Goal: Task Accomplishment & Management: Manage account settings

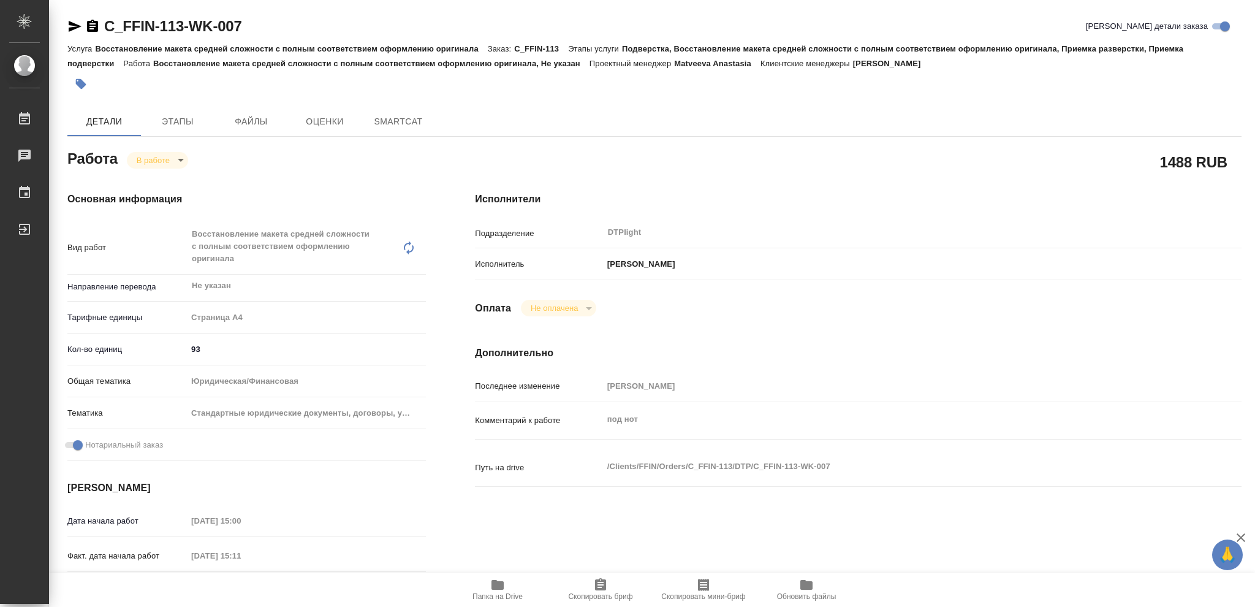
type textarea "x"
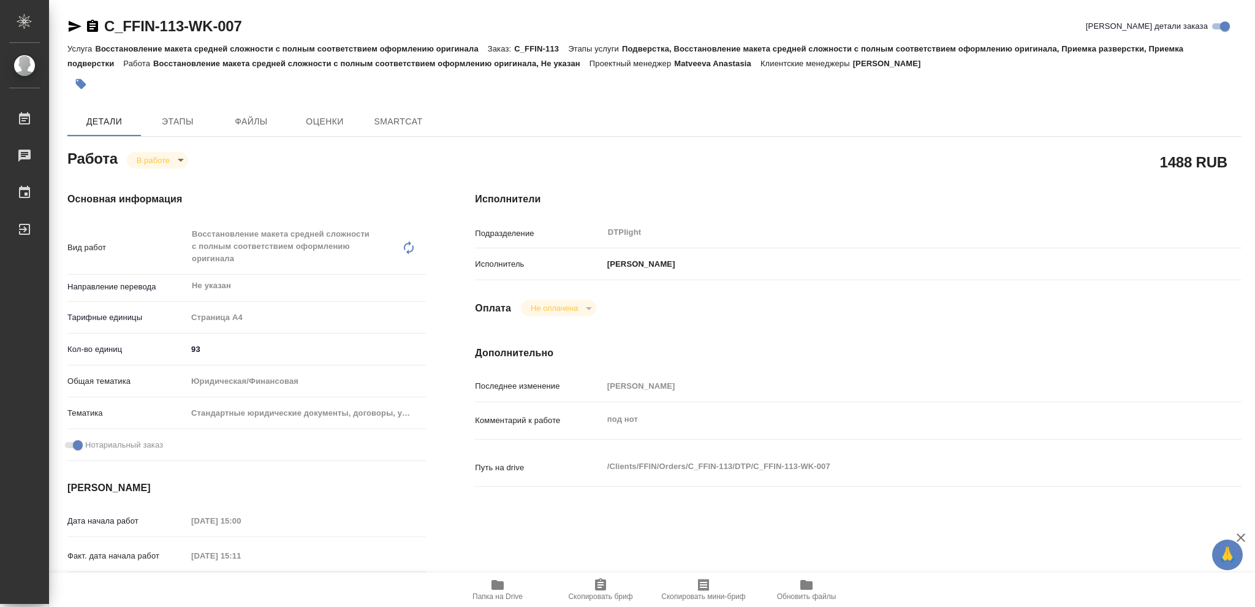
type textarea "x"
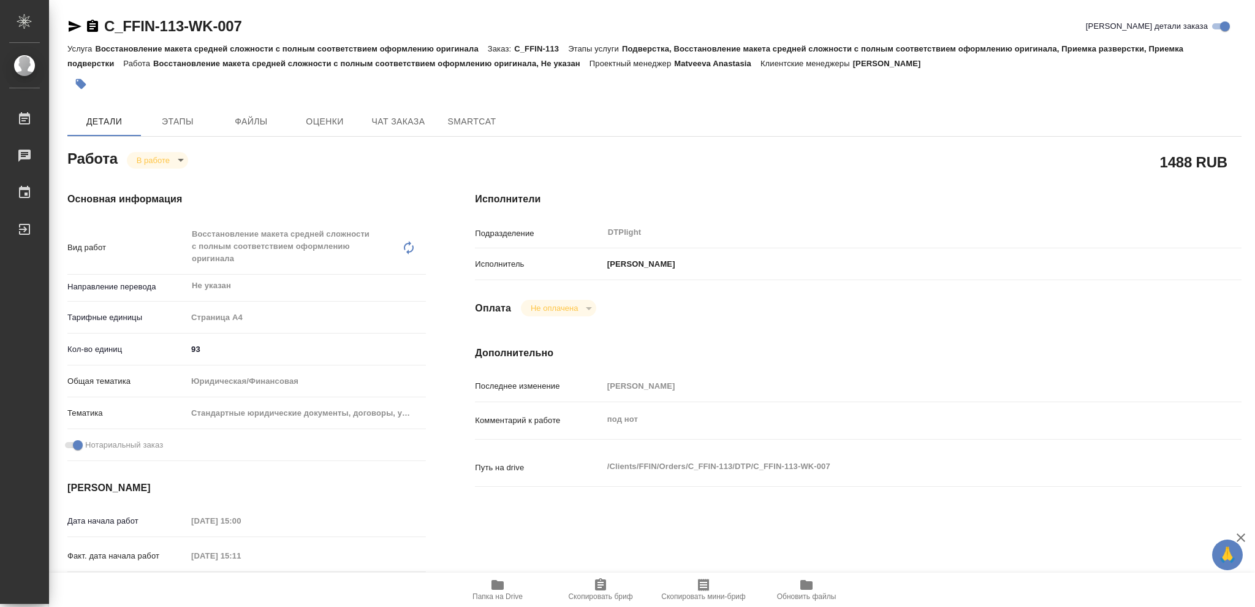
type textarea "x"
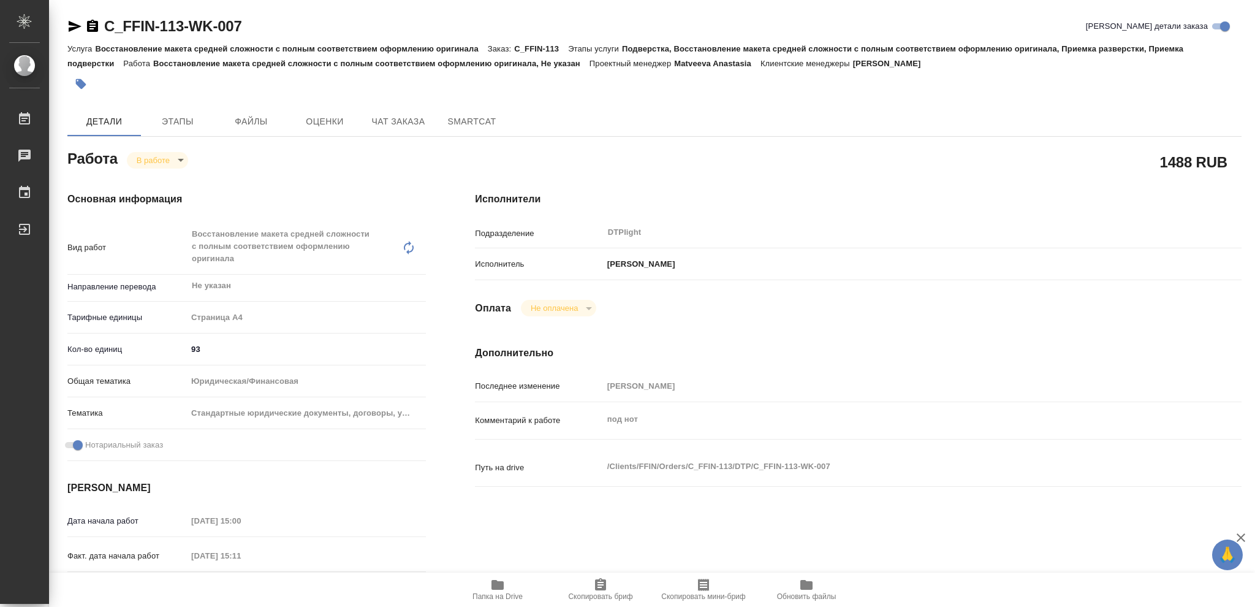
click at [494, 585] on icon "button" at bounding box center [497, 585] width 12 height 10
type textarea "x"
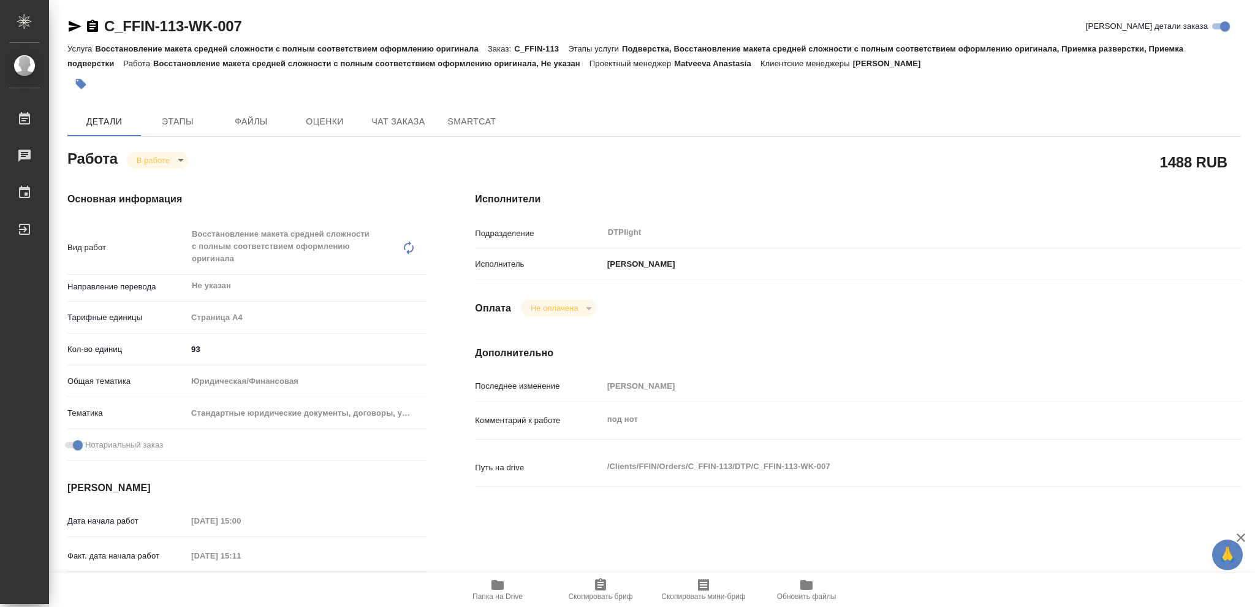
type textarea "x"
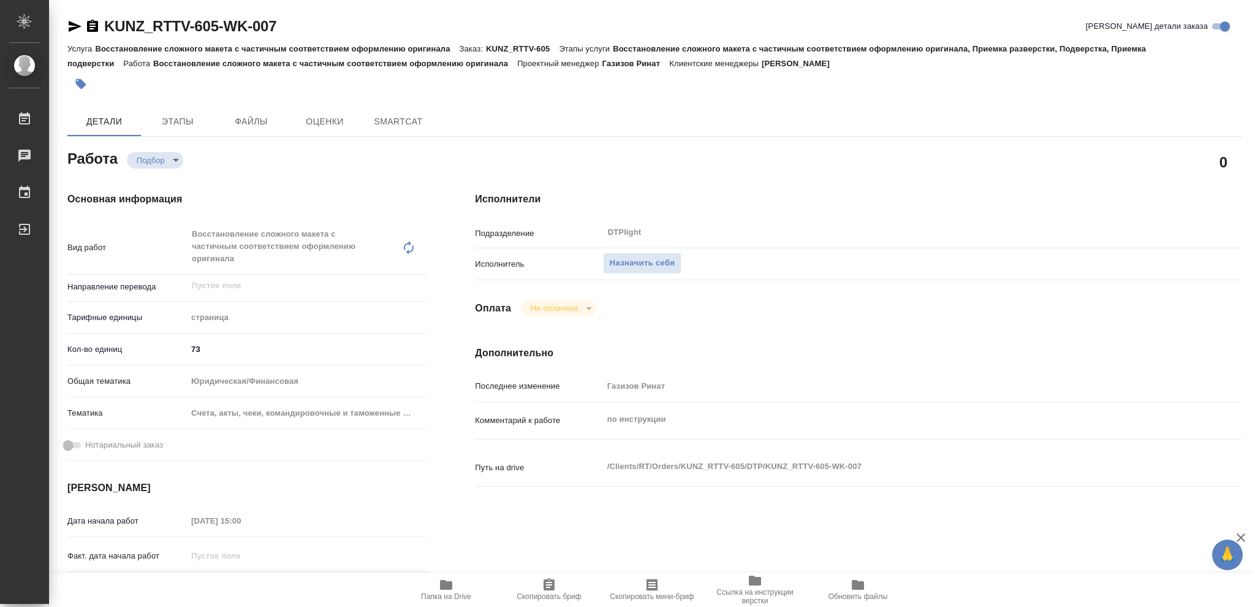
type textarea "x"
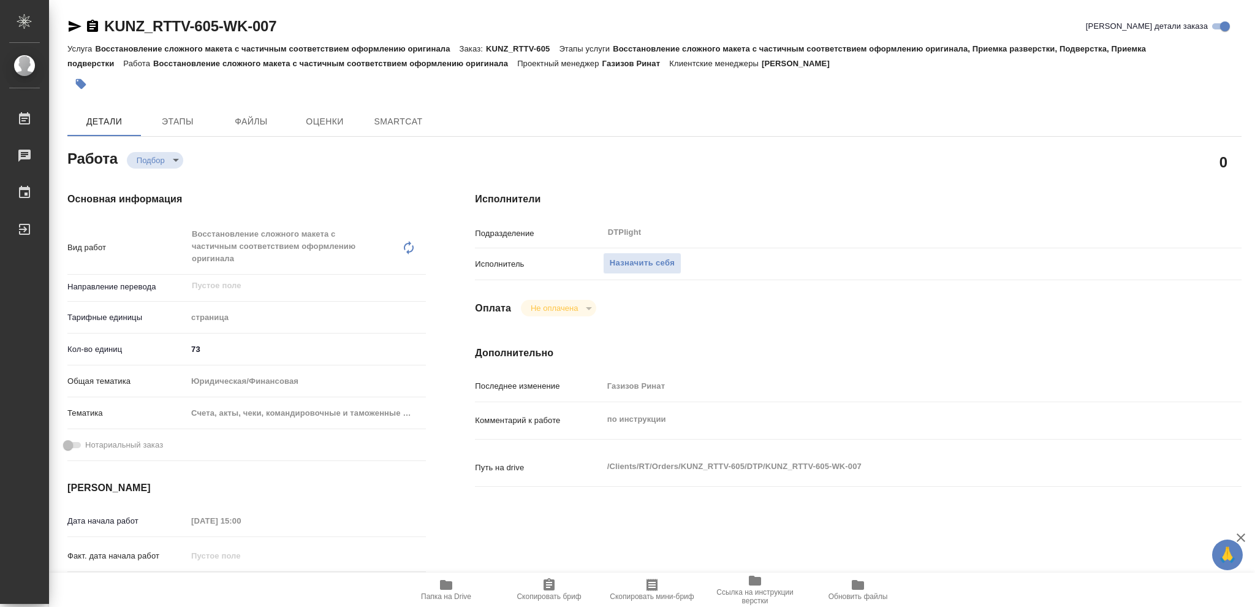
type textarea "x"
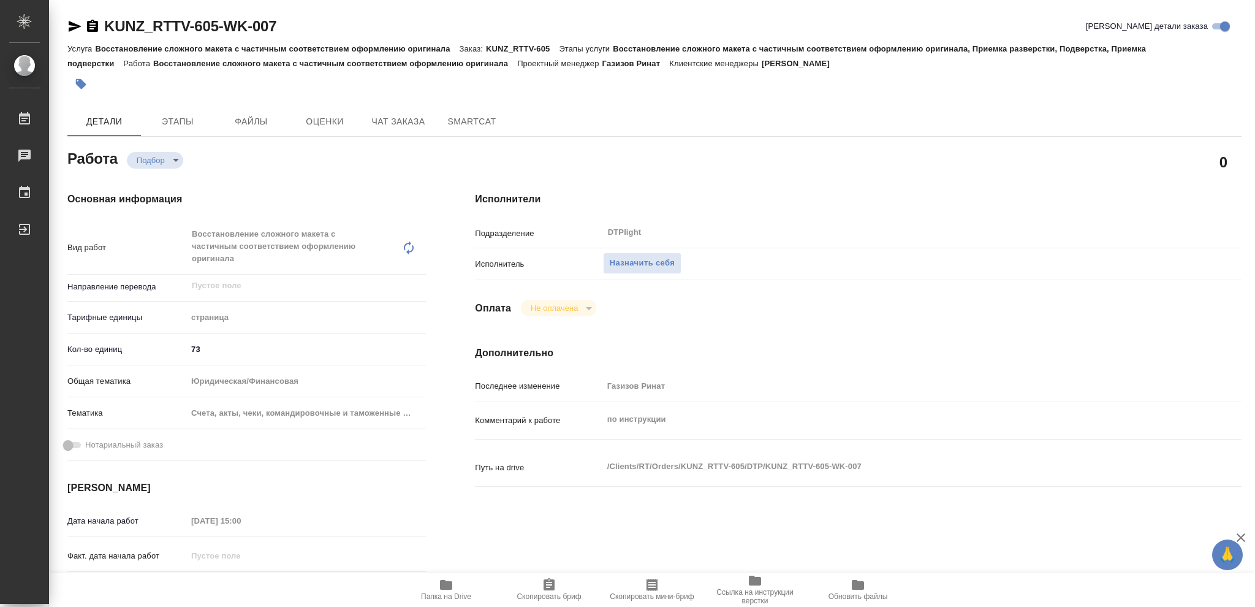
click at [444, 586] on icon "button" at bounding box center [446, 585] width 12 height 10
type textarea "x"
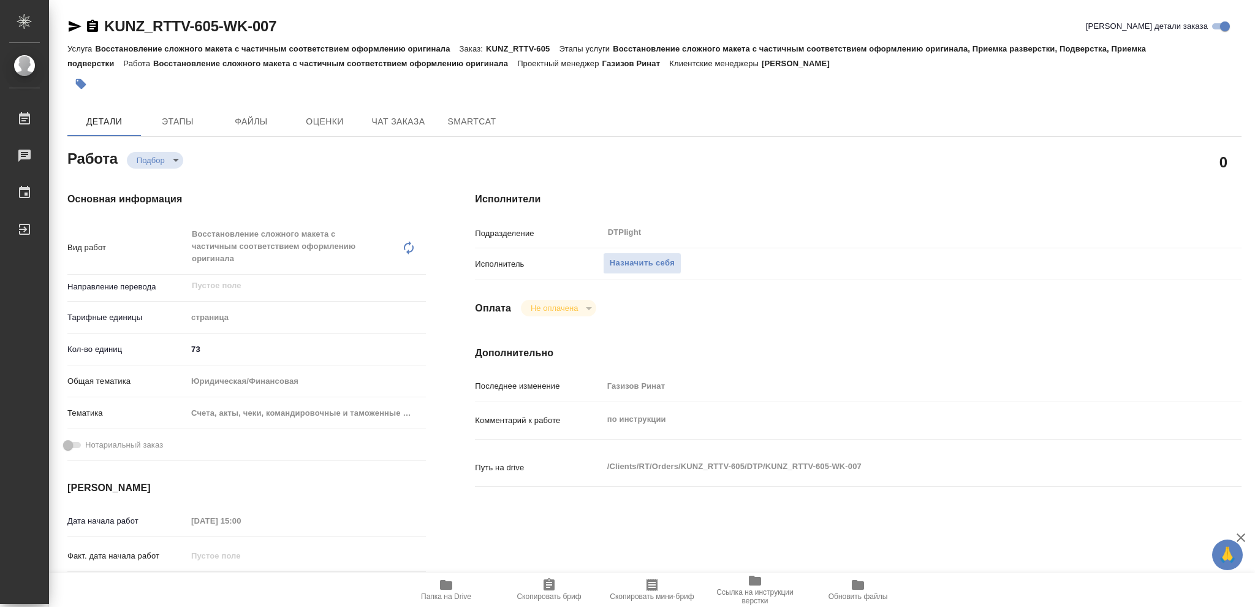
type textarea "x"
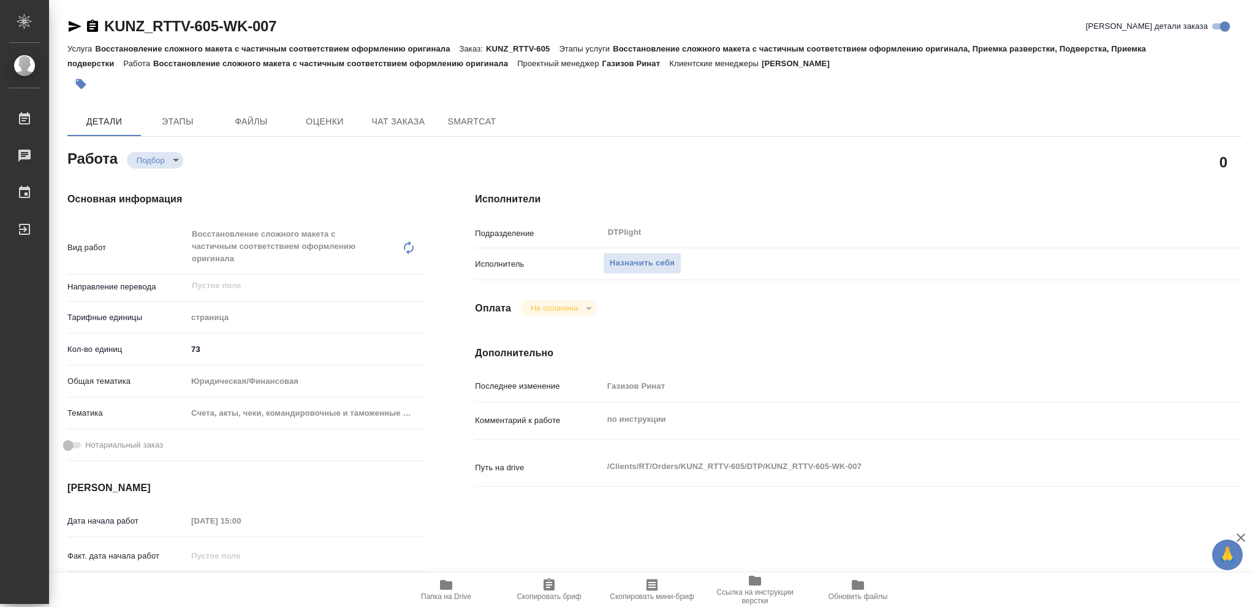
type textarea "x"
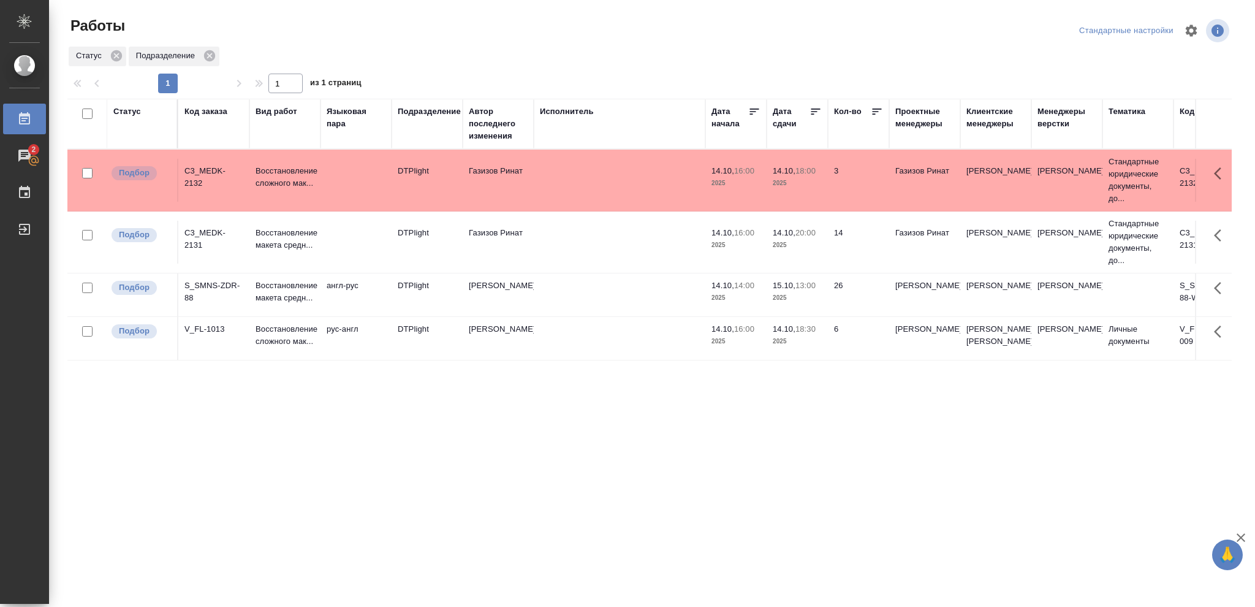
click at [815, 245] on p "2025" at bounding box center [797, 245] width 49 height 12
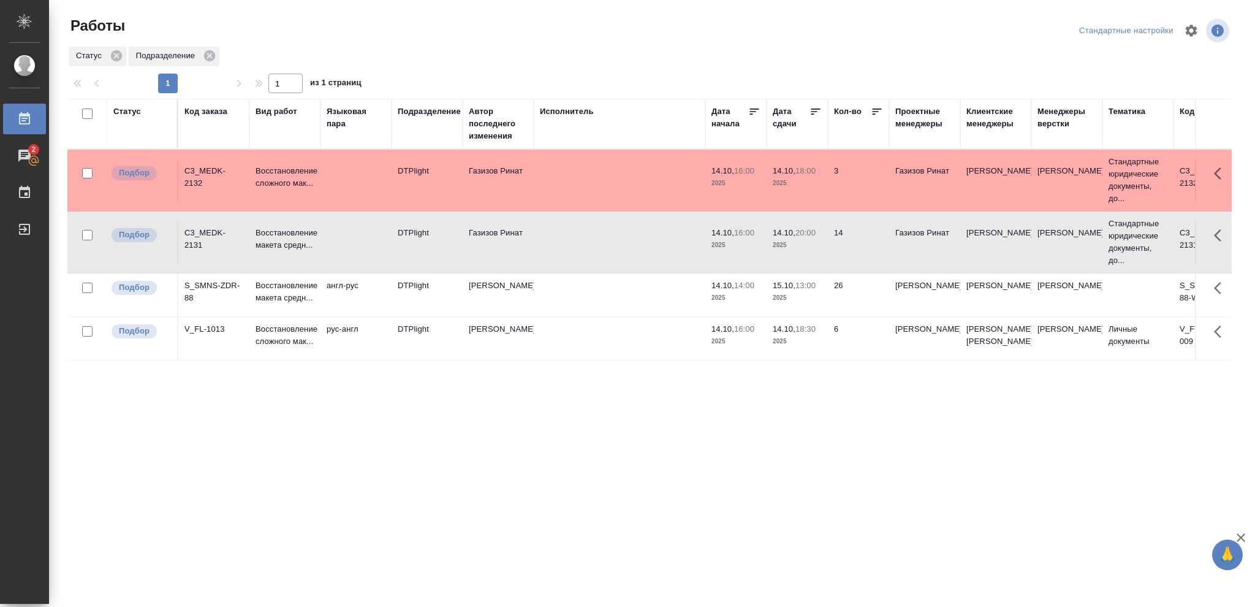
click at [815, 245] on p "2025" at bounding box center [797, 245] width 49 height 12
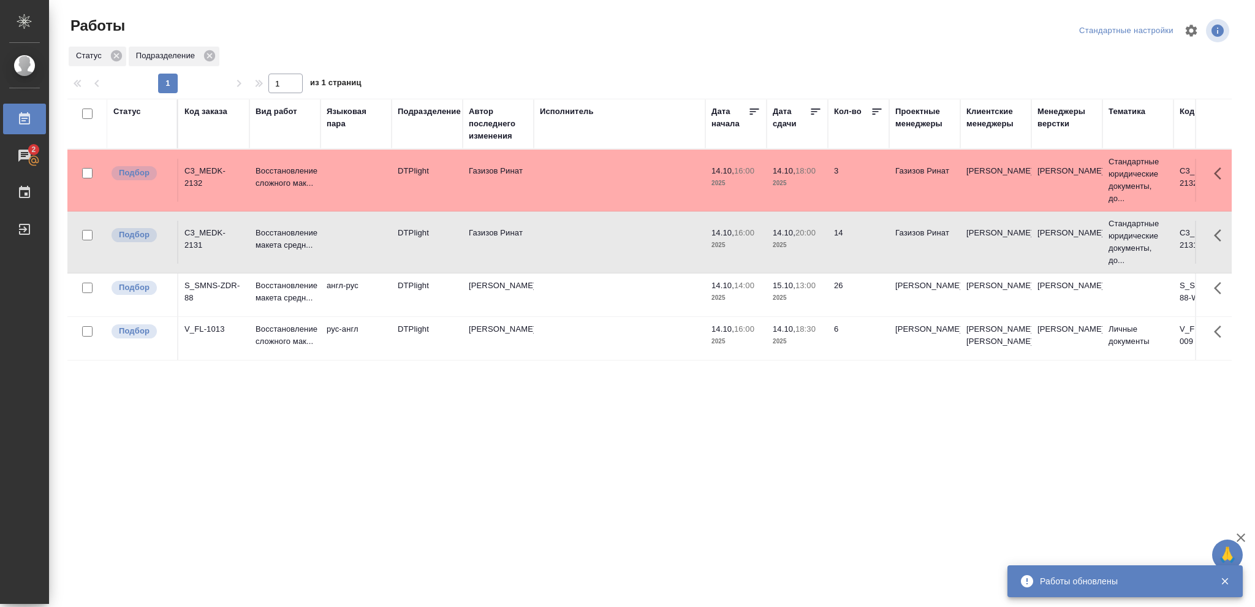
click at [133, 108] on div "Статус" at bounding box center [127, 111] width 28 height 12
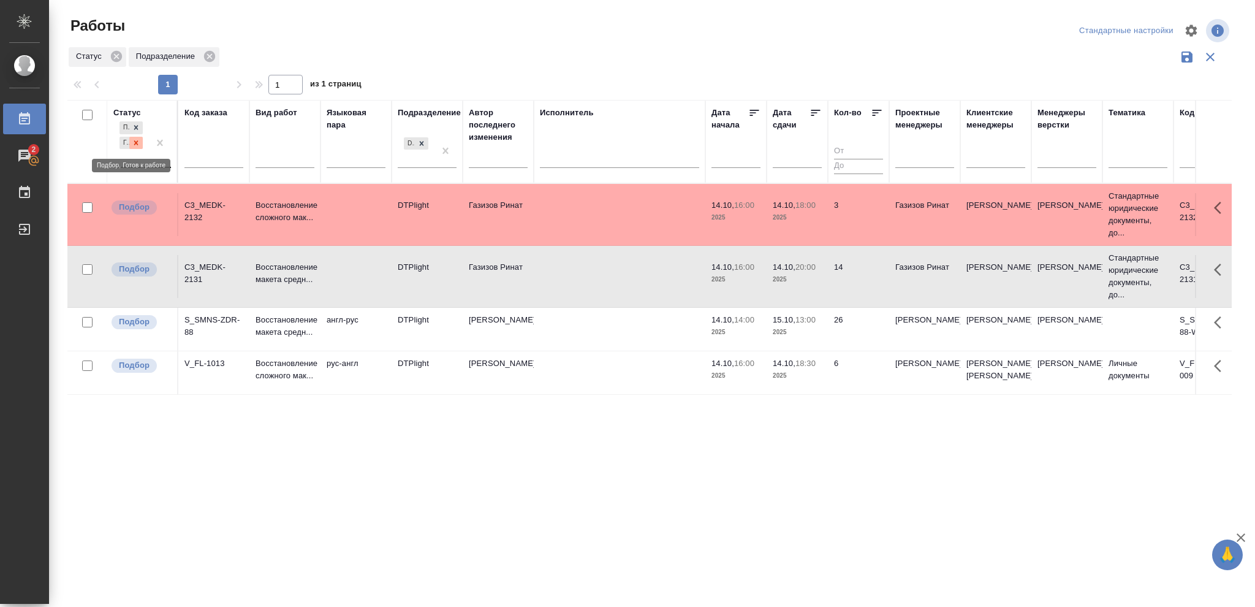
click at [136, 140] on icon at bounding box center [136, 142] width 9 height 9
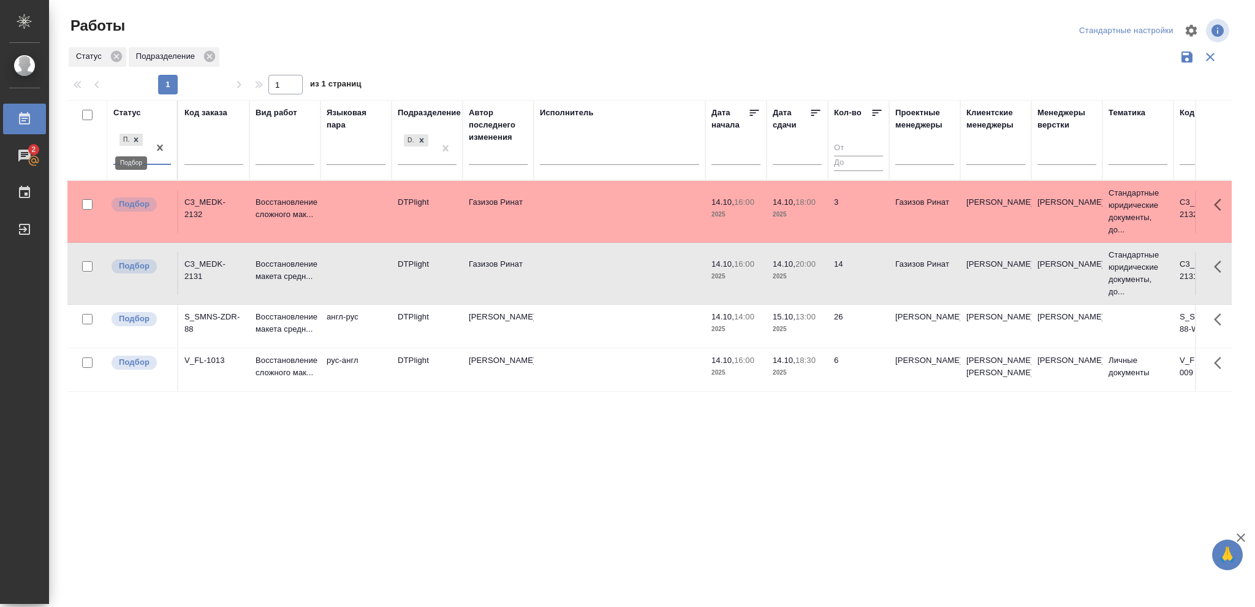
click at [136, 140] on icon at bounding box center [136, 139] width 4 height 4
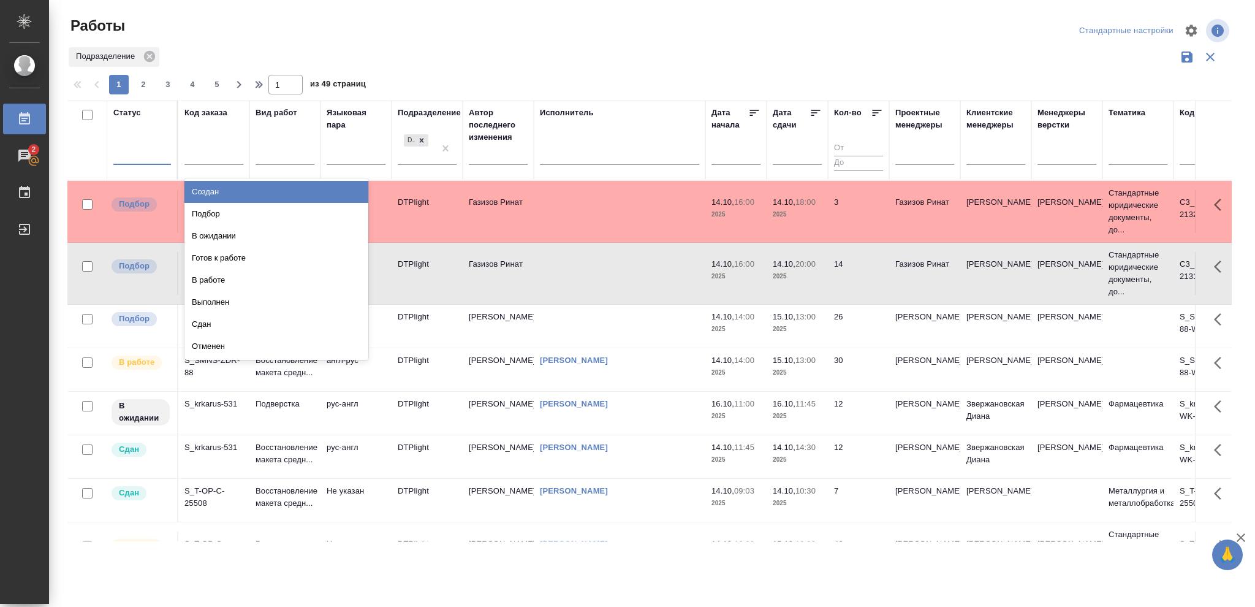
click at [134, 152] on div at bounding box center [142, 153] width 58 height 18
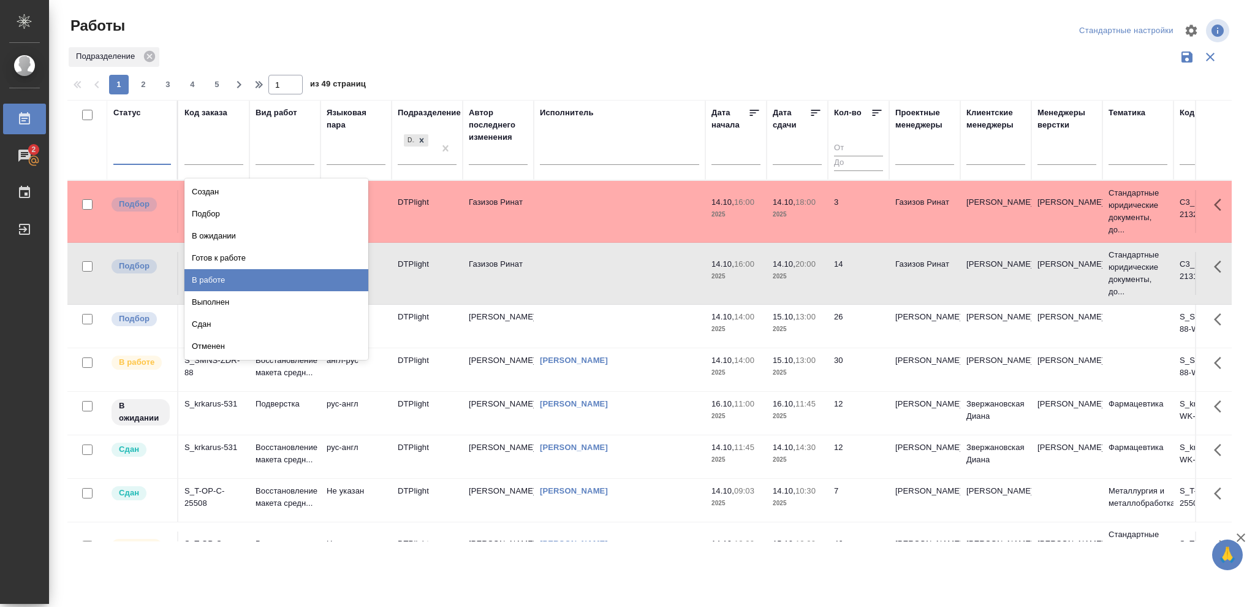
click at [210, 278] on div "В работе" at bounding box center [276, 280] width 184 height 22
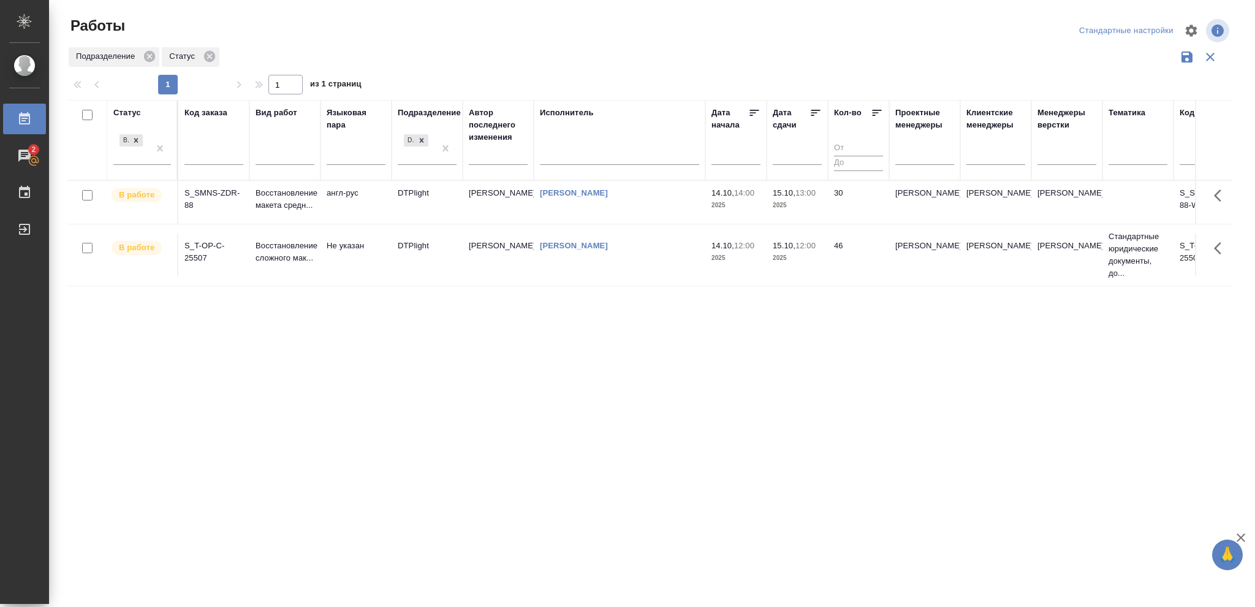
click at [821, 205] on p "2025" at bounding box center [797, 205] width 49 height 12
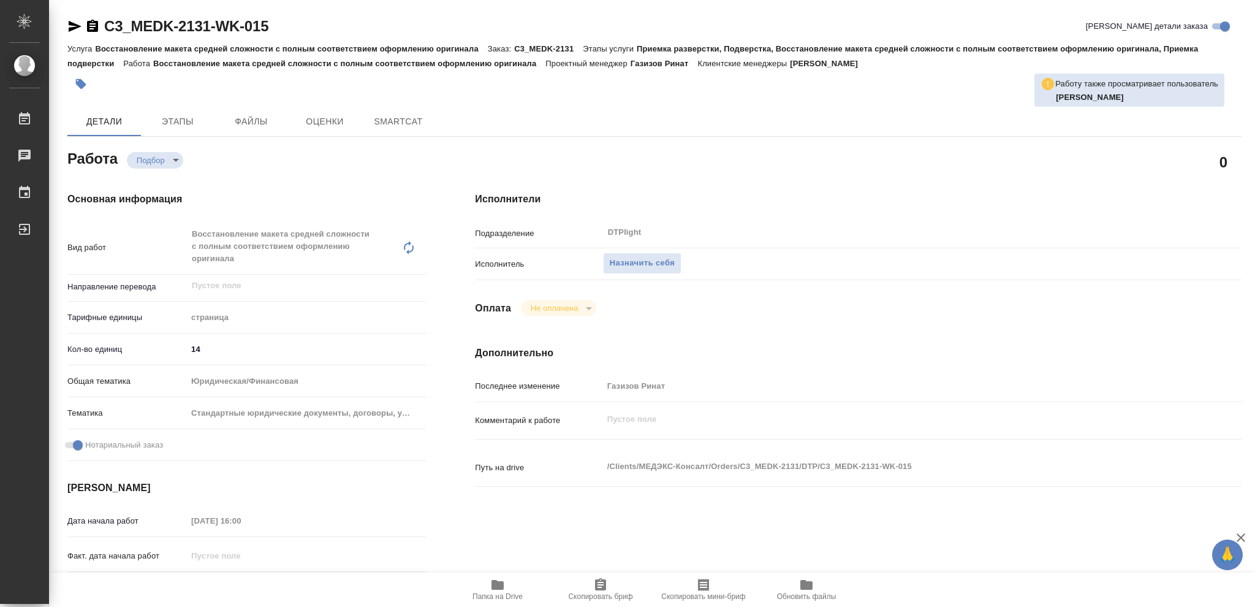
type textarea "x"
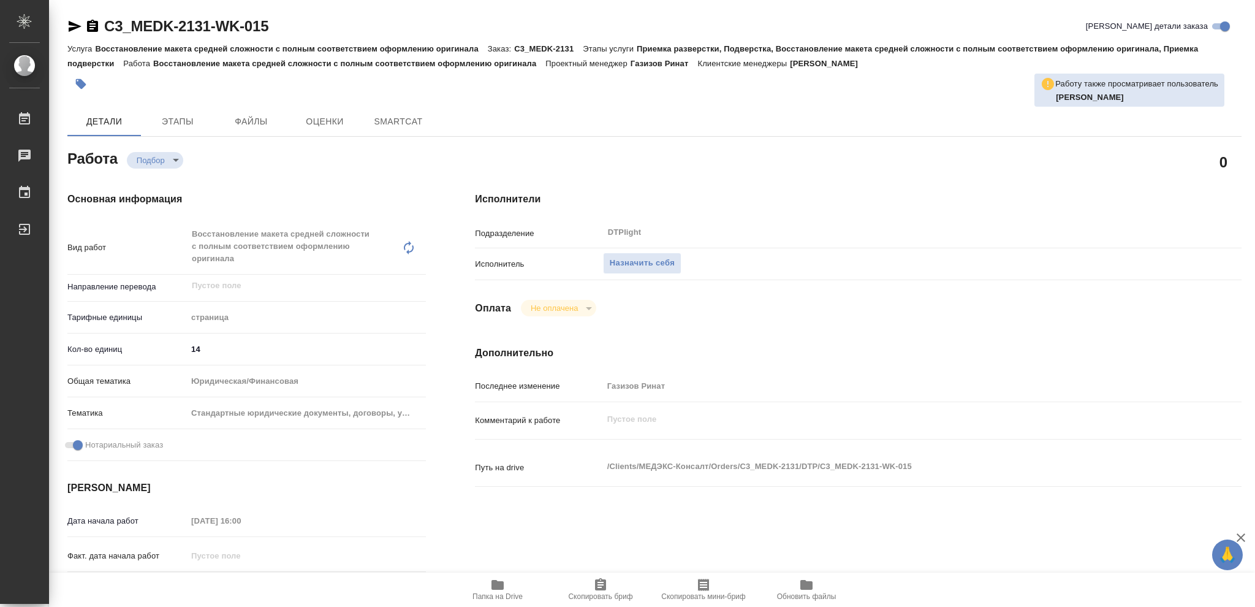
type textarea "x"
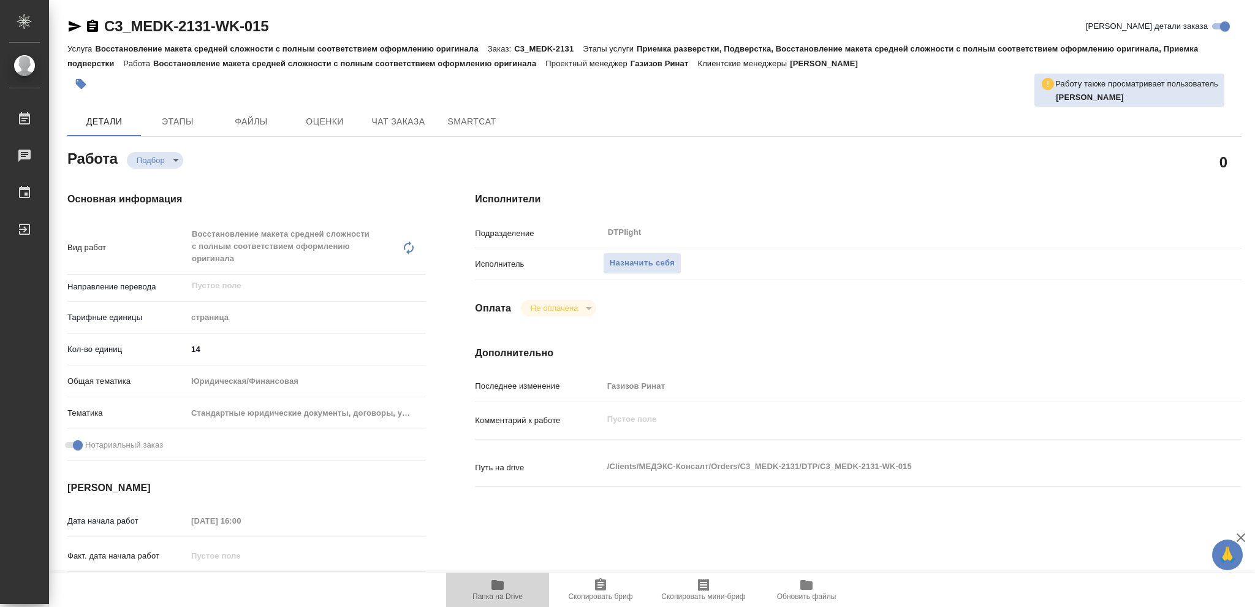
click at [496, 581] on icon "button" at bounding box center [497, 584] width 15 height 15
type textarea "x"
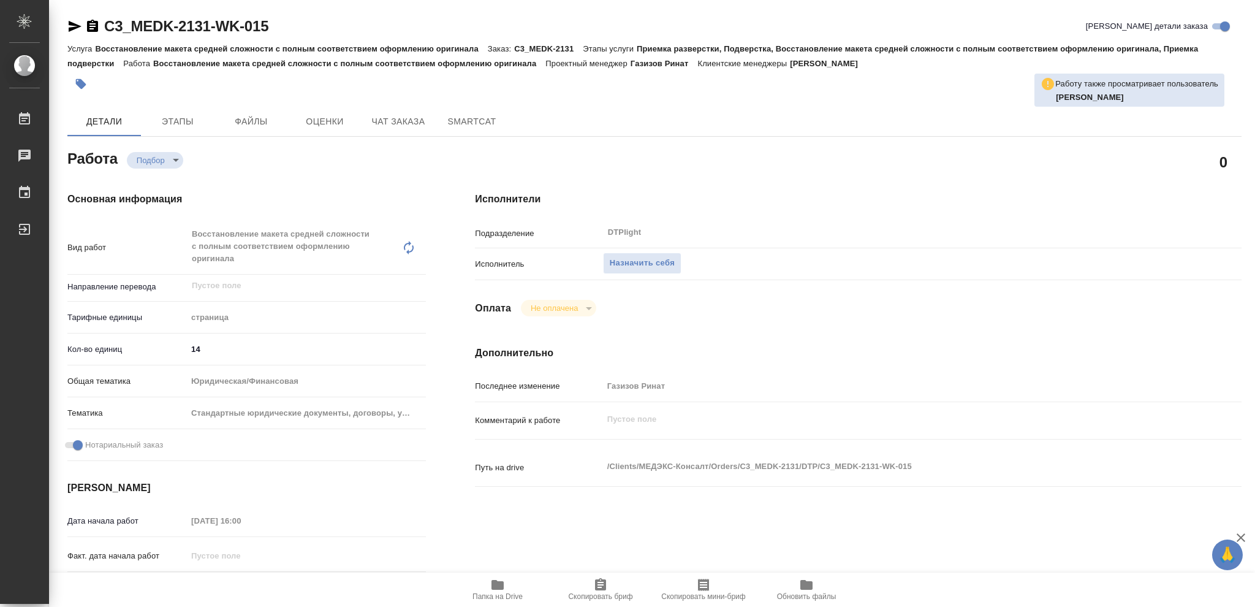
type textarea "x"
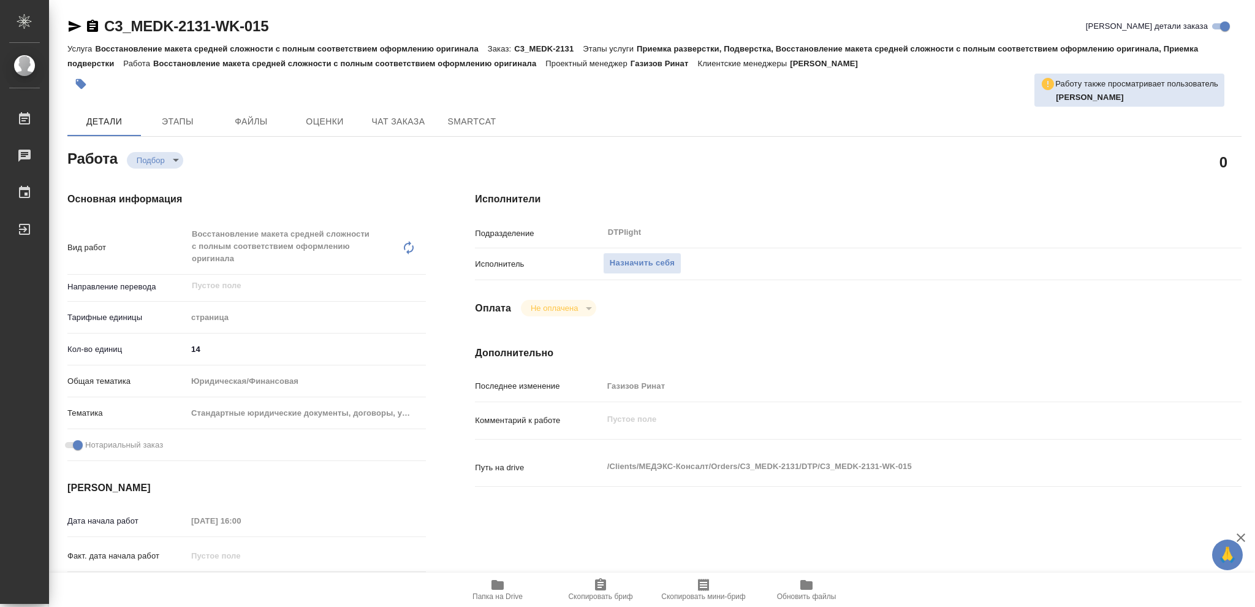
type textarea "x"
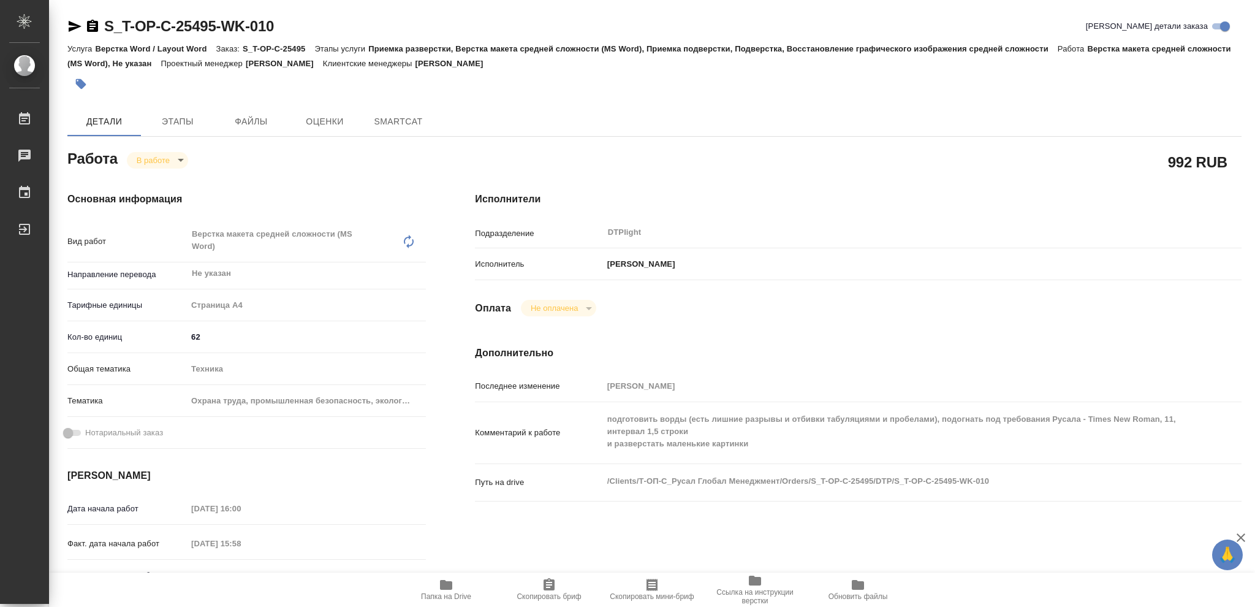
type textarea "x"
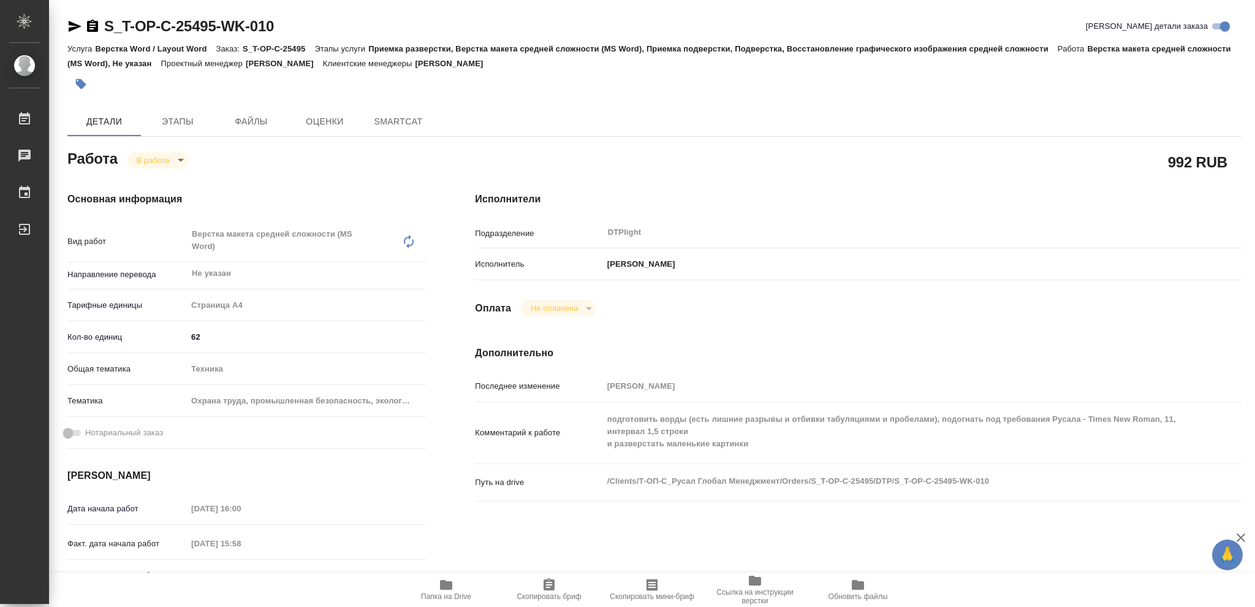
type textarea "x"
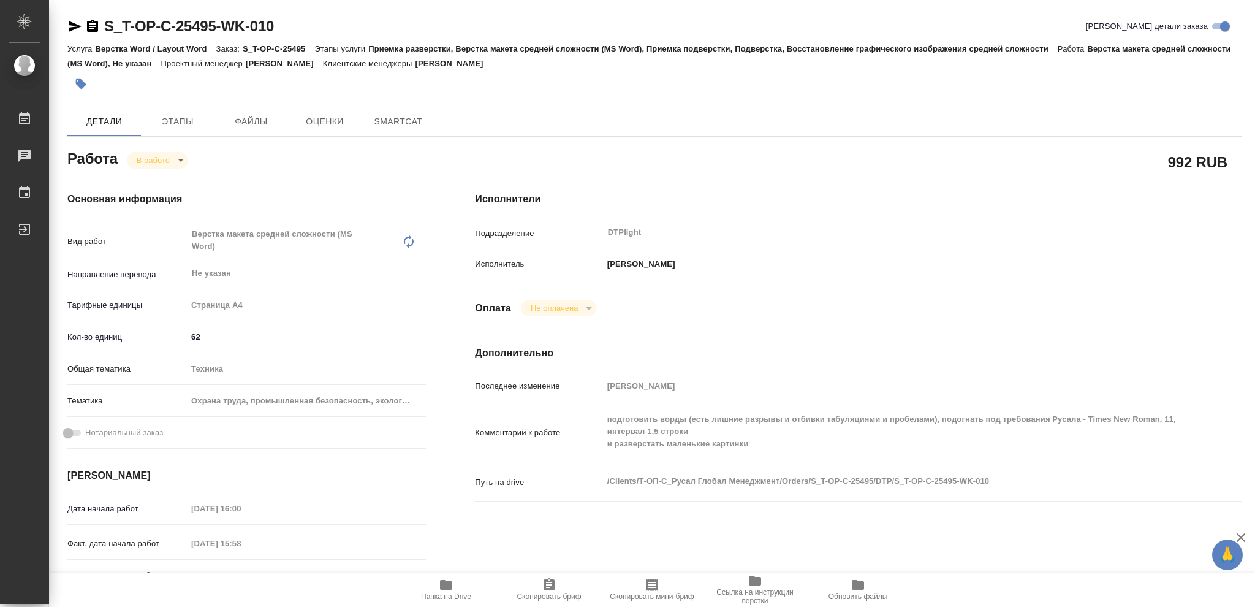
type textarea "x"
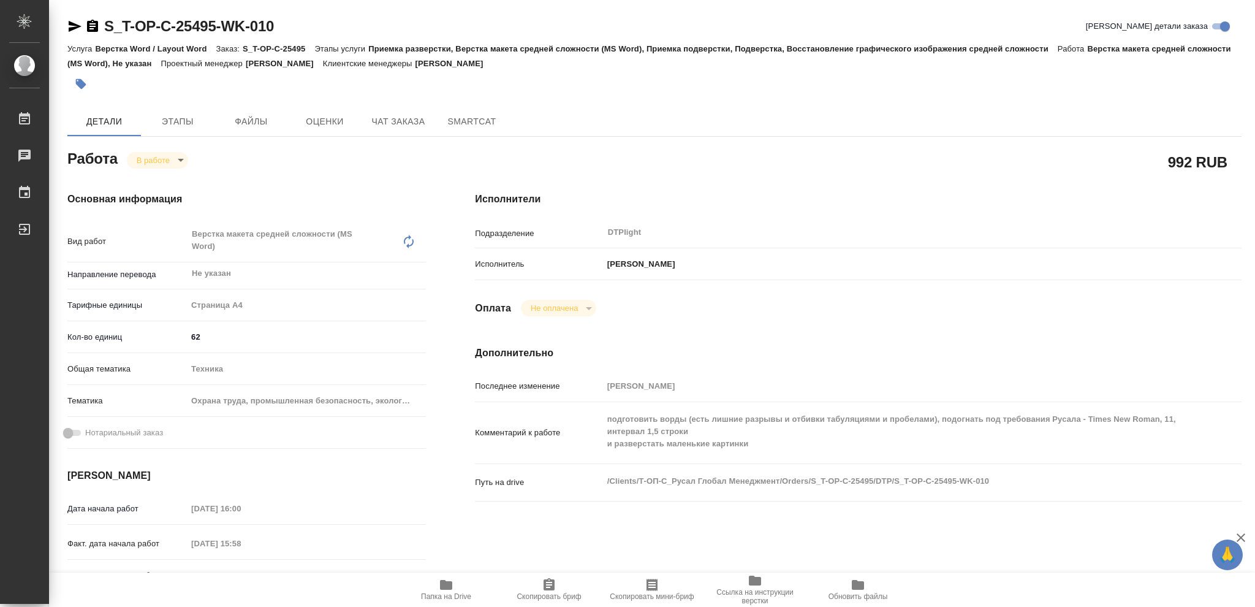
type textarea "x"
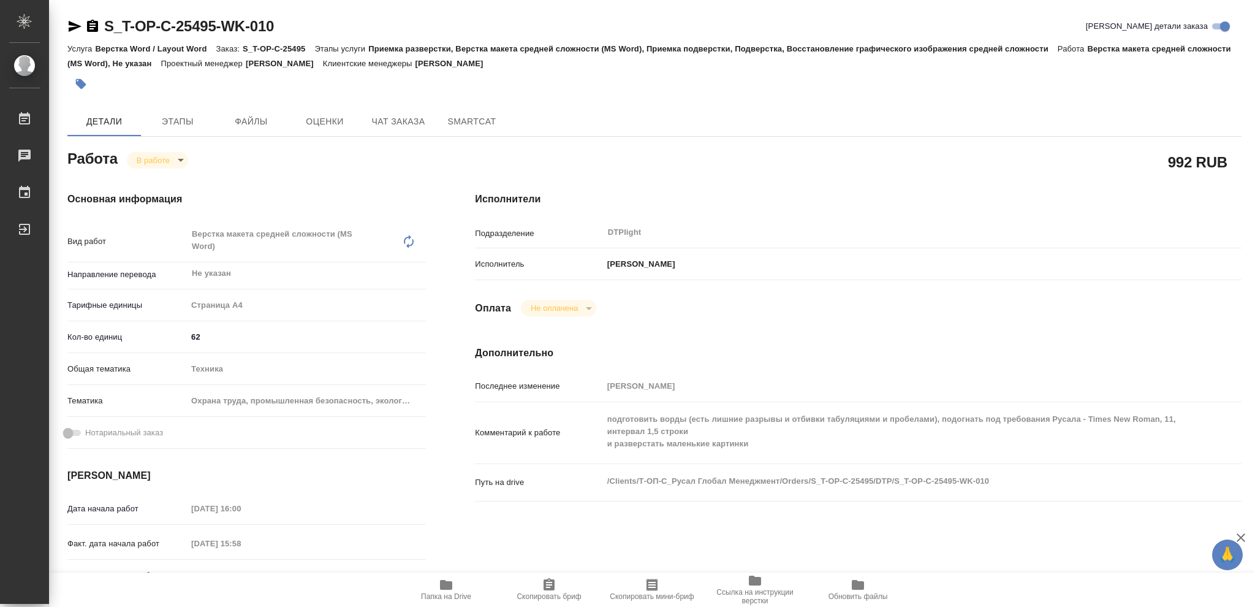
type textarea "x"
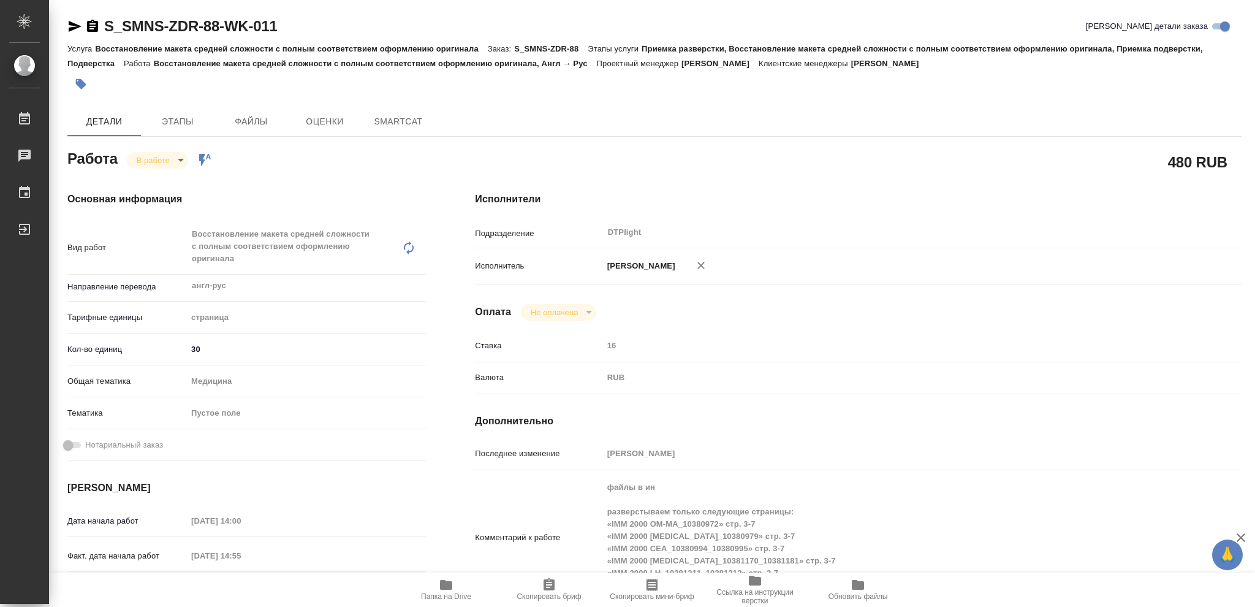
type textarea "x"
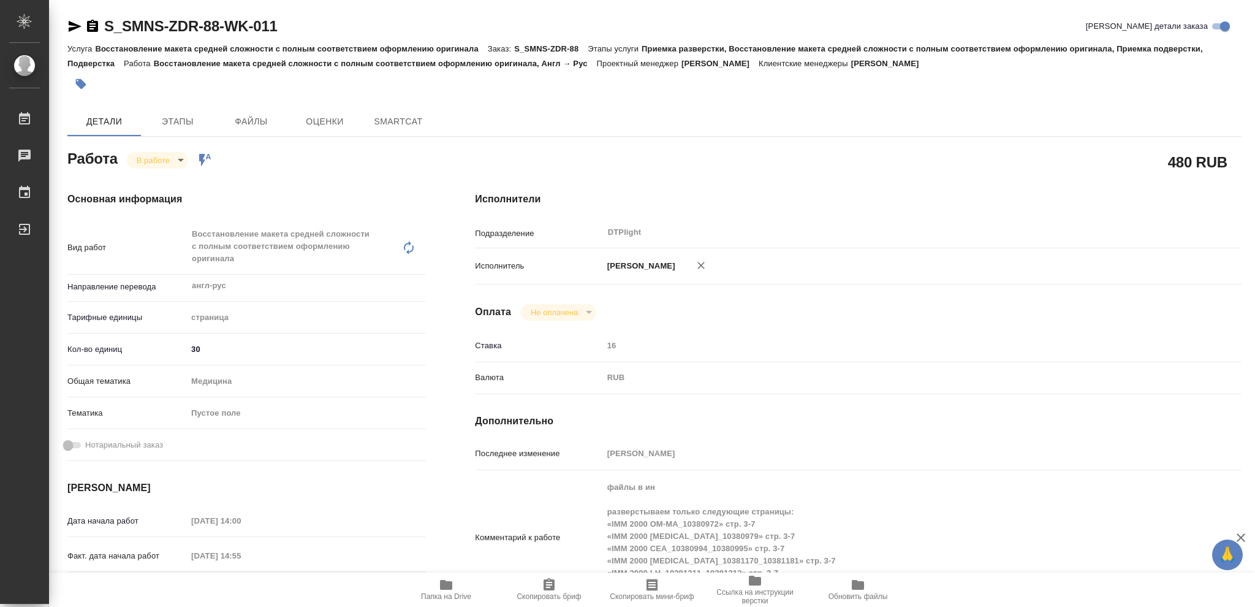
type textarea "x"
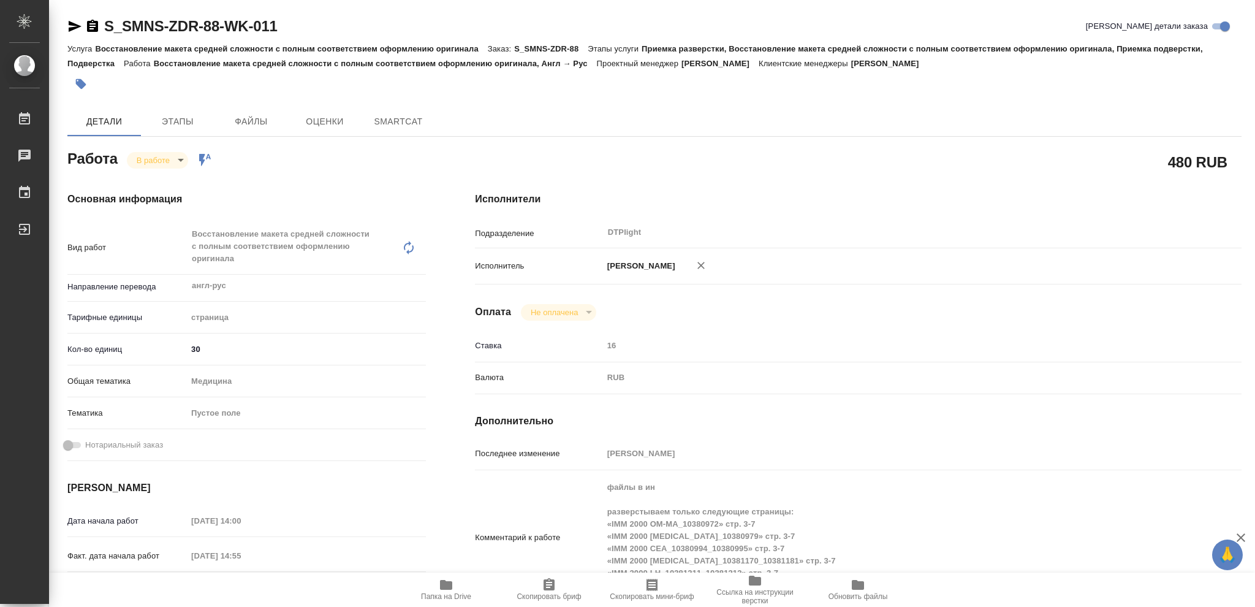
type textarea "x"
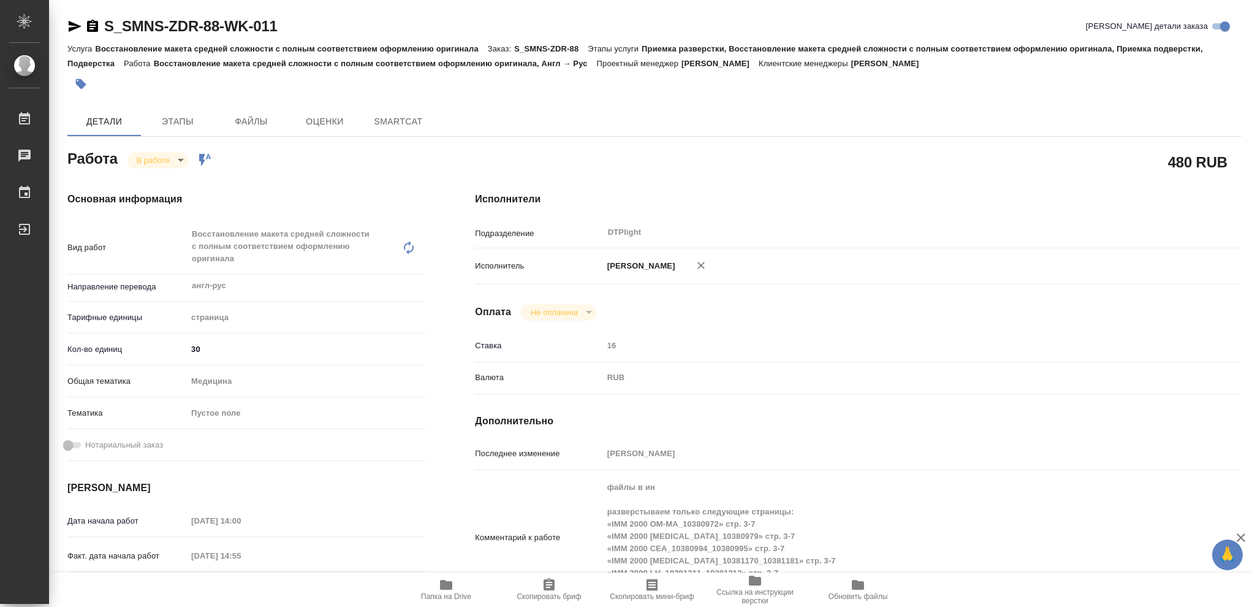
type textarea "x"
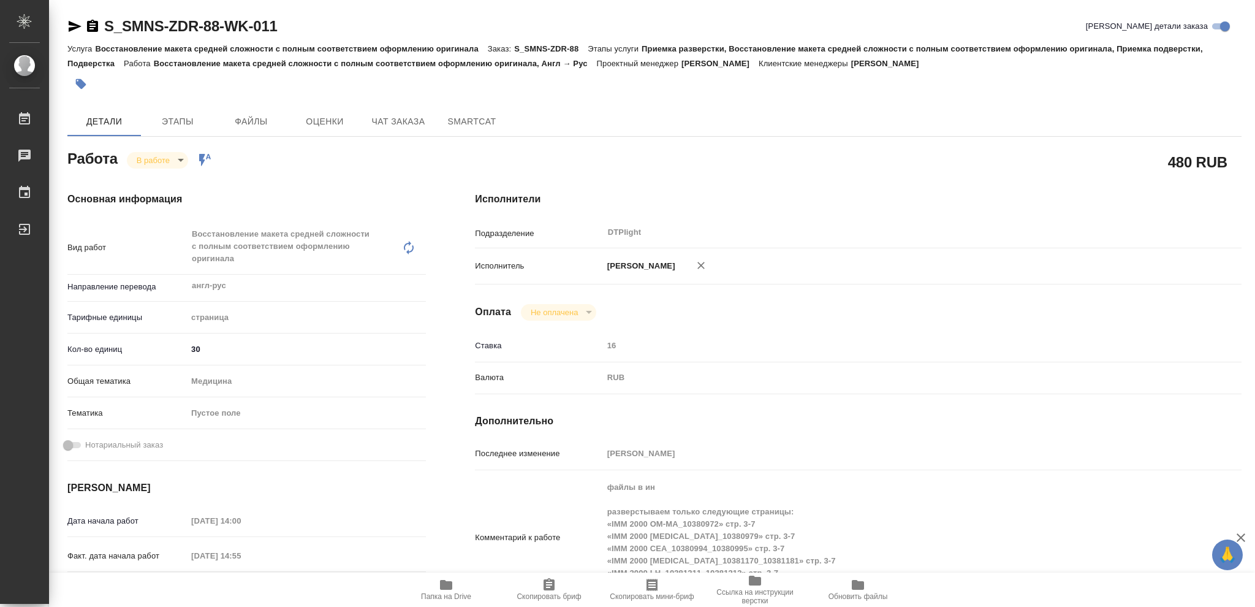
type textarea "x"
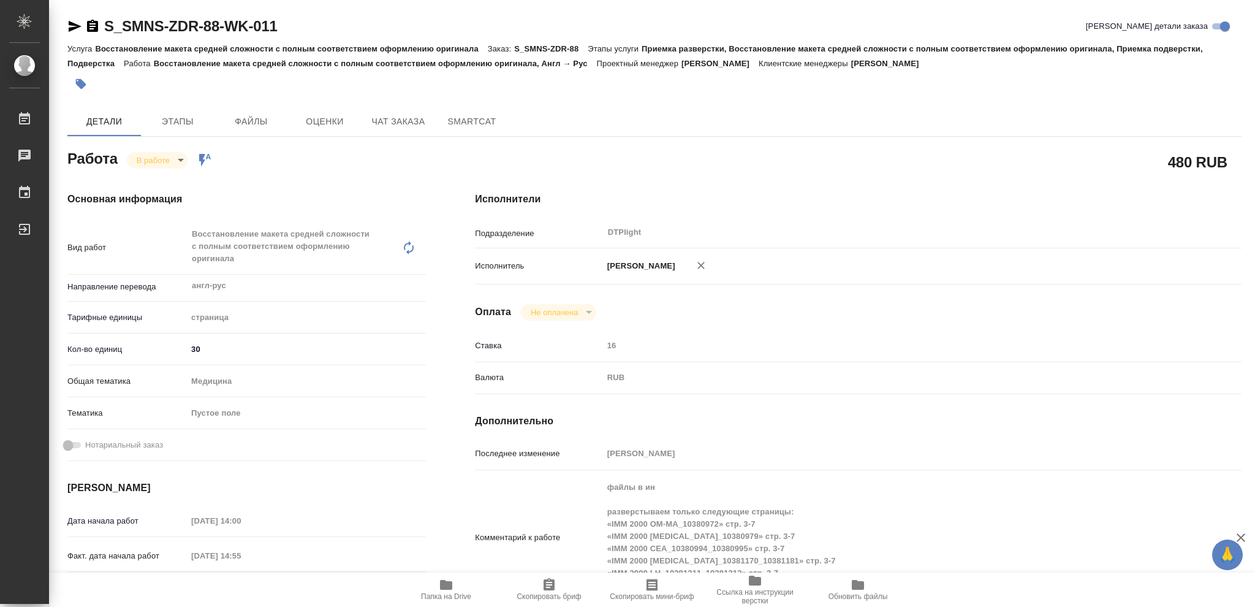
type textarea "x"
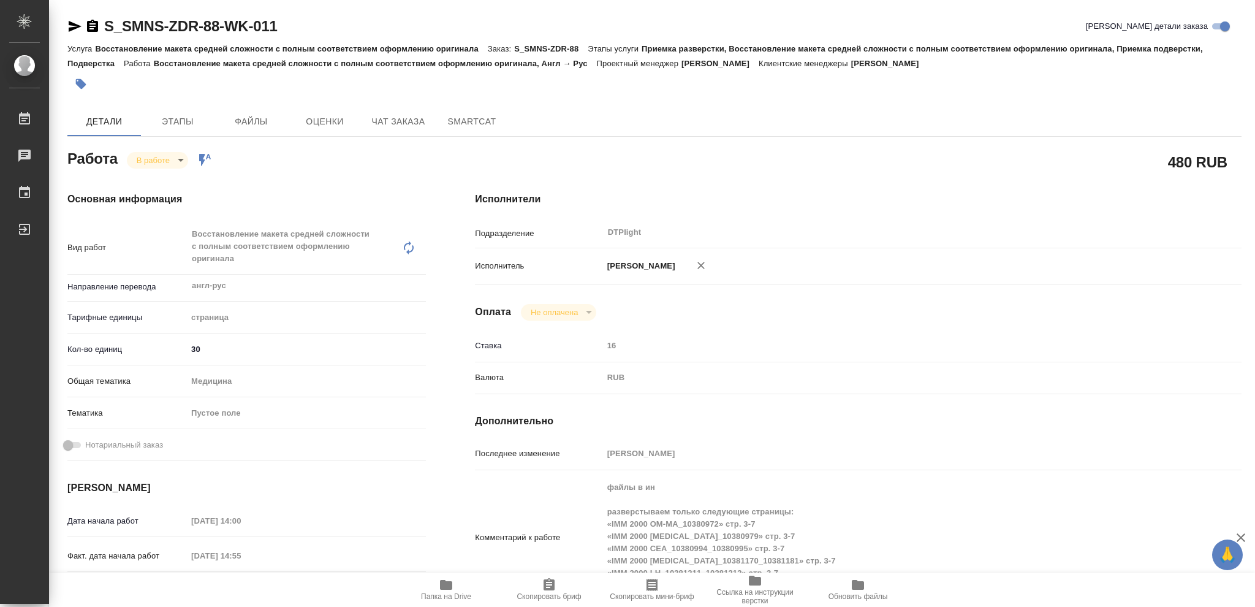
click at [89, 25] on icon "button" at bounding box center [92, 26] width 11 height 12
click at [442, 584] on icon "button" at bounding box center [446, 585] width 12 height 10
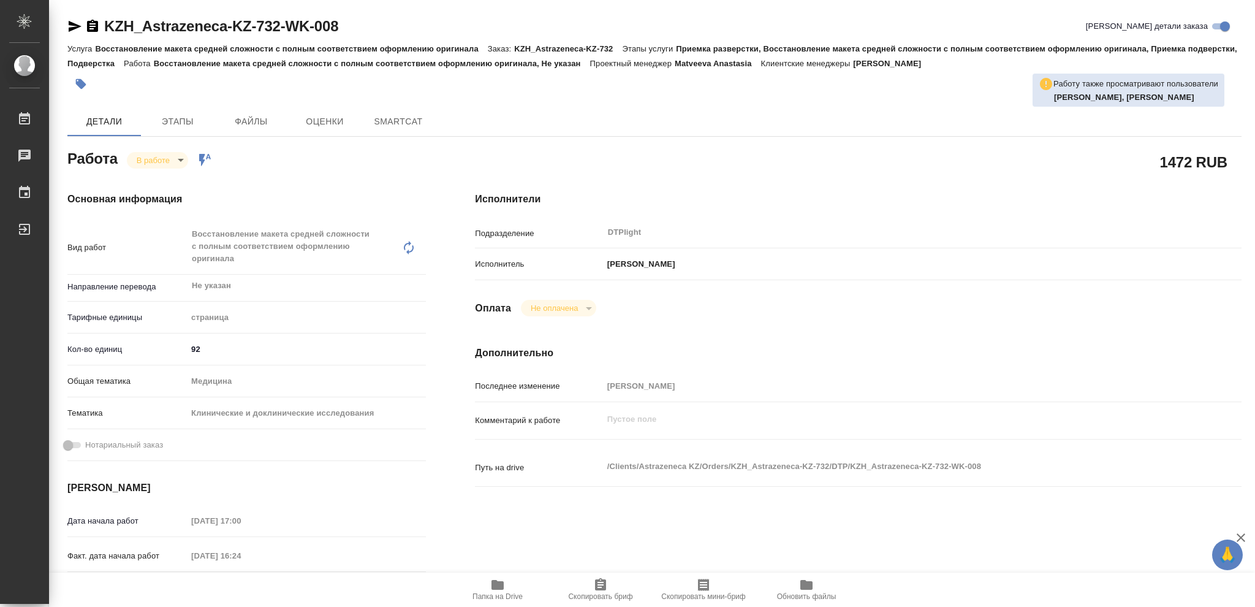
type textarea "x"
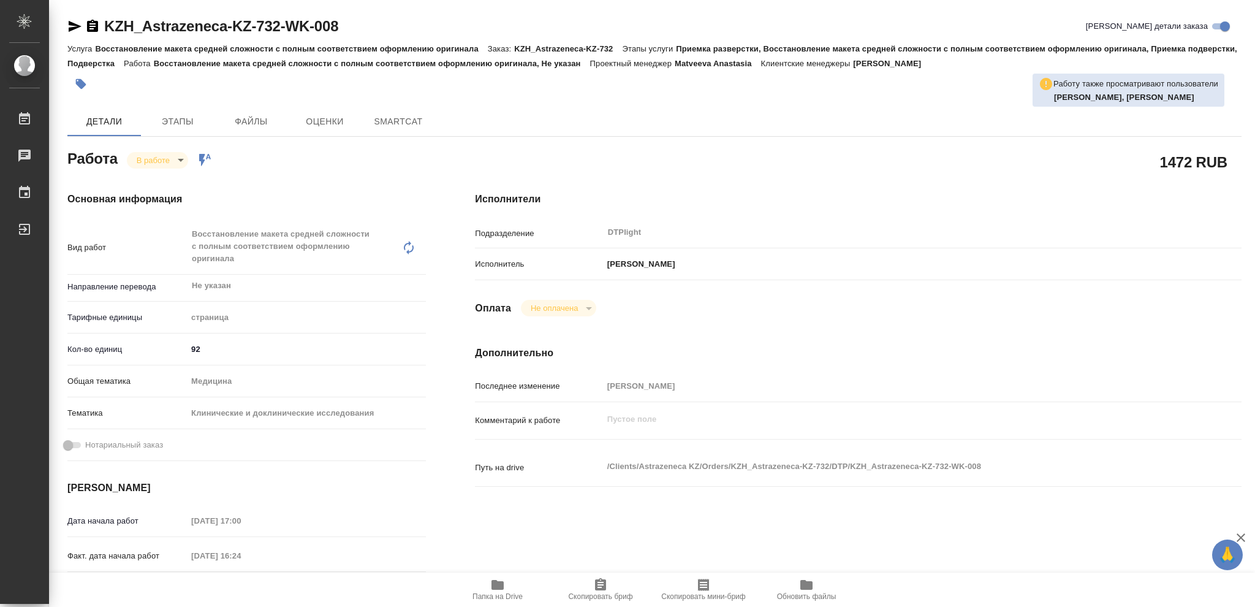
type textarea "x"
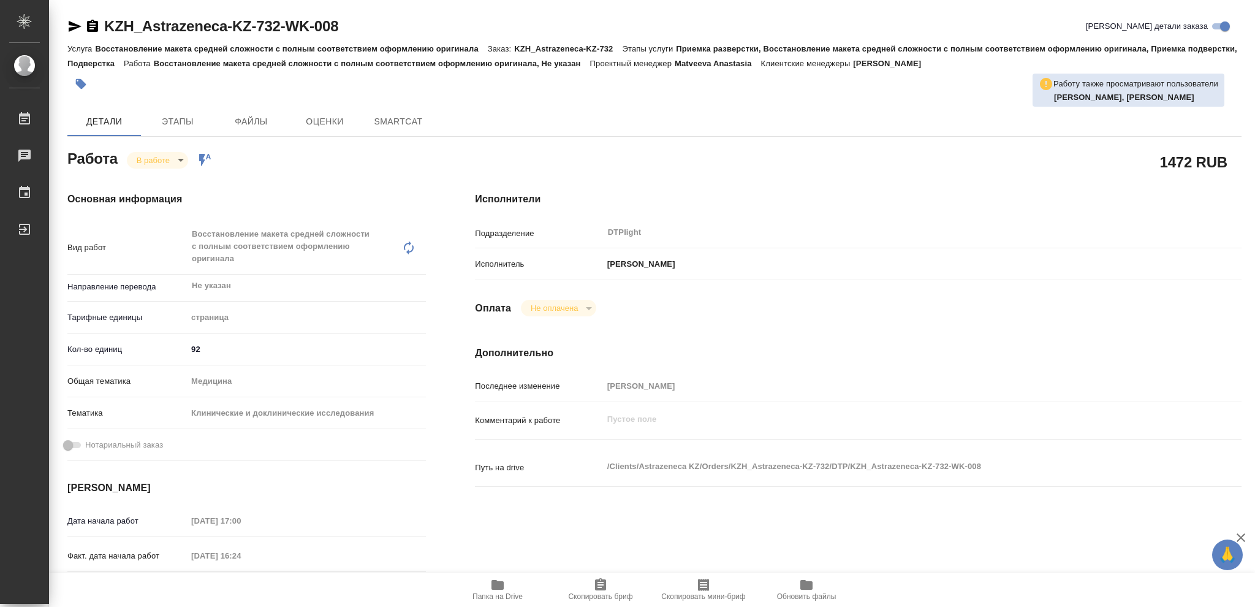
type textarea "x"
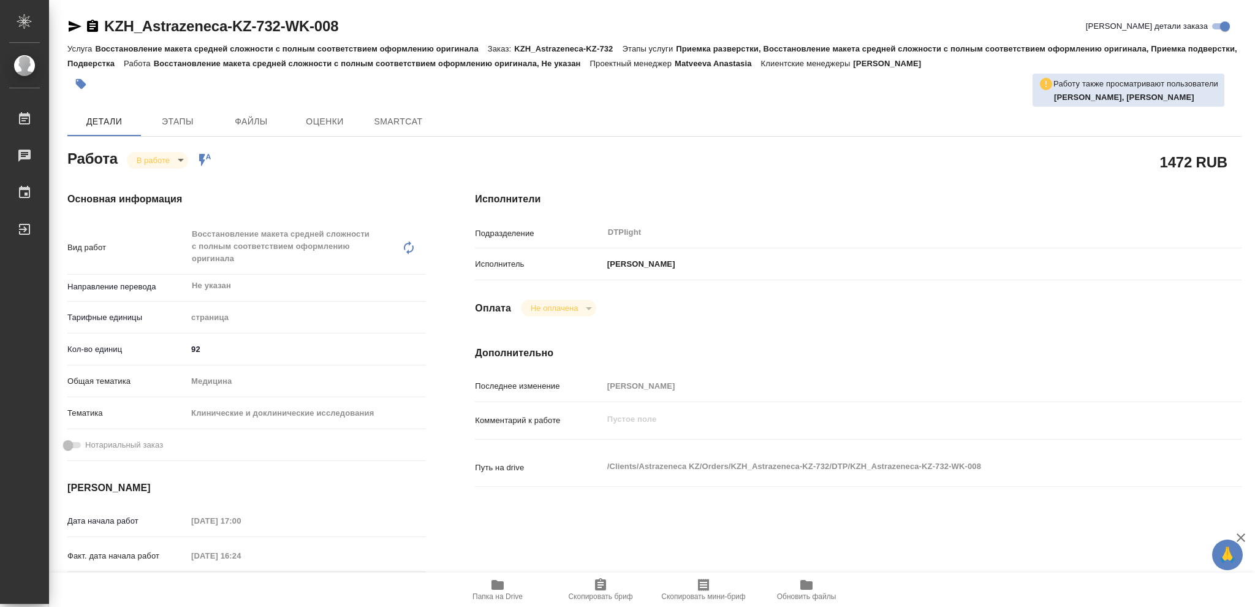
type textarea "x"
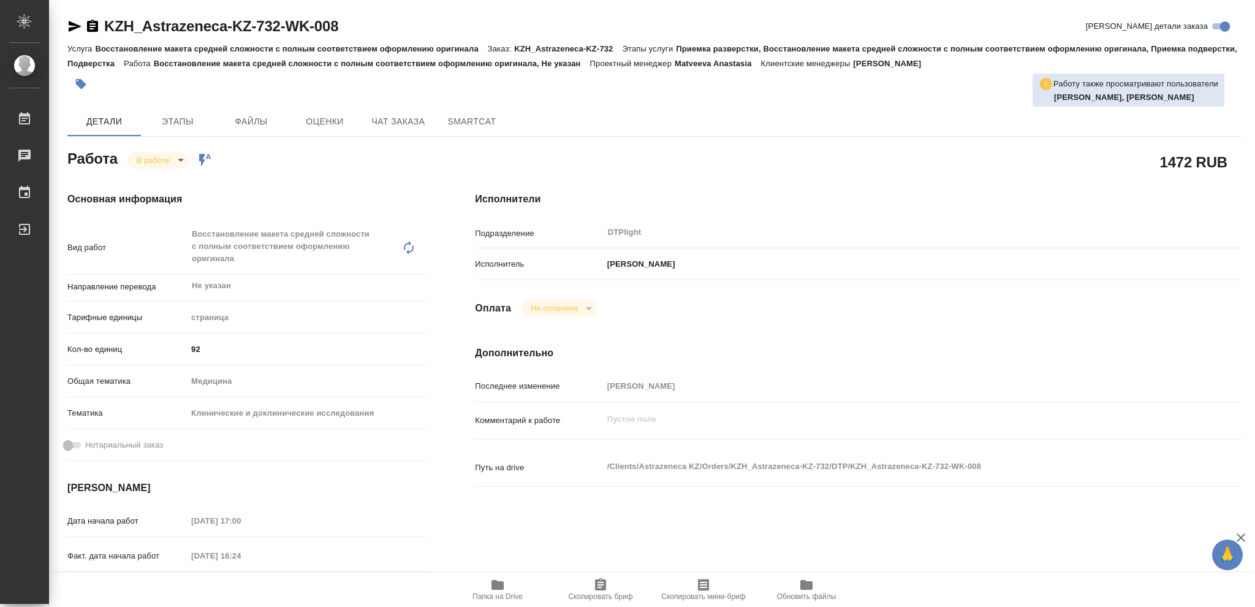
type textarea "x"
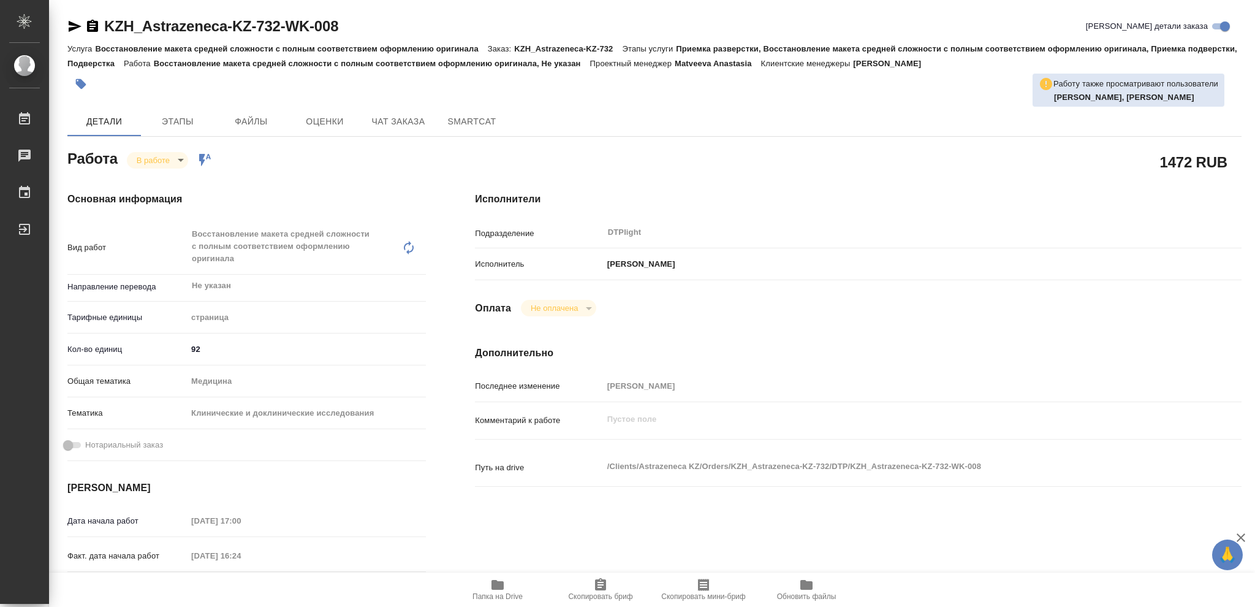
click at [496, 586] on icon "button" at bounding box center [497, 585] width 12 height 10
type textarea "x"
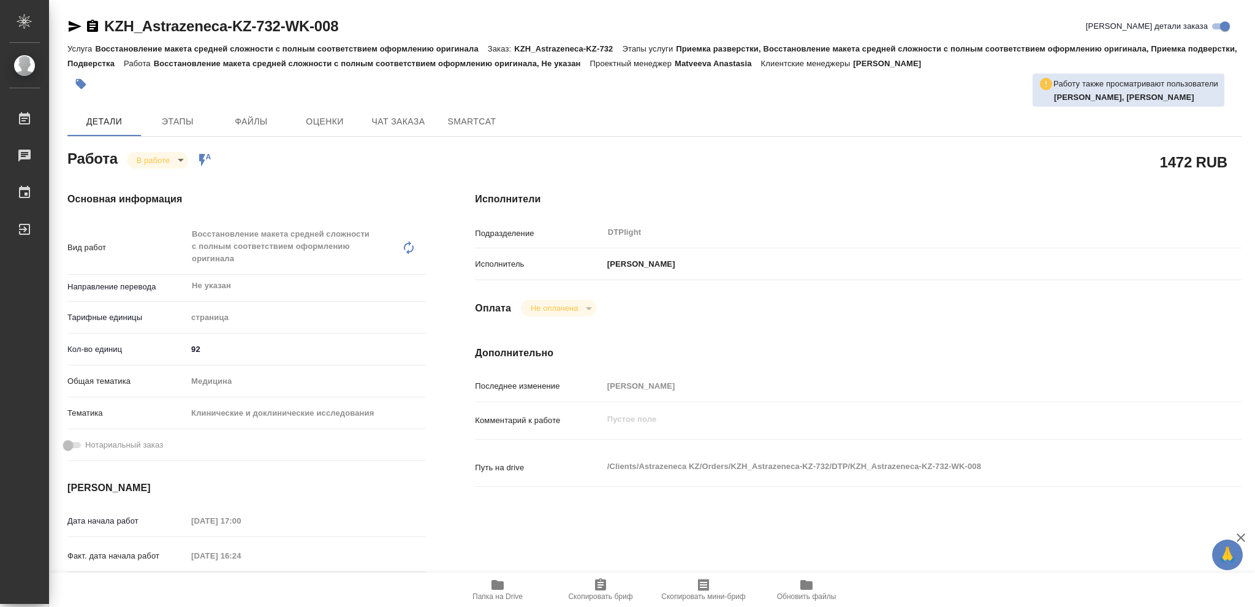
type textarea "x"
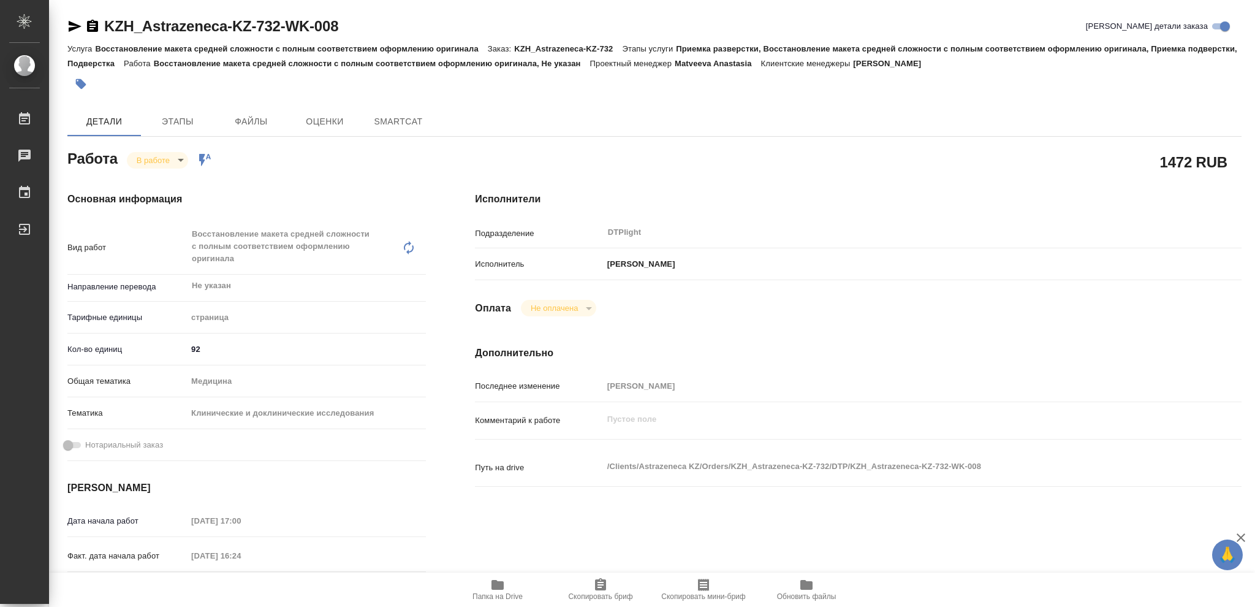
type textarea "x"
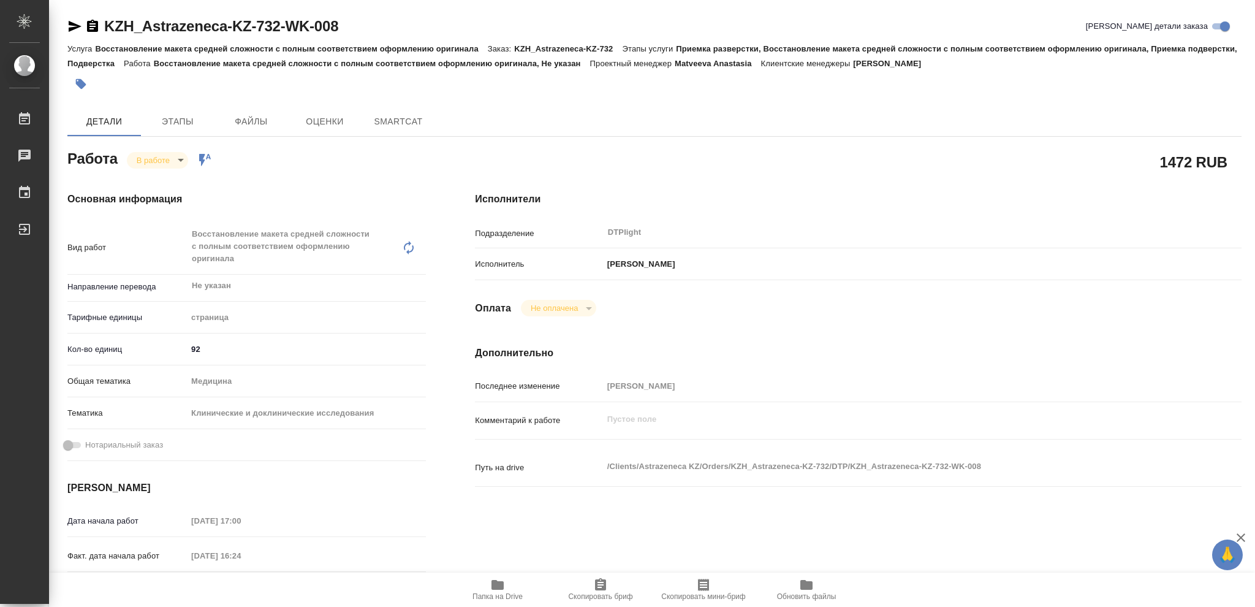
type textarea "x"
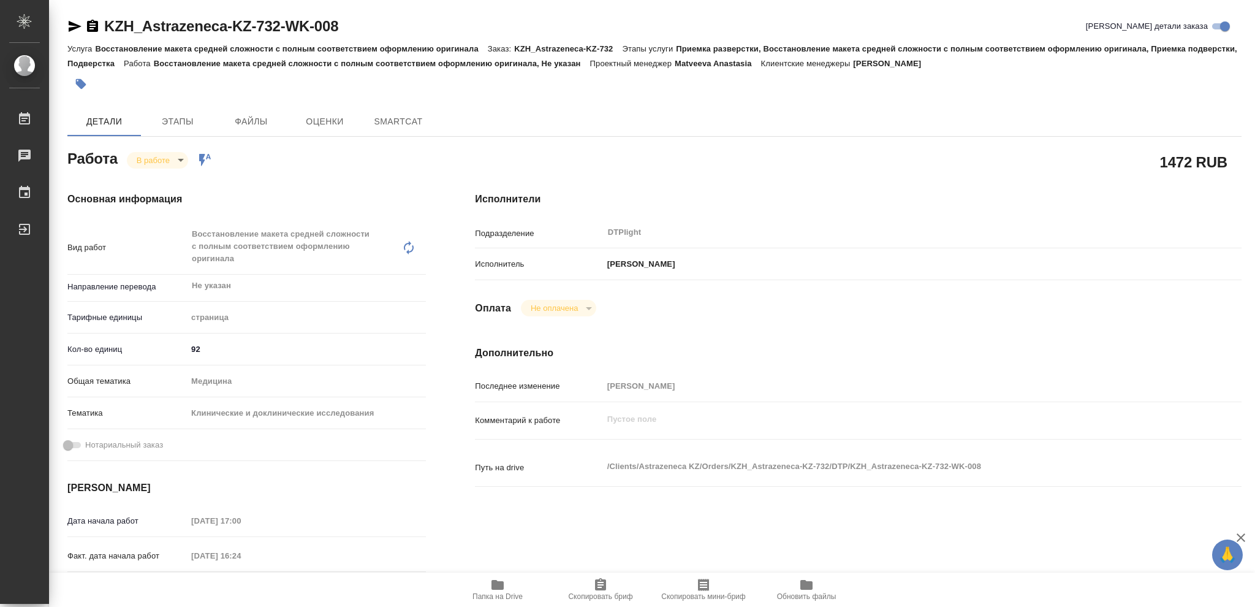
type textarea "x"
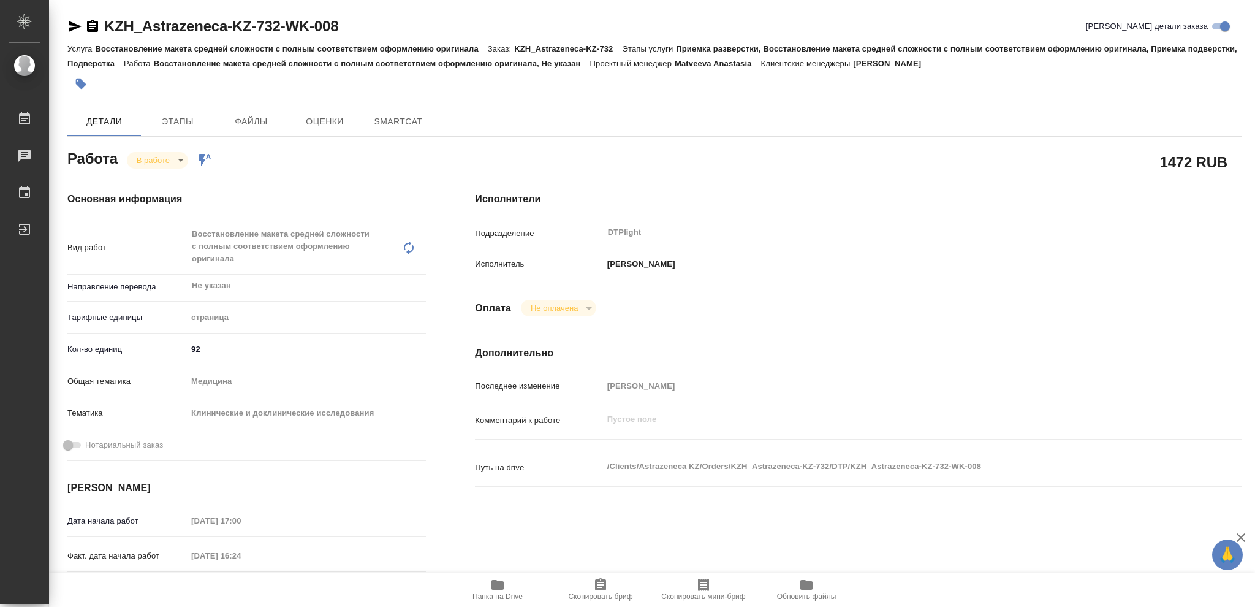
type textarea "x"
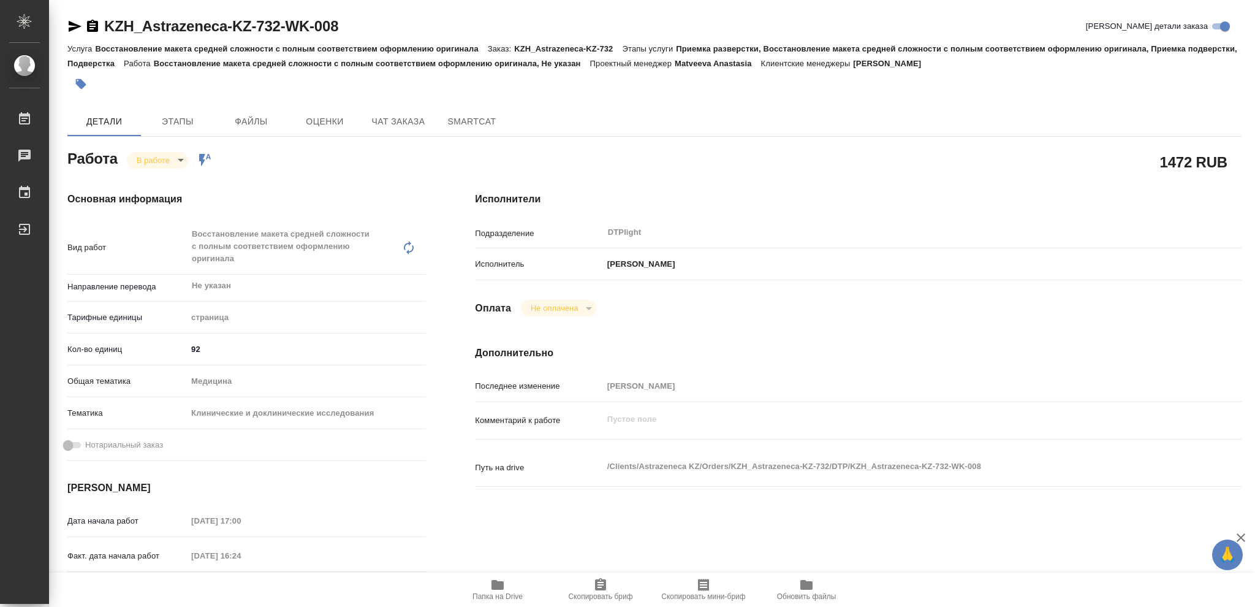
type textarea "x"
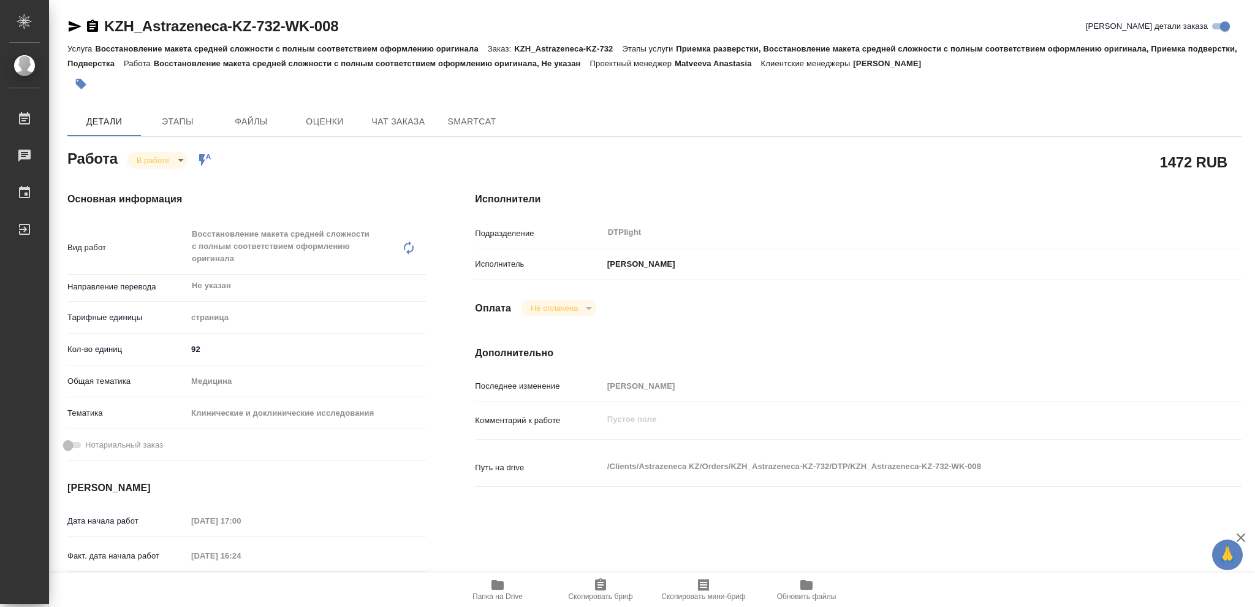
type textarea "x"
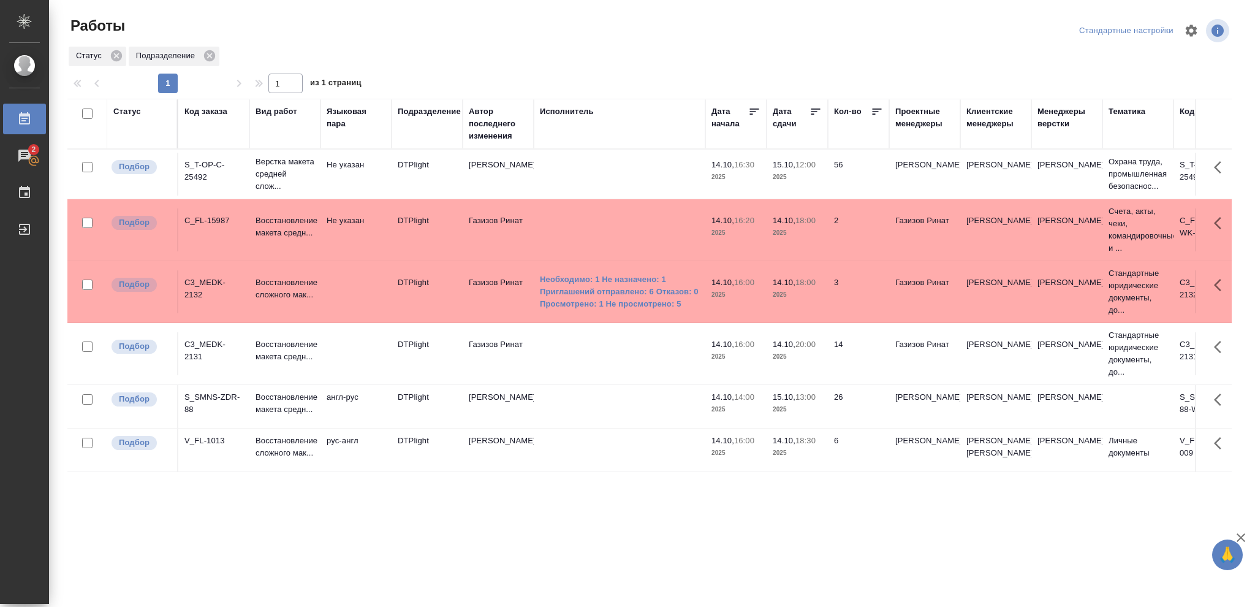
click at [789, 180] on p "2025" at bounding box center [797, 177] width 49 height 12
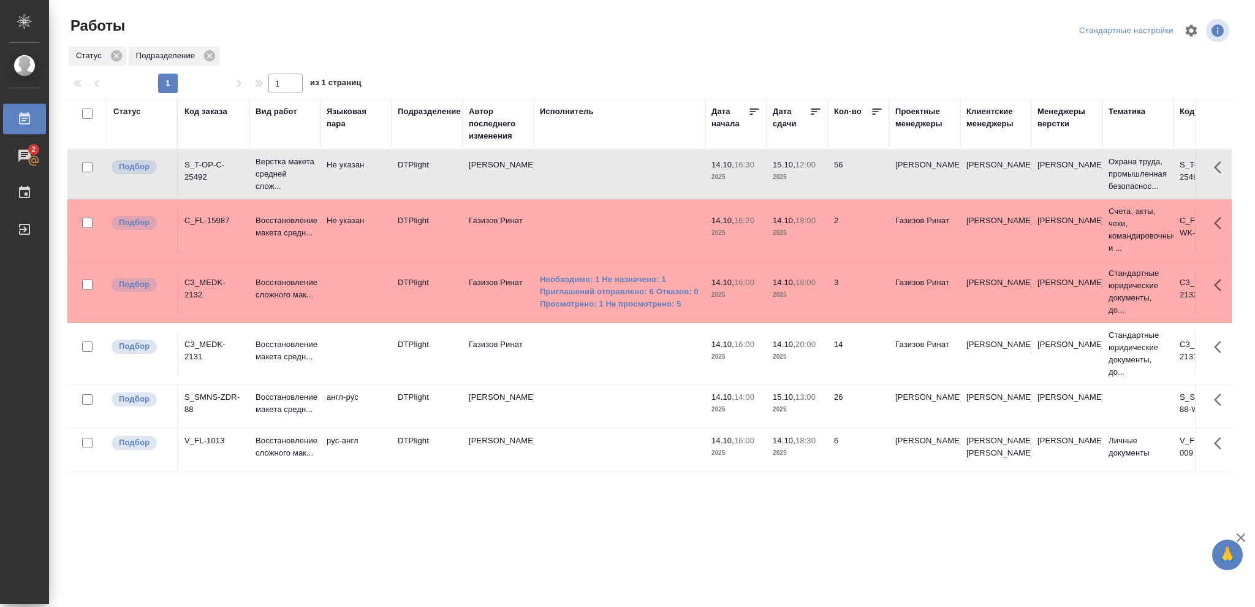
click at [789, 180] on p "2025" at bounding box center [797, 177] width 49 height 12
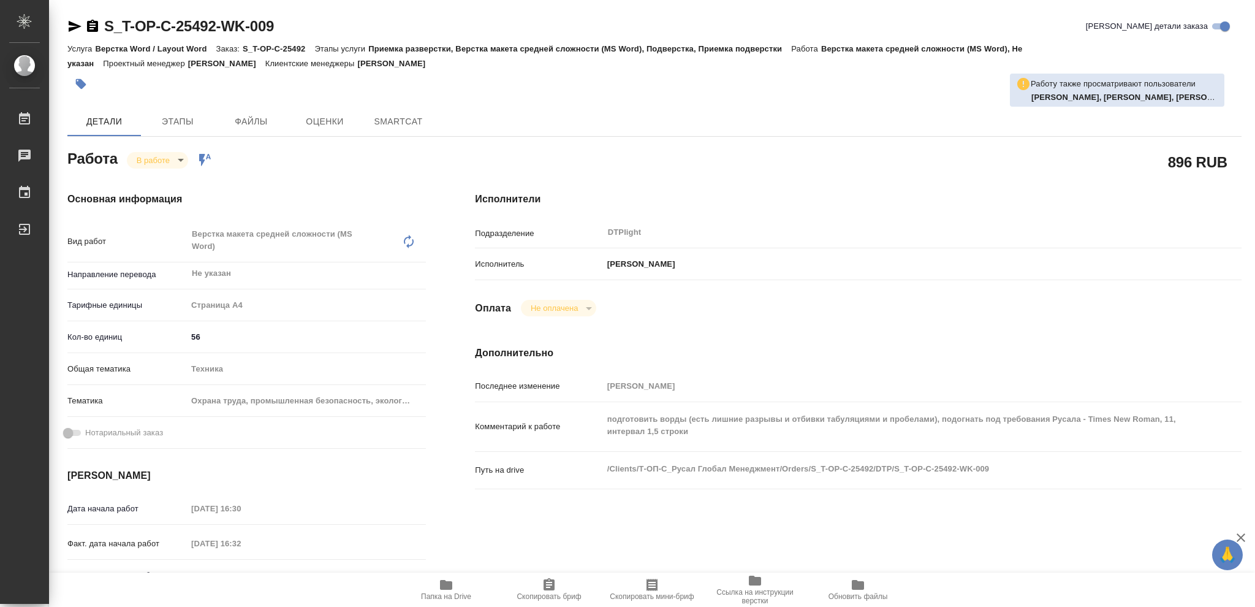
type textarea "x"
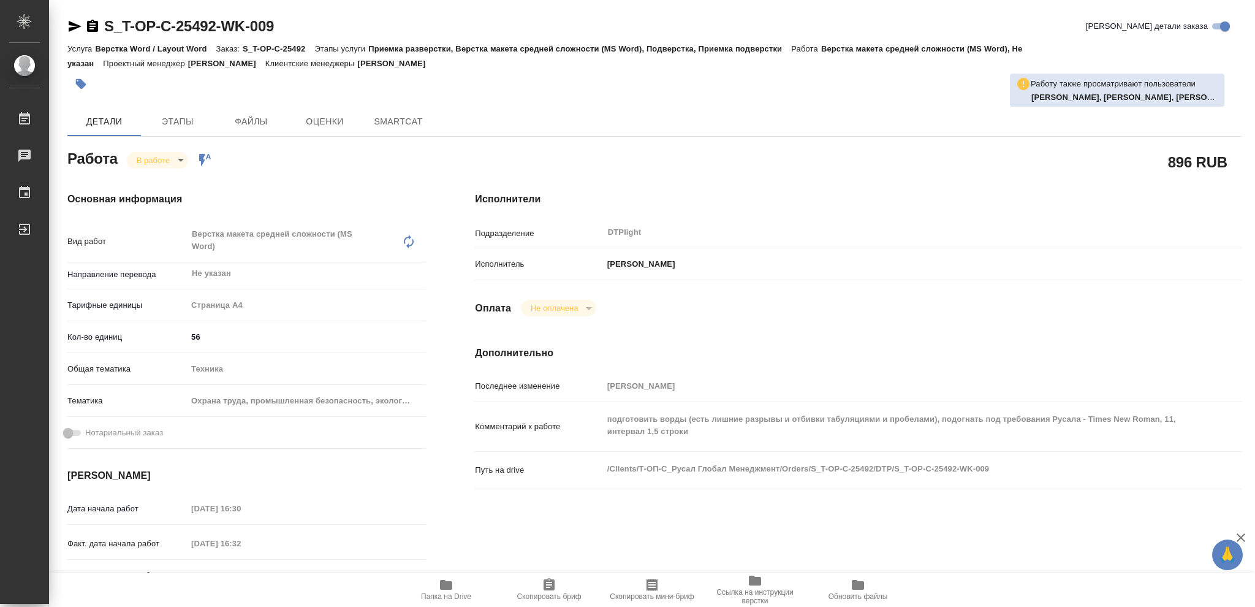
type textarea "x"
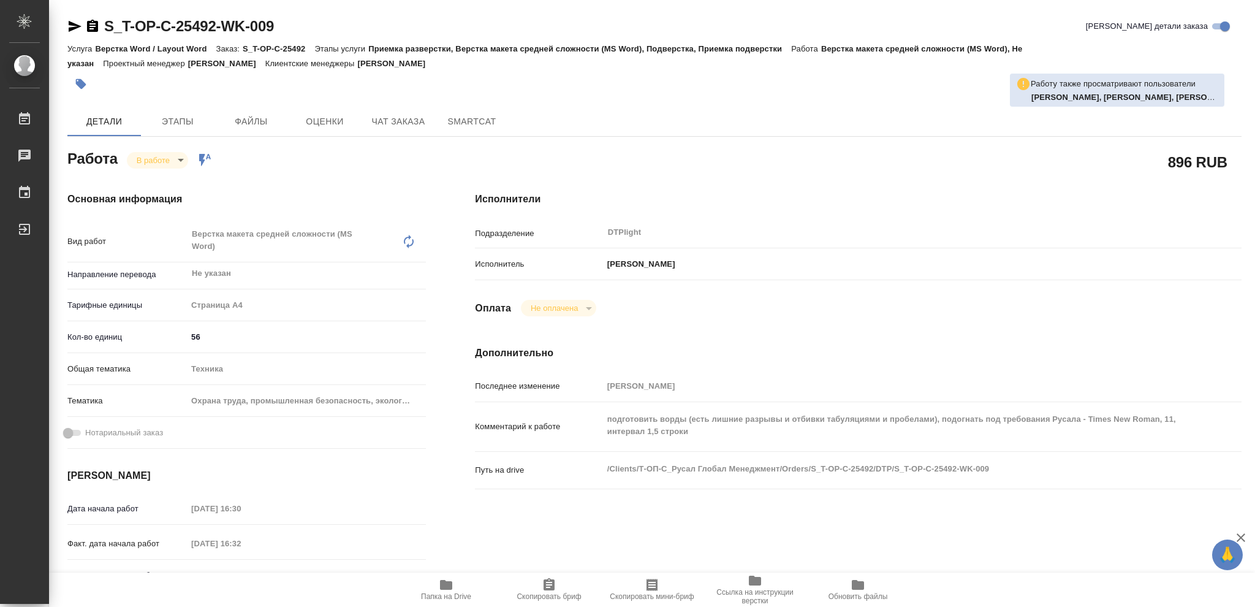
type textarea "x"
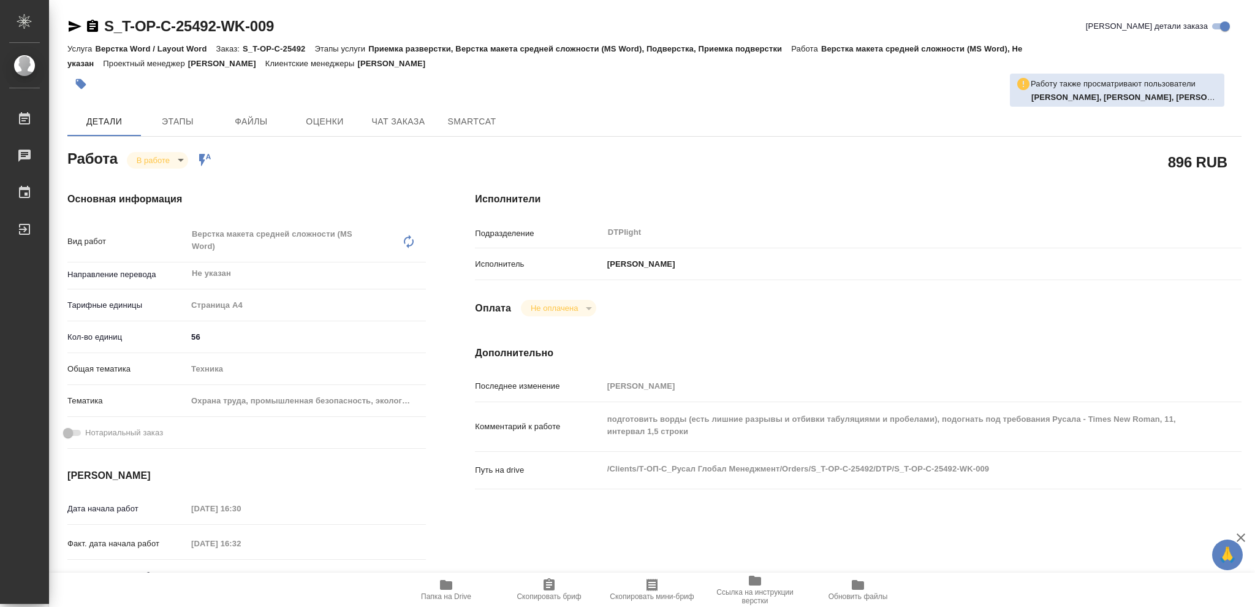
type textarea "x"
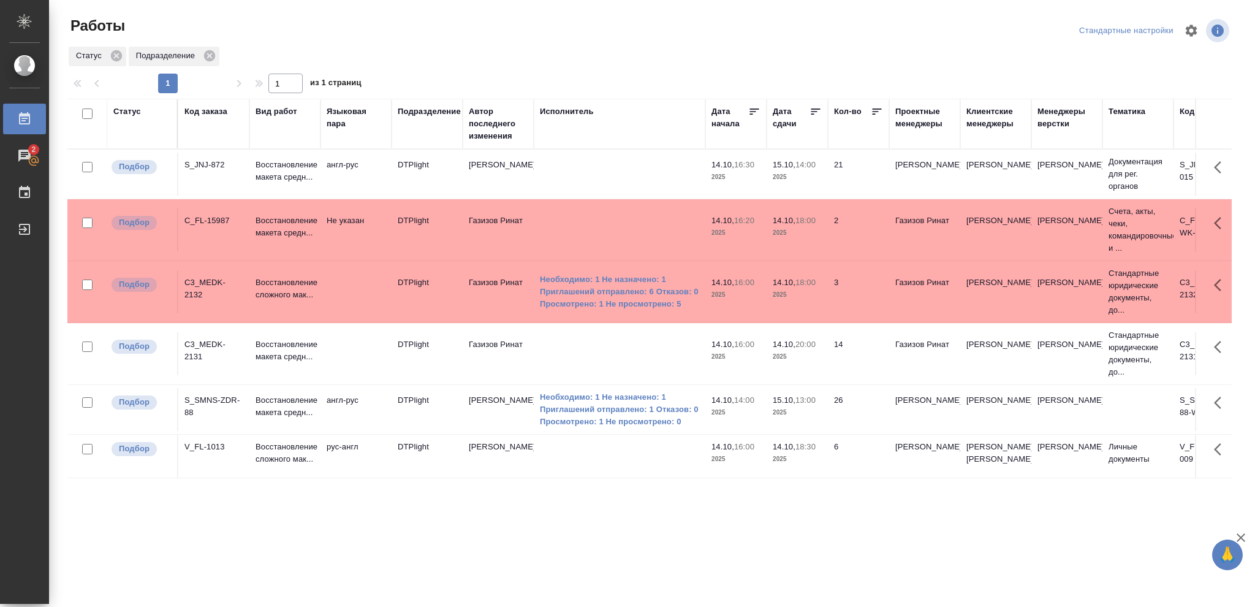
click at [801, 170] on span "15.10, 14:00" at bounding box center [797, 165] width 49 height 12
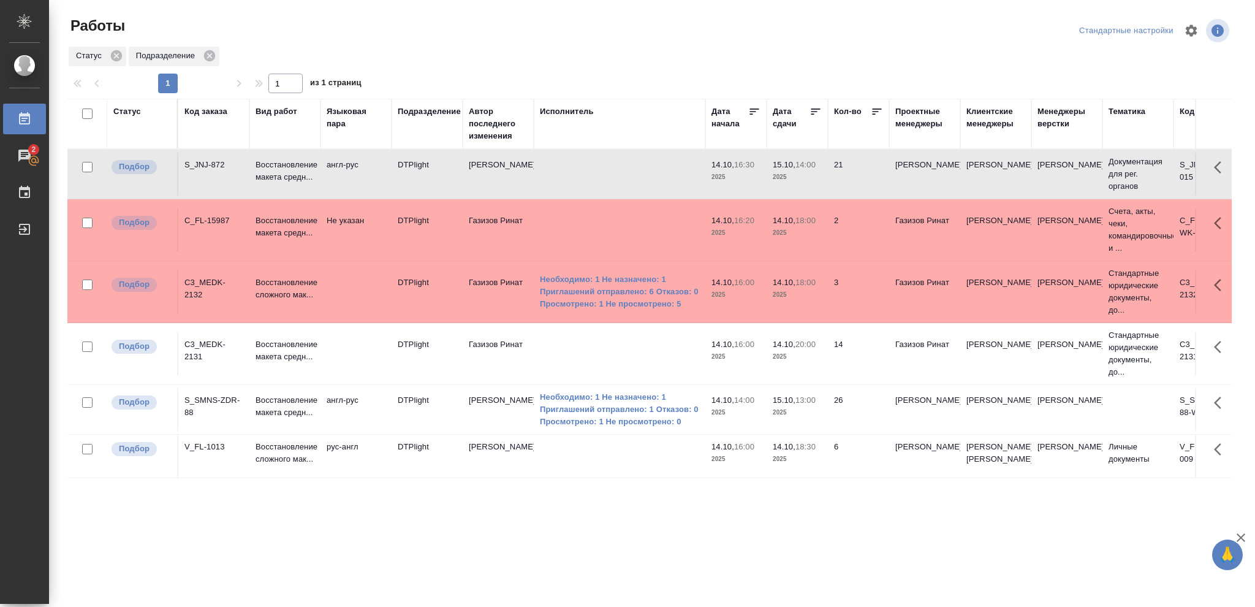
click at [801, 170] on span "15.10, 14:00" at bounding box center [797, 165] width 49 height 12
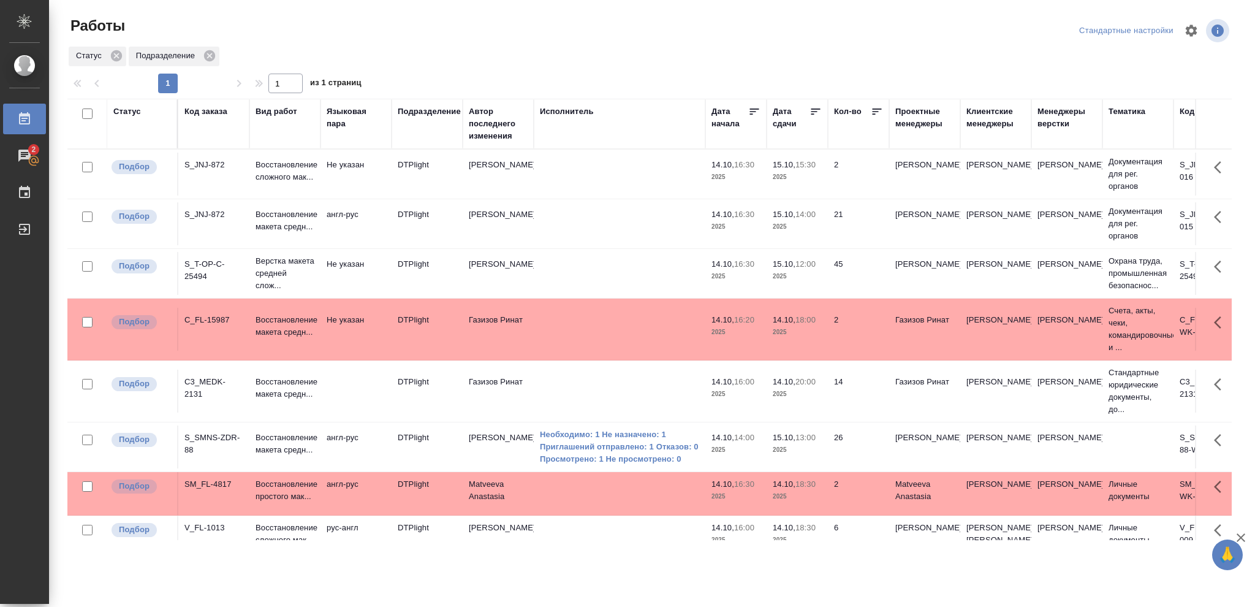
click at [805, 279] on p "2025" at bounding box center [797, 276] width 49 height 12
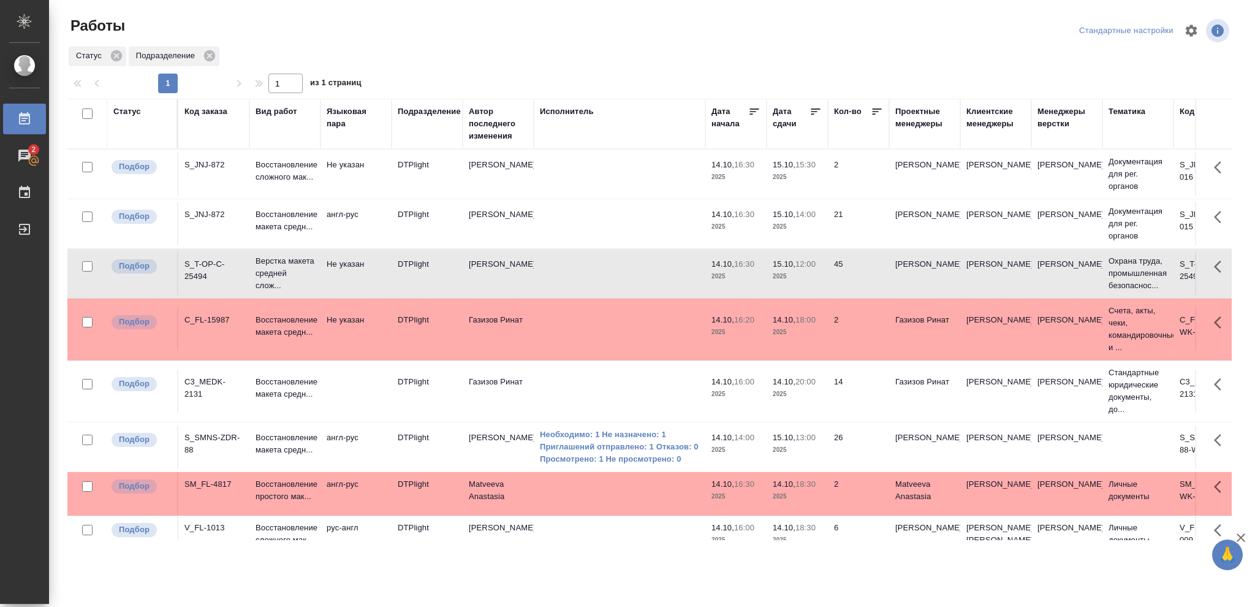
click at [805, 279] on p "2025" at bounding box center [797, 276] width 49 height 12
click at [790, 274] on p "2025" at bounding box center [797, 276] width 49 height 12
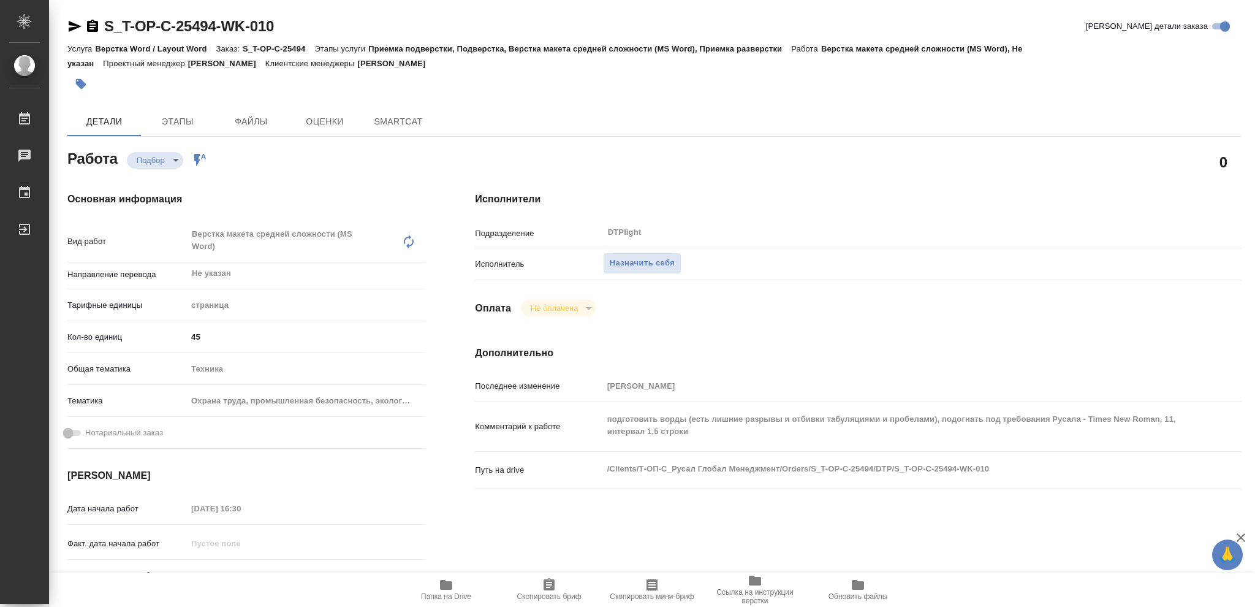
type textarea "x"
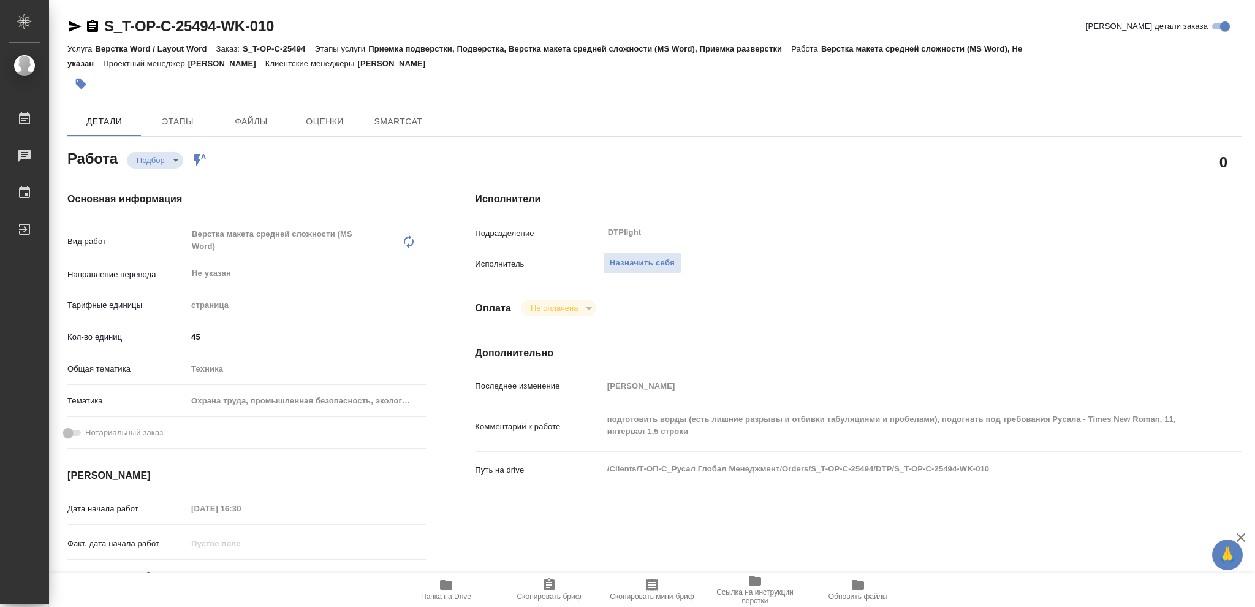
type textarea "x"
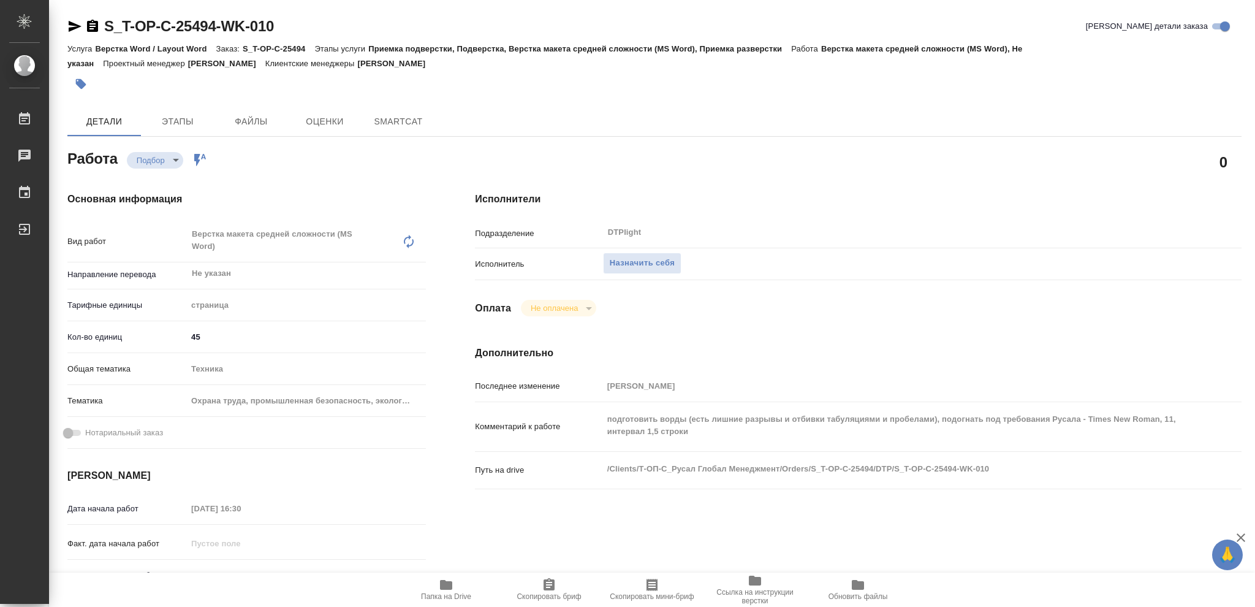
type textarea "x"
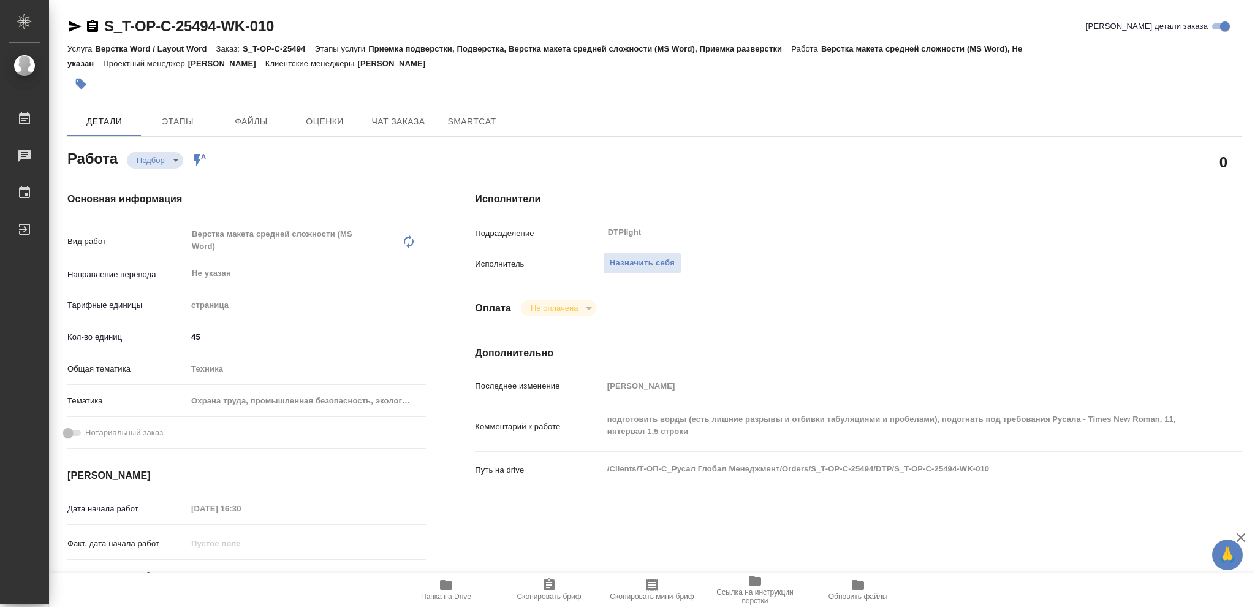
type textarea "x"
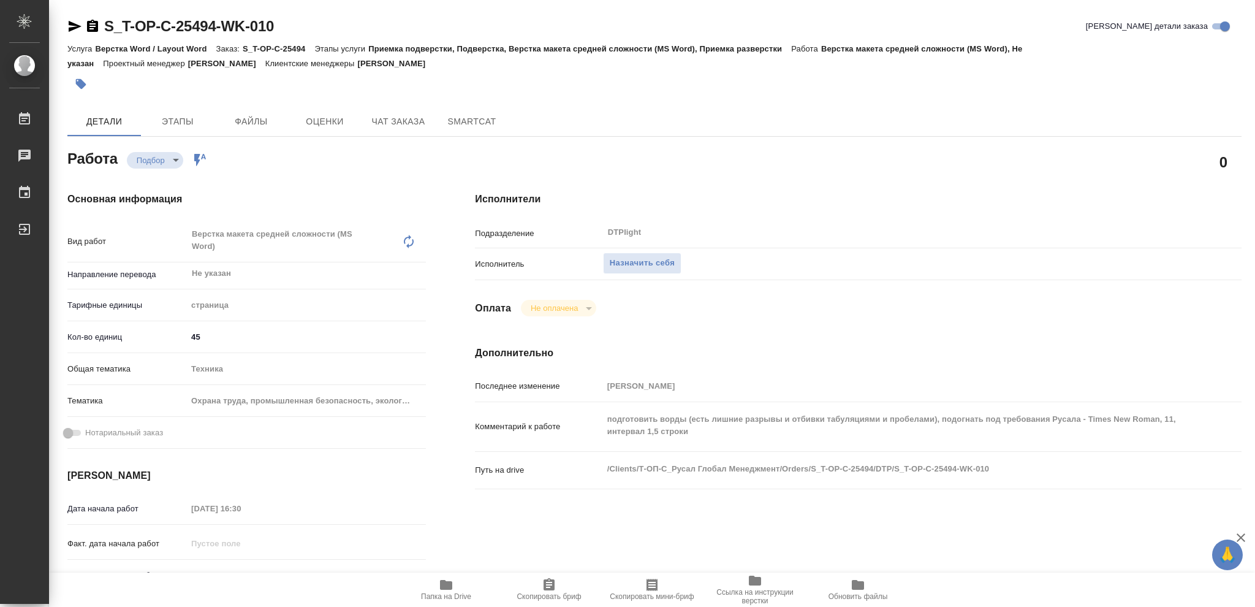
type textarea "x"
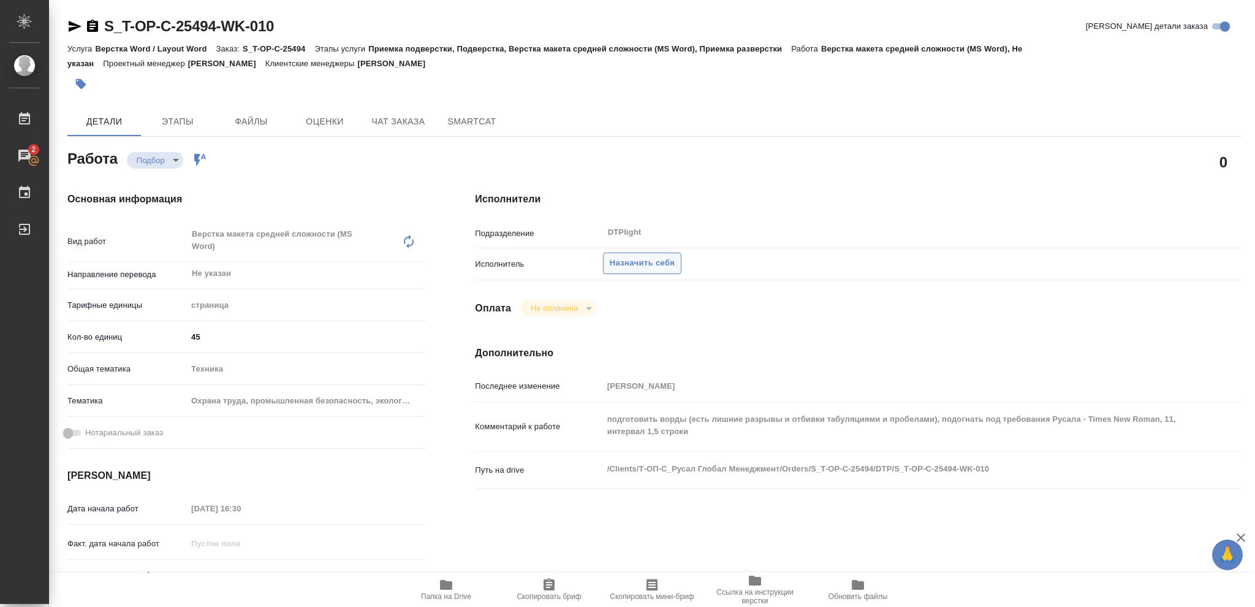
click at [627, 258] on span "Назначить себя" at bounding box center [642, 263] width 65 height 14
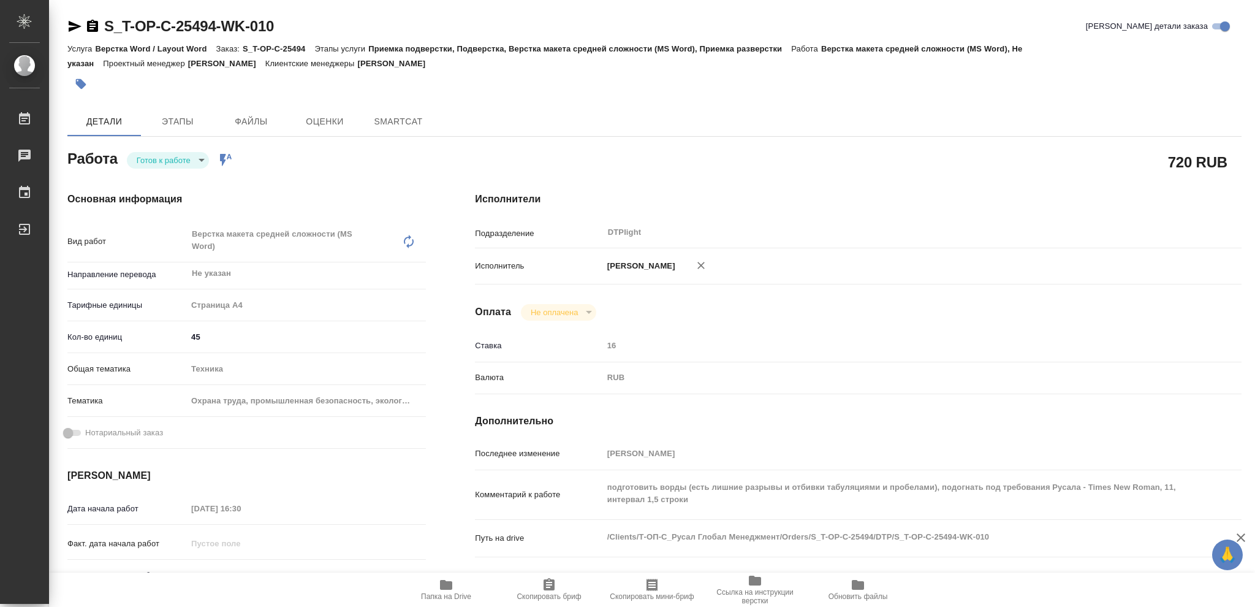
type textarea "x"
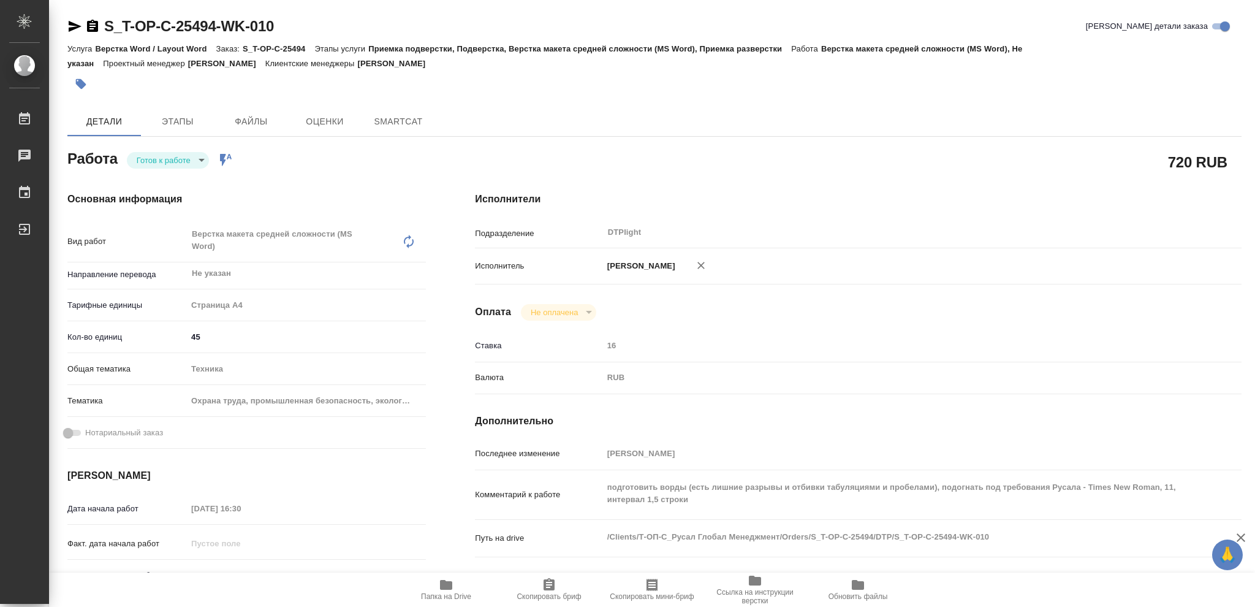
type textarea "x"
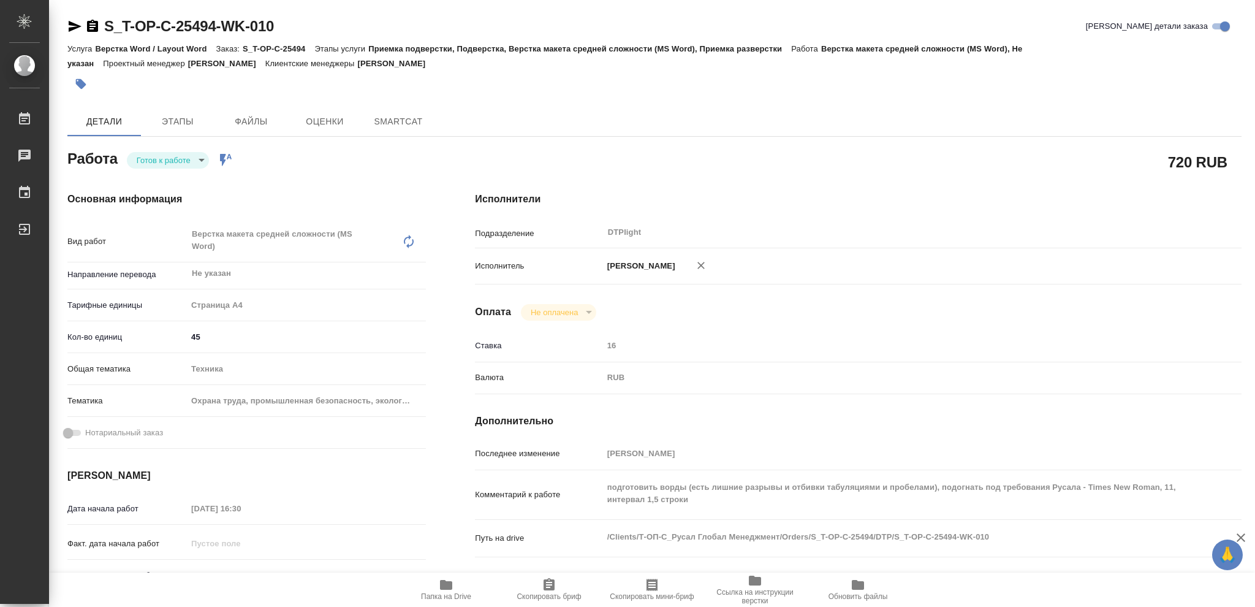
type textarea "x"
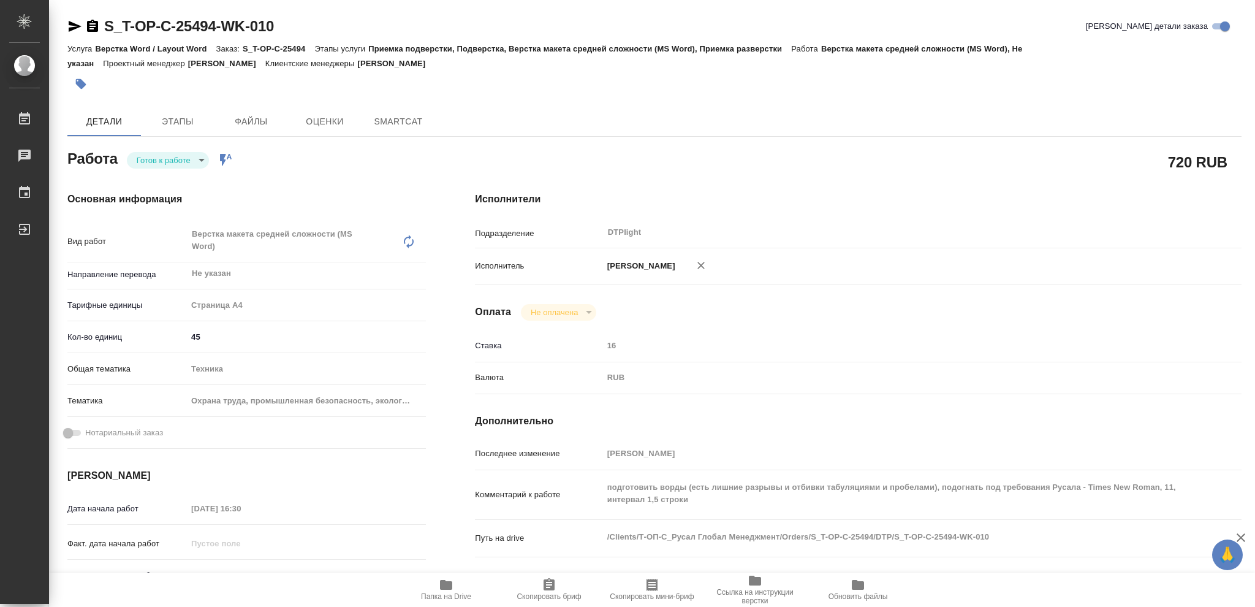
type textarea "x"
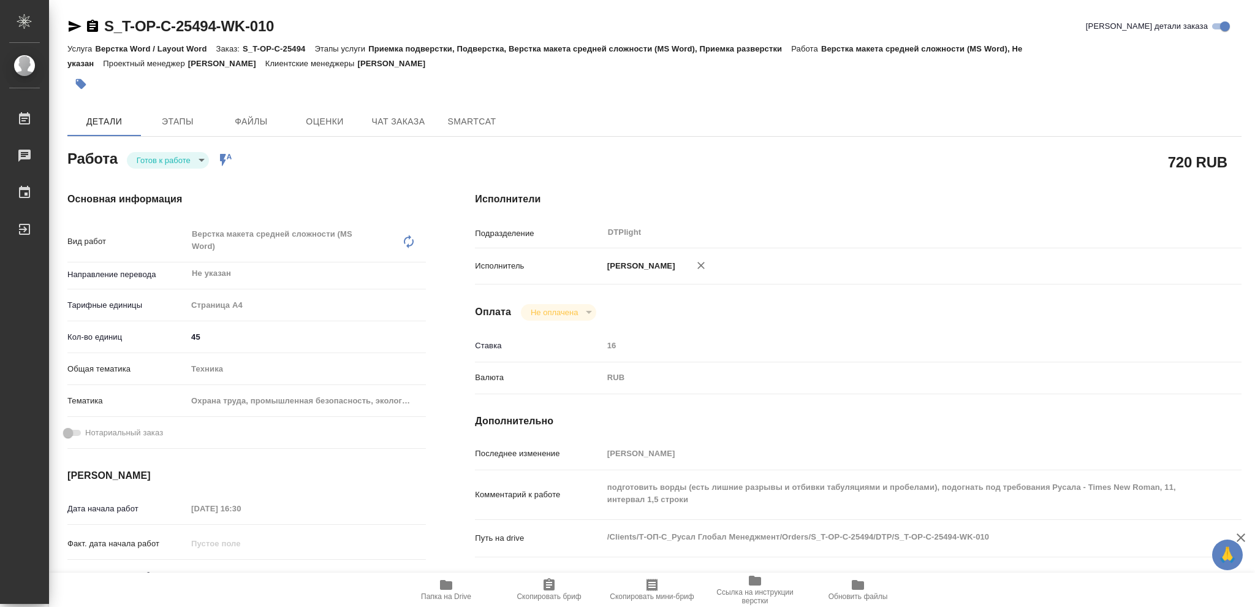
type textarea "x"
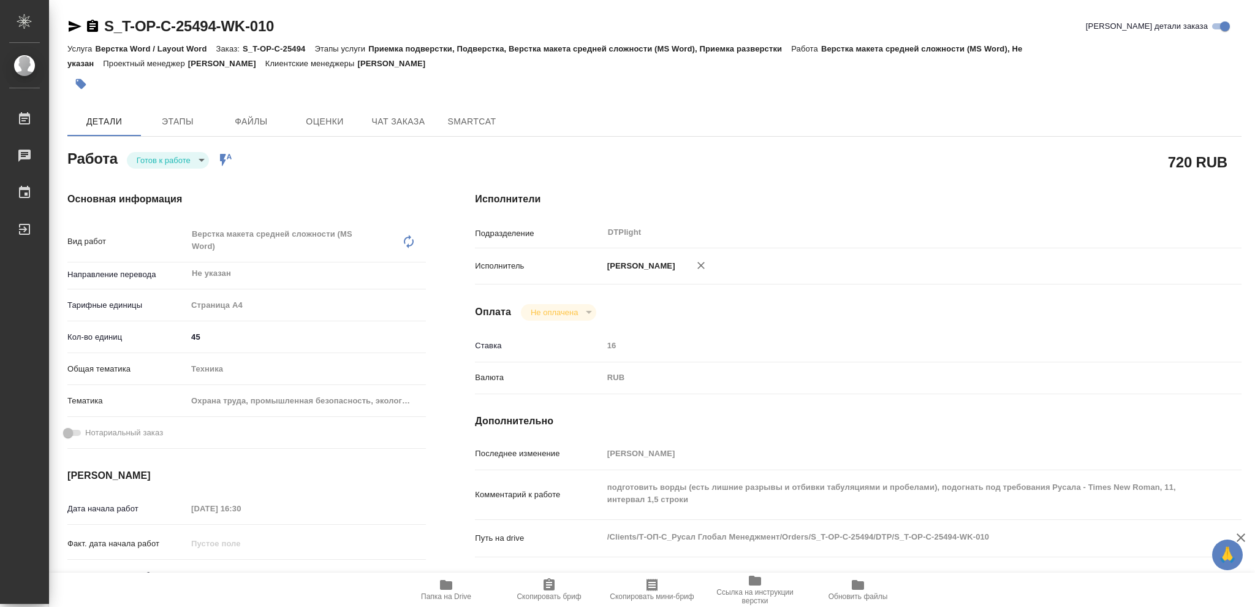
click at [201, 161] on body "🙏 .cls-1 fill:#fff; AWATERA Vasileva Olga Работы Чаты График Выйти S_T-OP-C-254…" at bounding box center [627, 303] width 1255 height 607
type textarea "x"
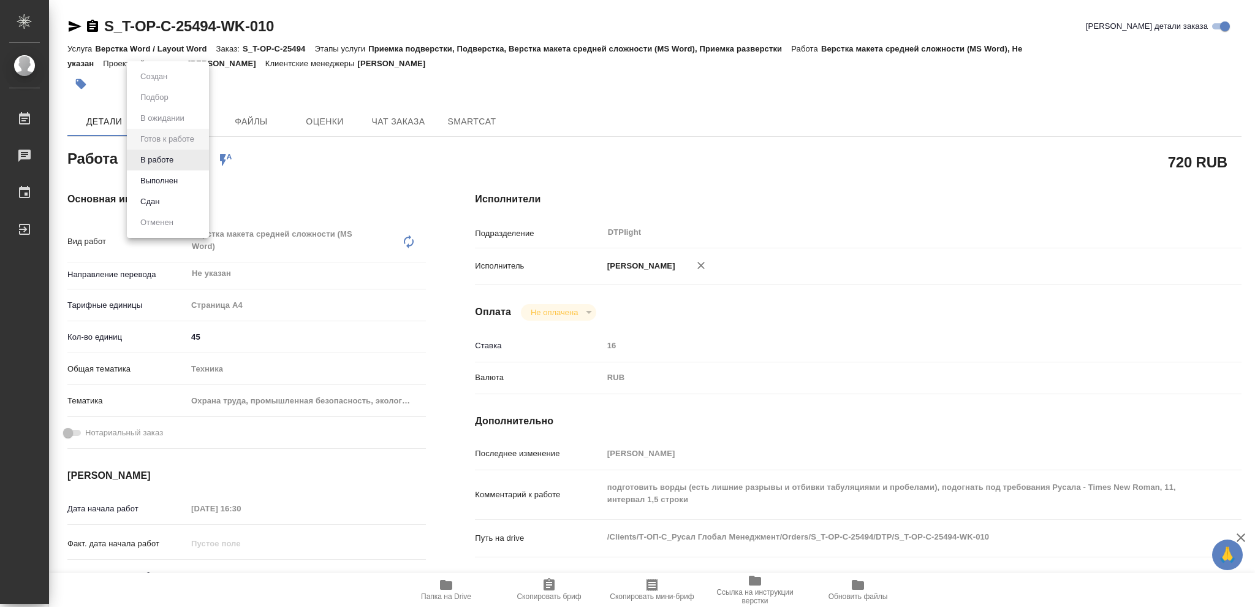
type textarea "x"
click at [175, 161] on button "В работе" at bounding box center [157, 159] width 40 height 13
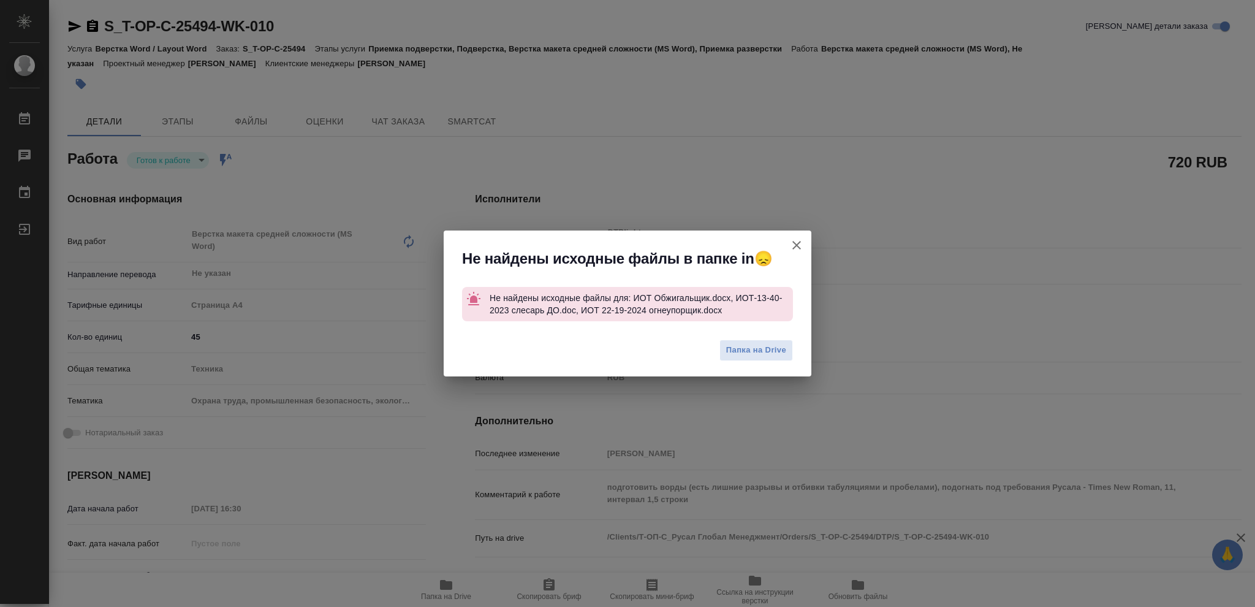
type textarea "x"
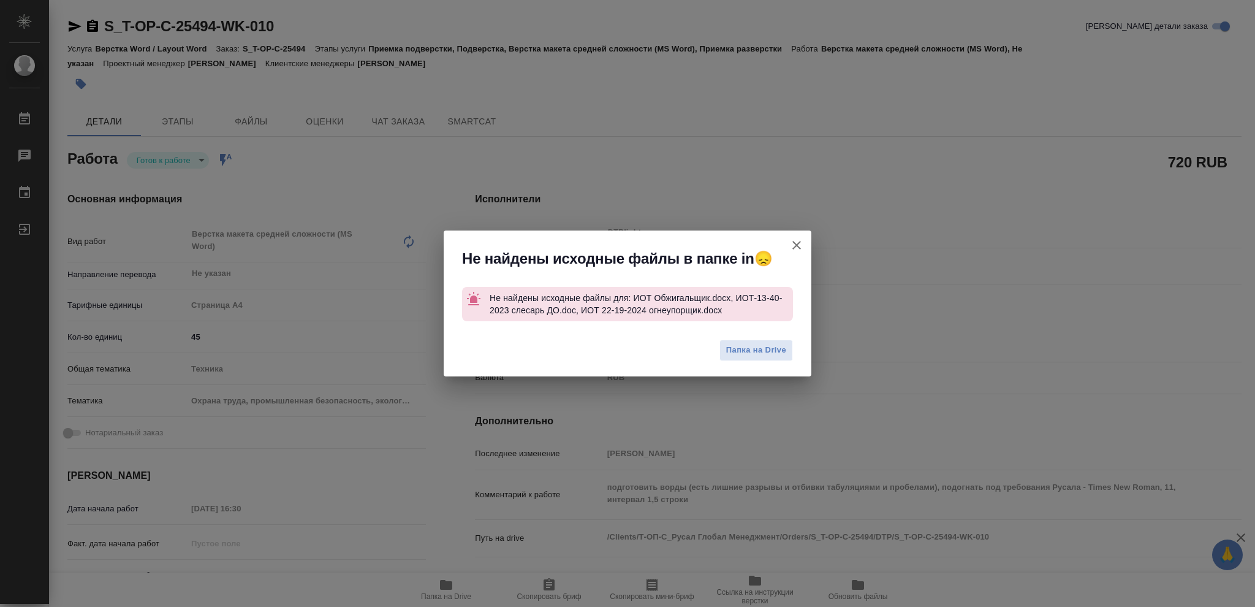
type textarea "x"
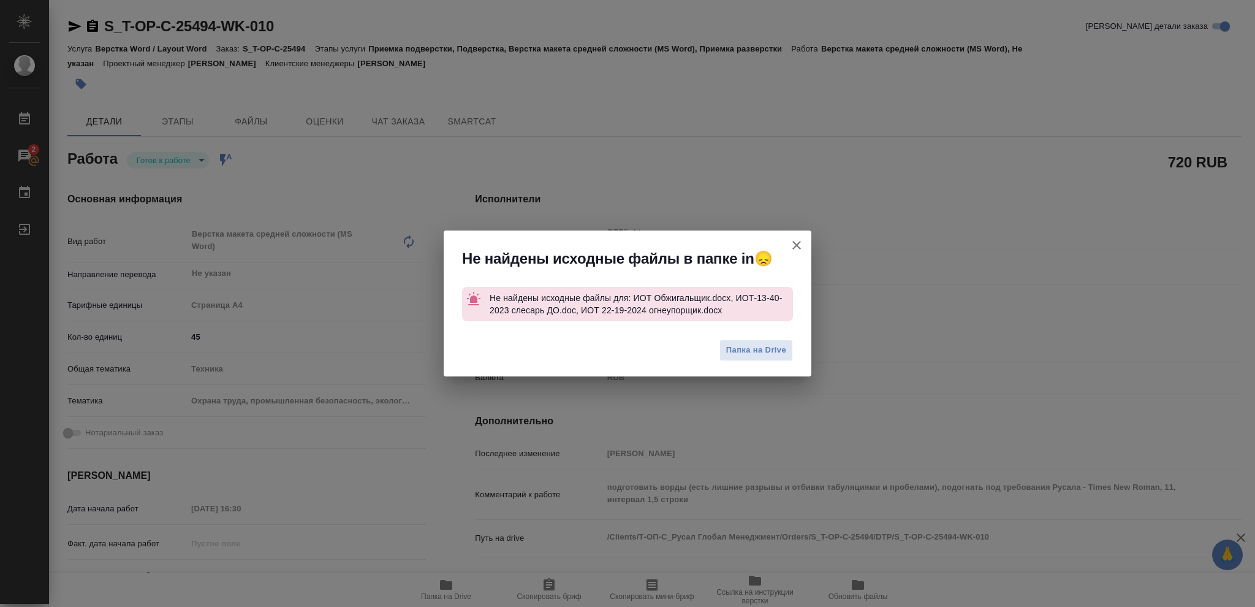
type textarea "x"
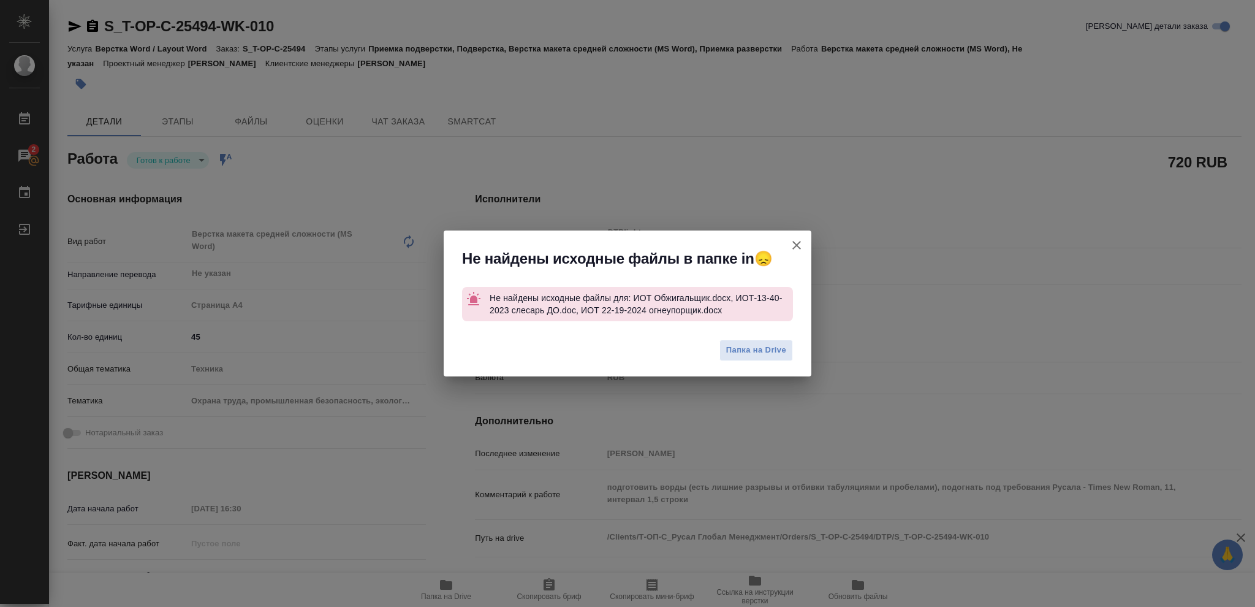
click at [799, 246] on icon "button" at bounding box center [796, 245] width 15 height 15
type textarea "x"
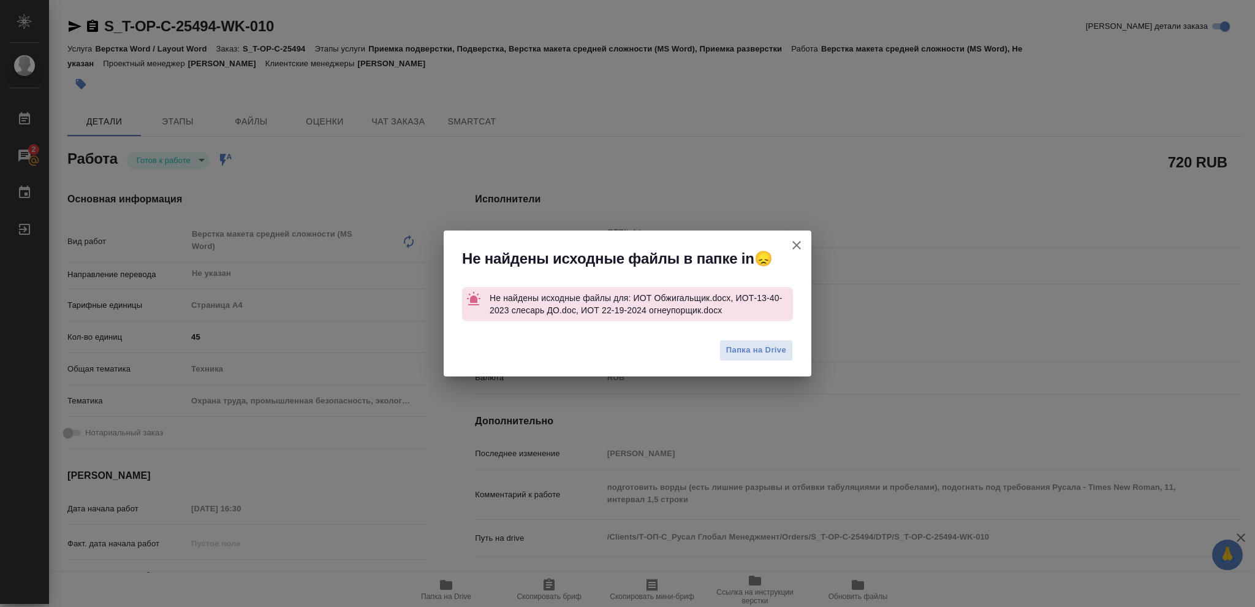
type textarea "x"
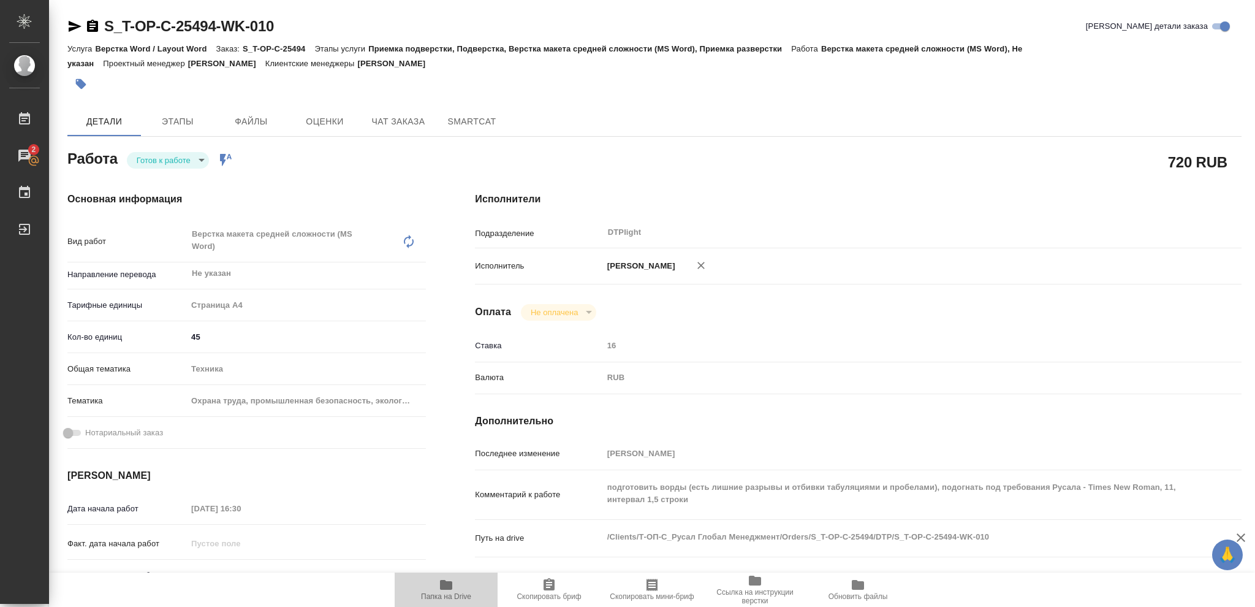
click at [446, 585] on icon "button" at bounding box center [446, 585] width 12 height 10
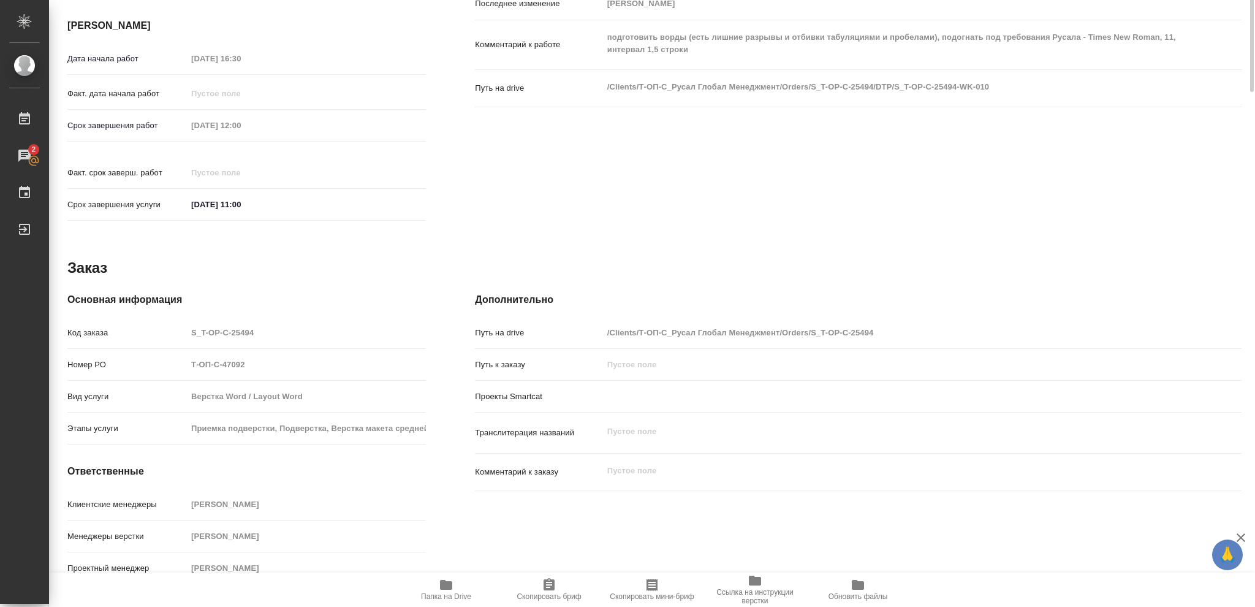
scroll to position [42, 0]
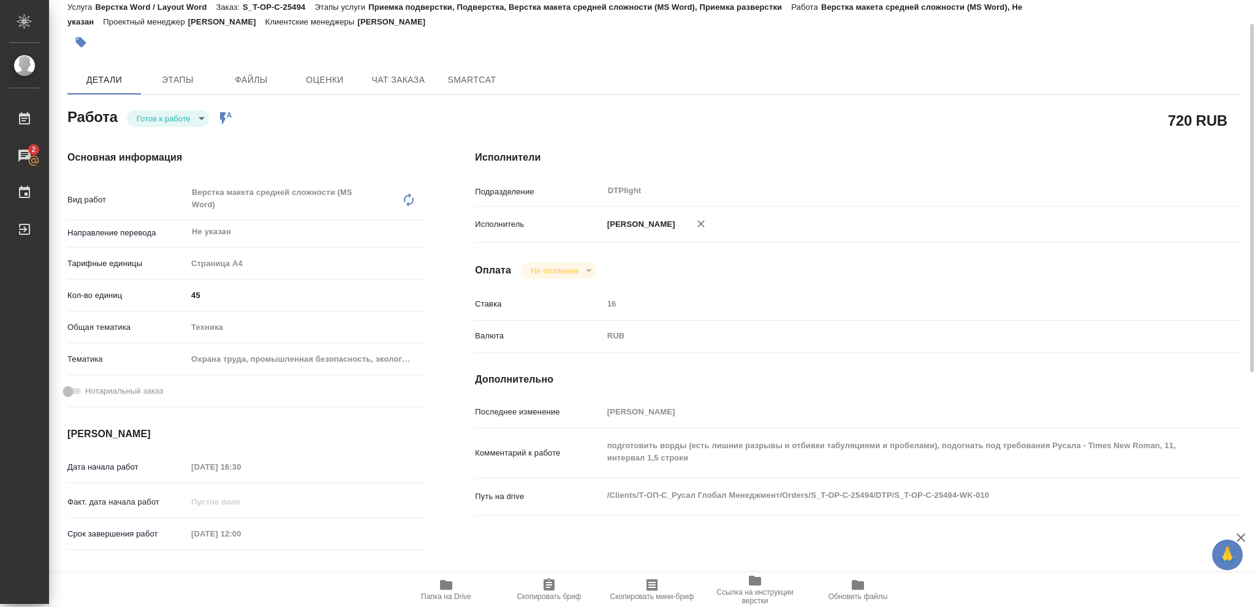
click at [199, 115] on body "🙏 .cls-1 fill:#fff; AWATERA Vasileva Olga Работы 2 Чаты График Выйти S_T-OP-C-2…" at bounding box center [627, 303] width 1255 height 607
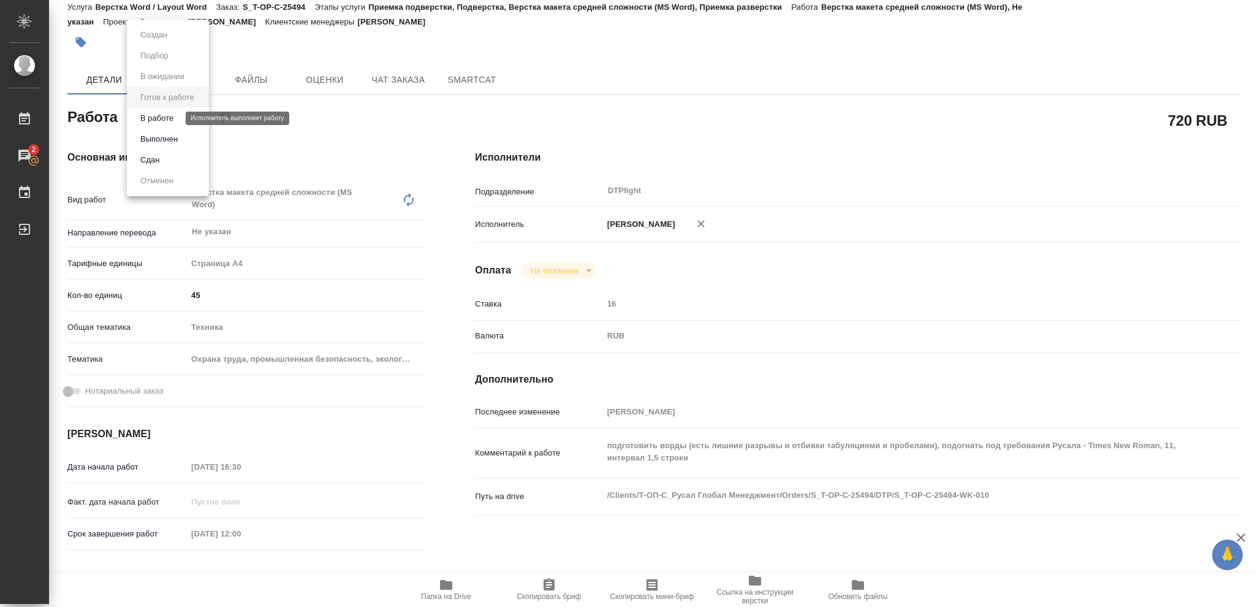
click at [165, 118] on button "В работе" at bounding box center [157, 118] width 40 height 13
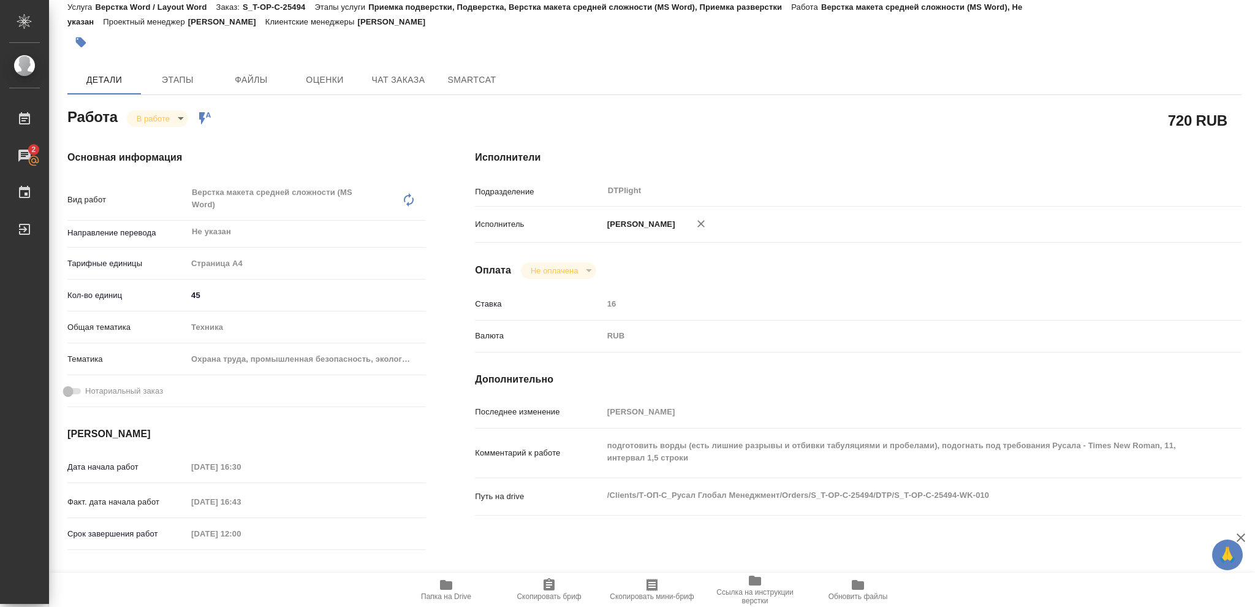
type textarea "x"
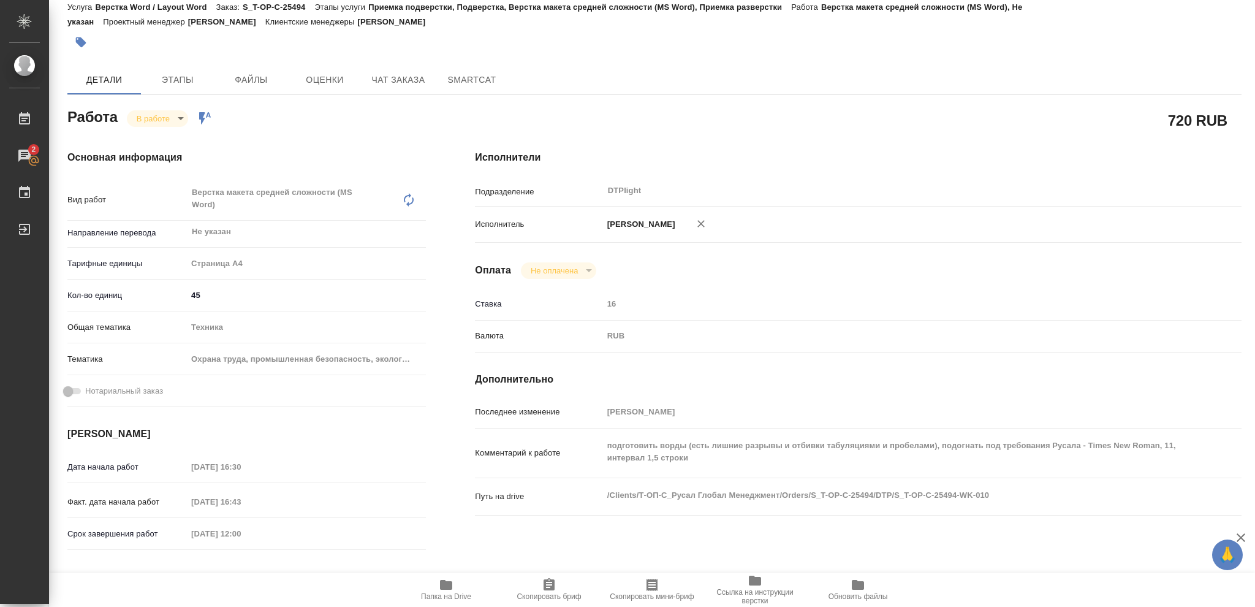
type textarea "x"
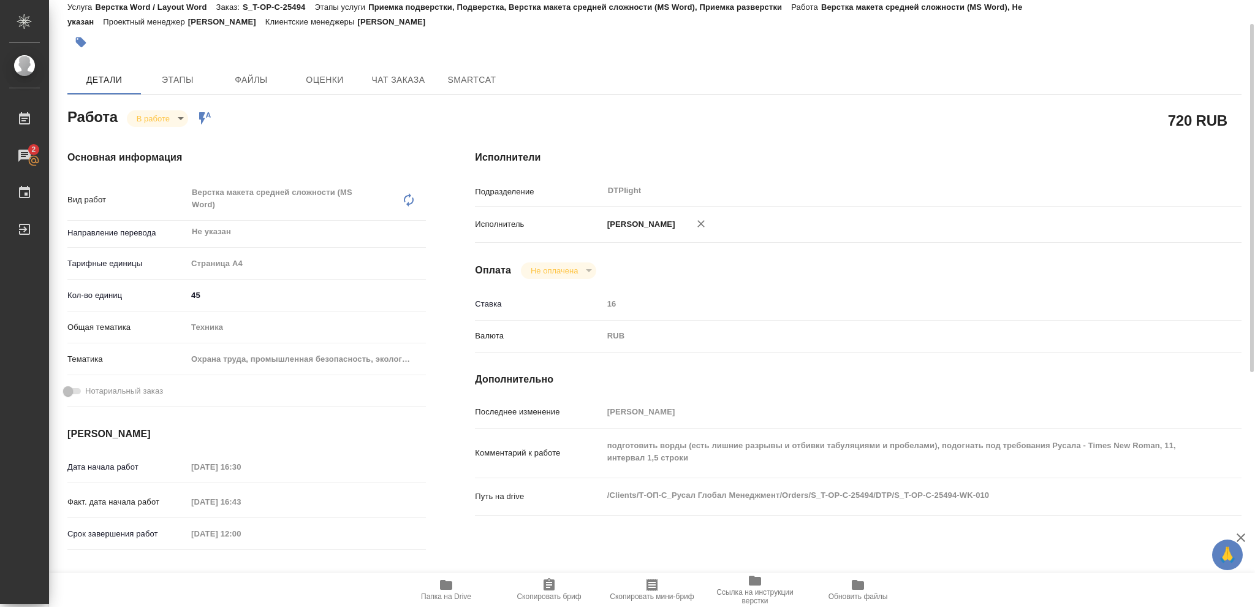
type textarea "x"
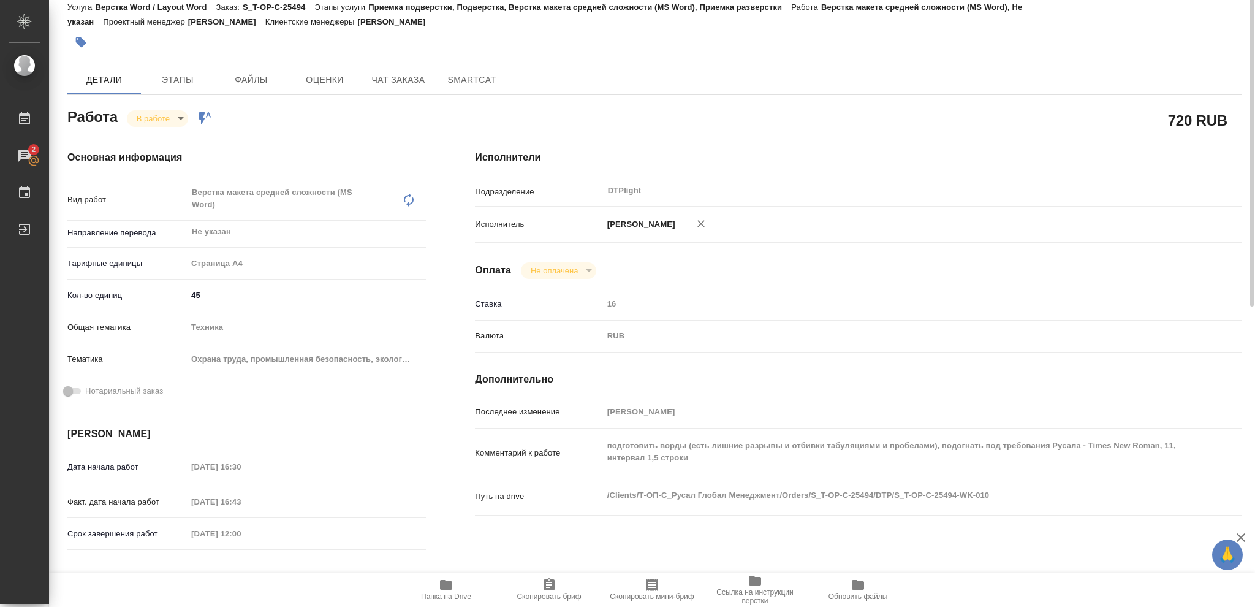
scroll to position [0, 0]
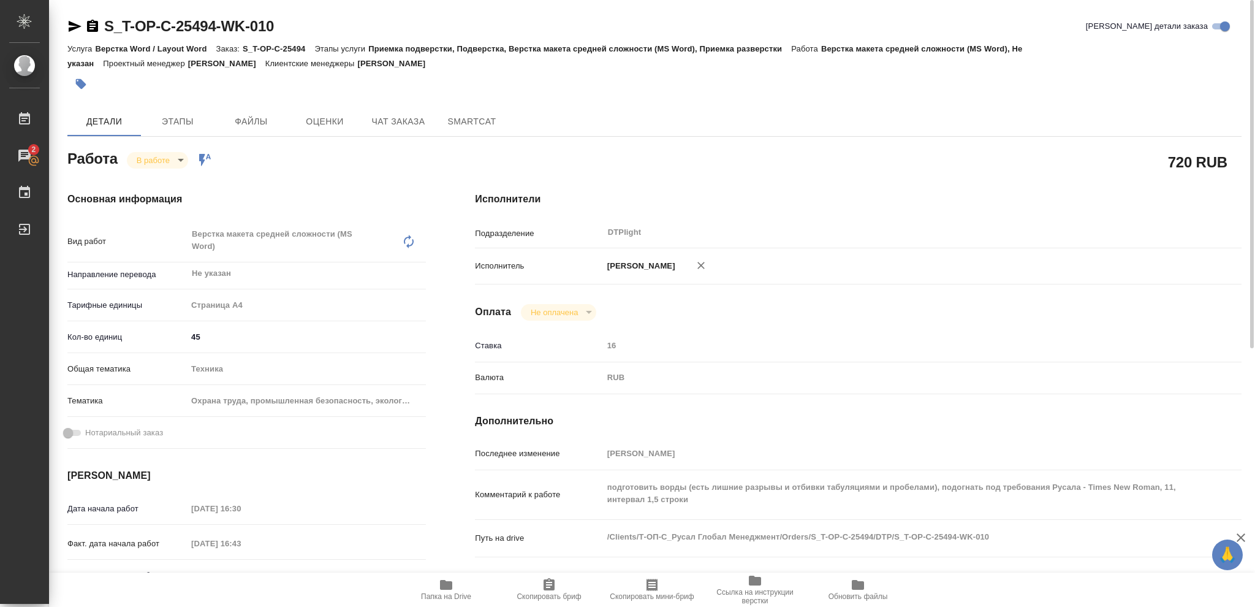
click at [93, 25] on icon "button" at bounding box center [92, 26] width 11 height 12
type textarea "x"
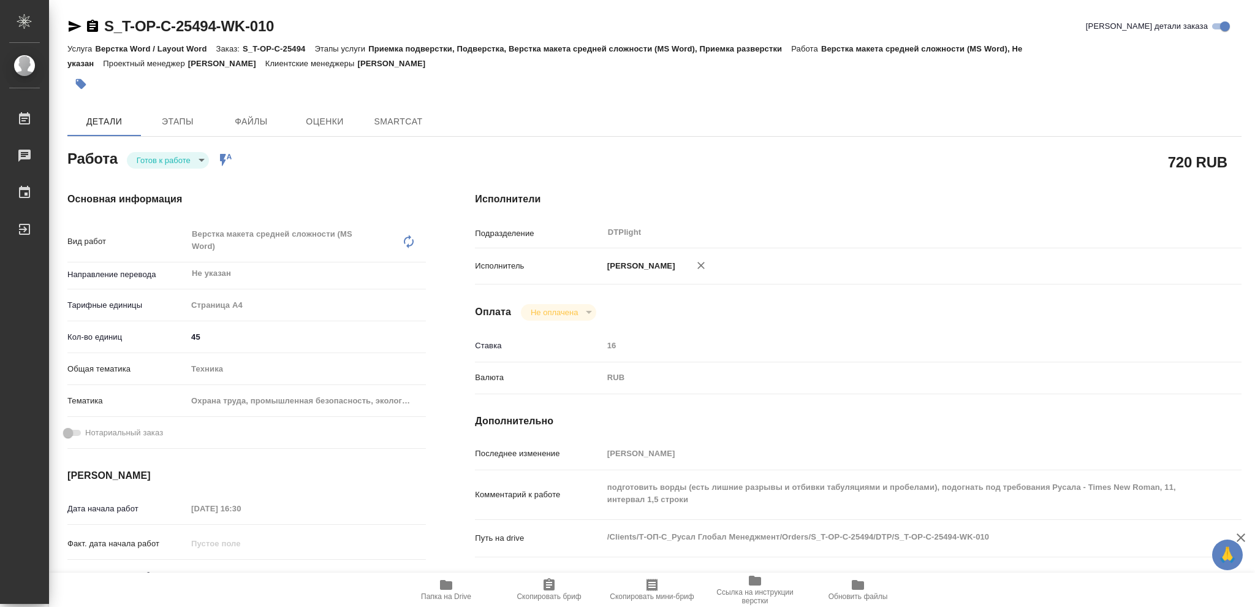
type textarea "x"
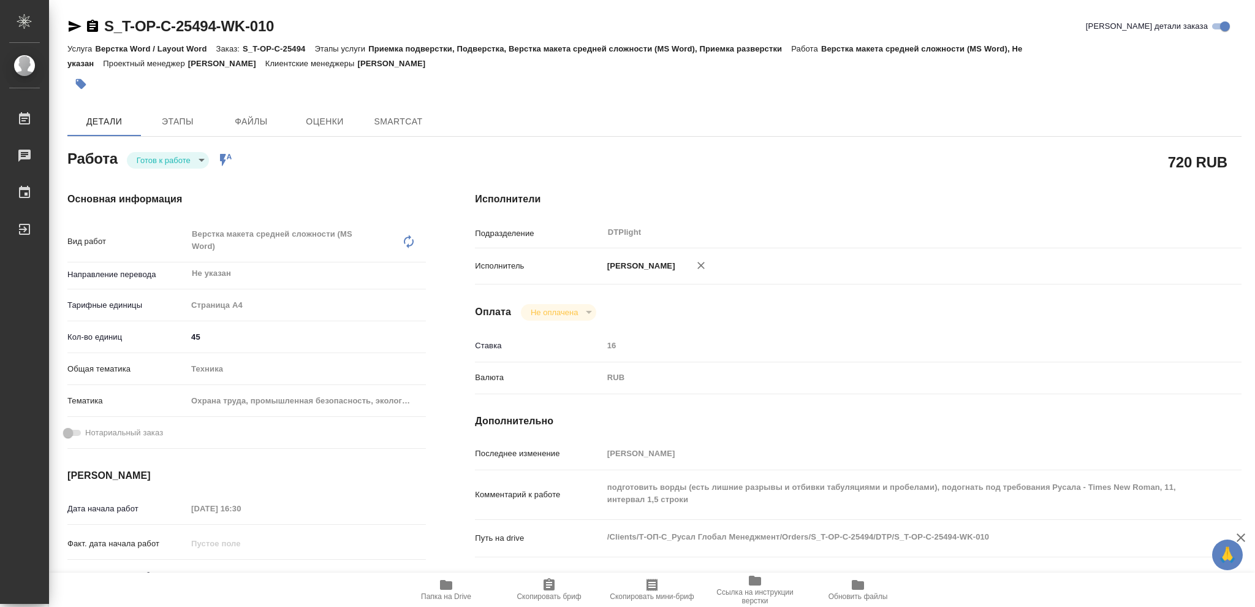
type textarea "x"
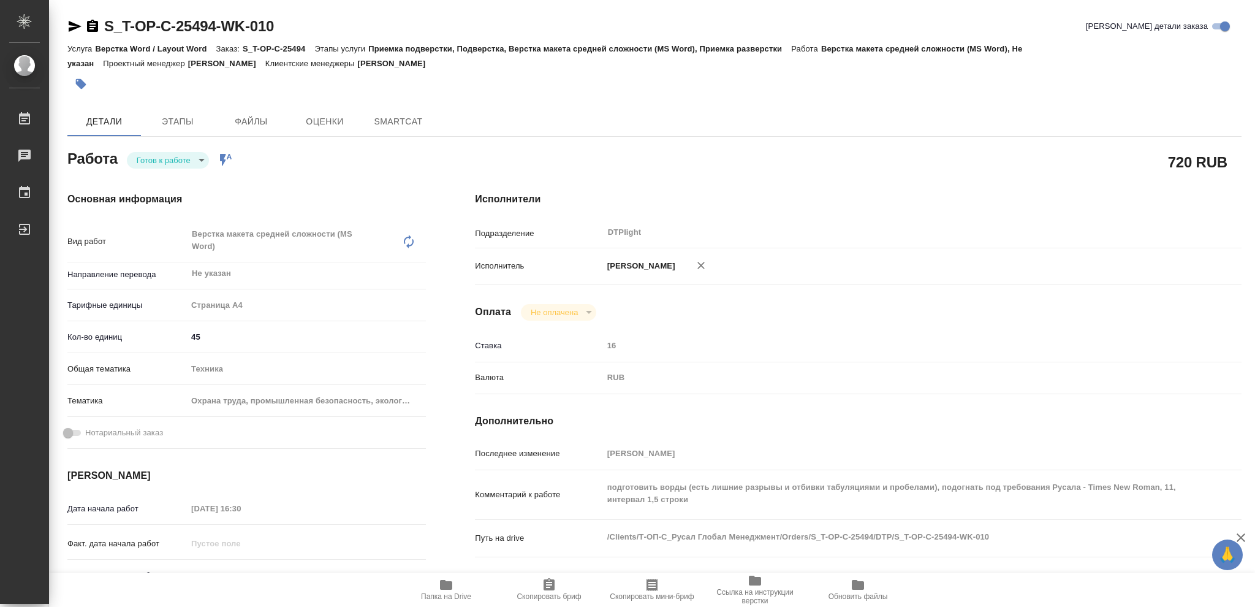
type textarea "x"
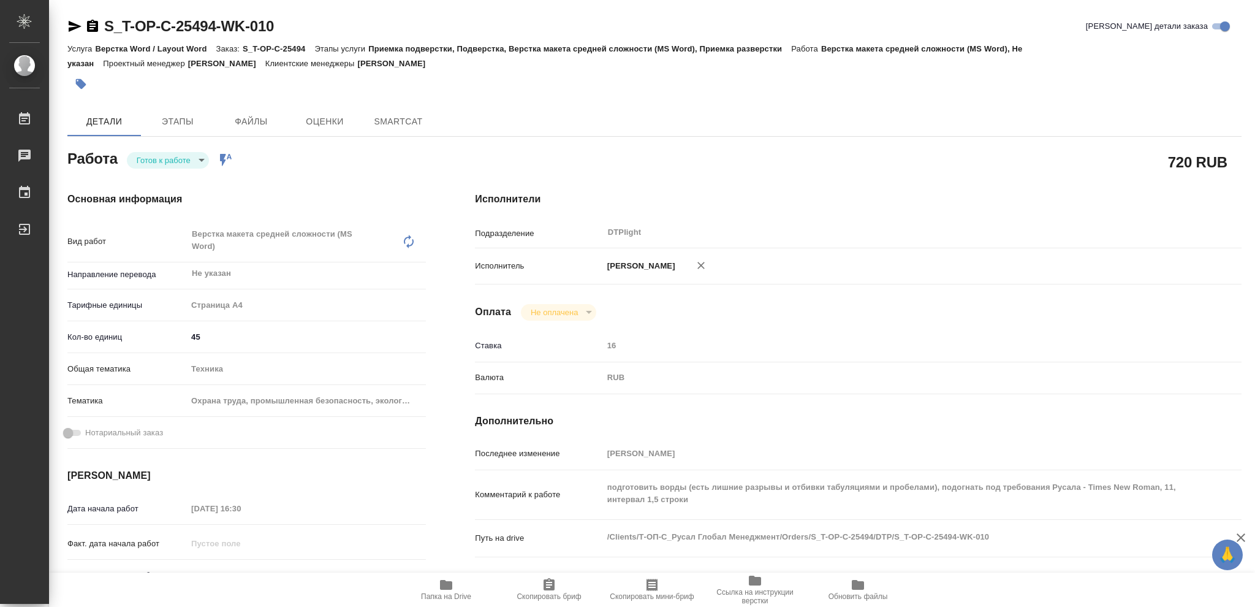
type textarea "x"
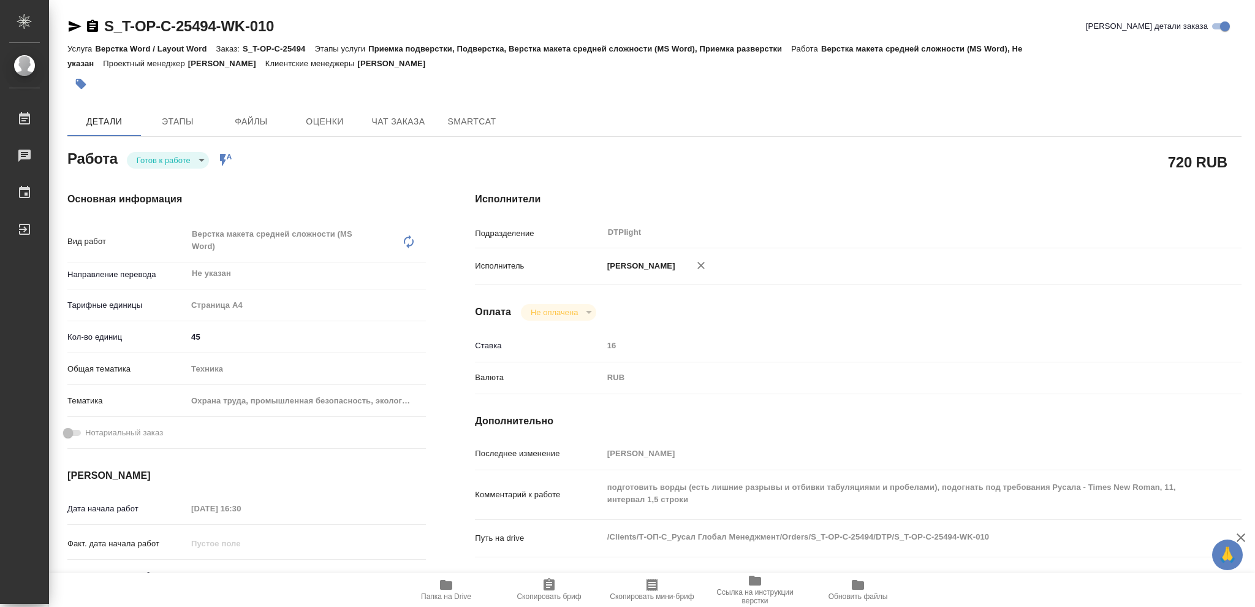
type textarea "x"
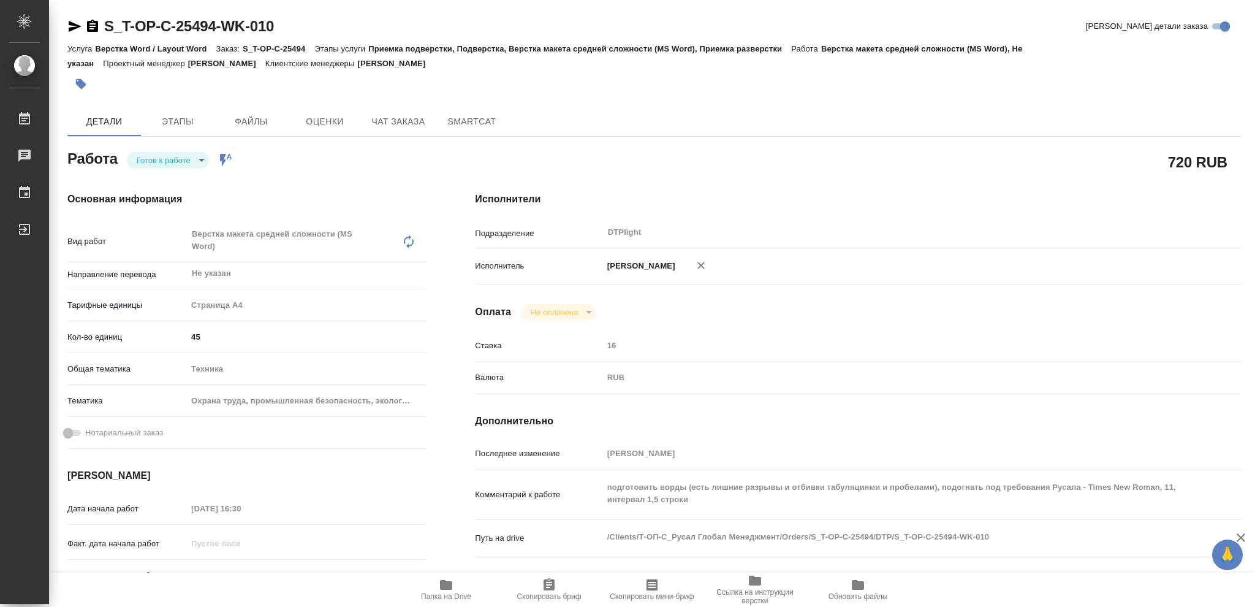
type textarea "x"
click at [442, 584] on icon "button" at bounding box center [446, 585] width 12 height 10
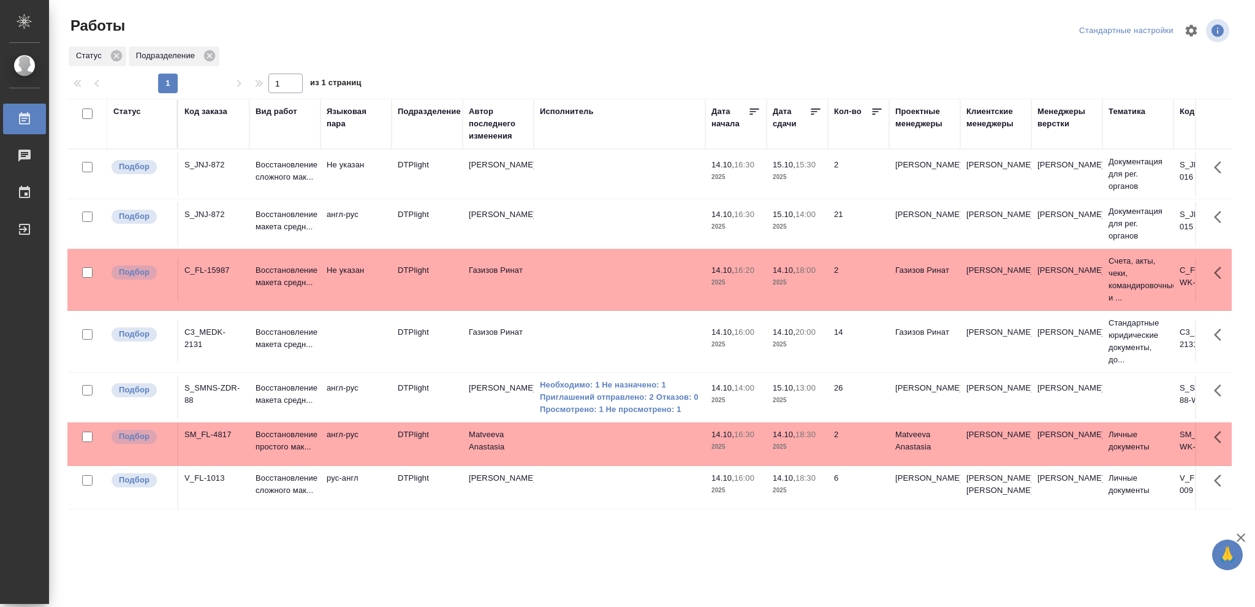
scroll to position [1, 0]
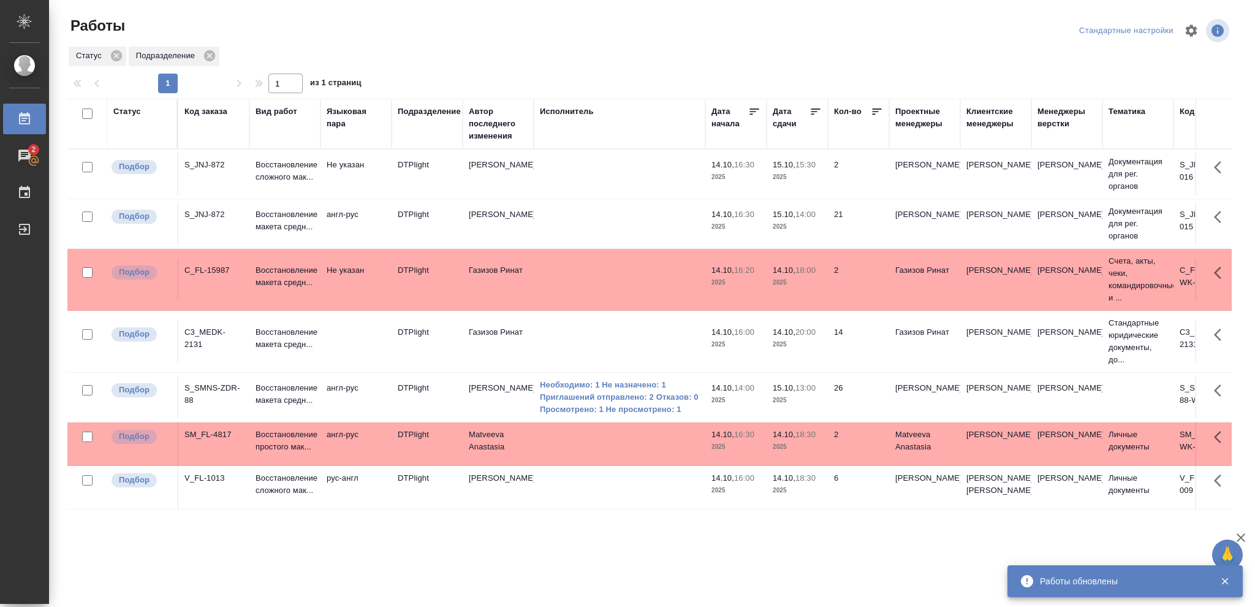
click at [131, 113] on div "Статус" at bounding box center [127, 111] width 28 height 12
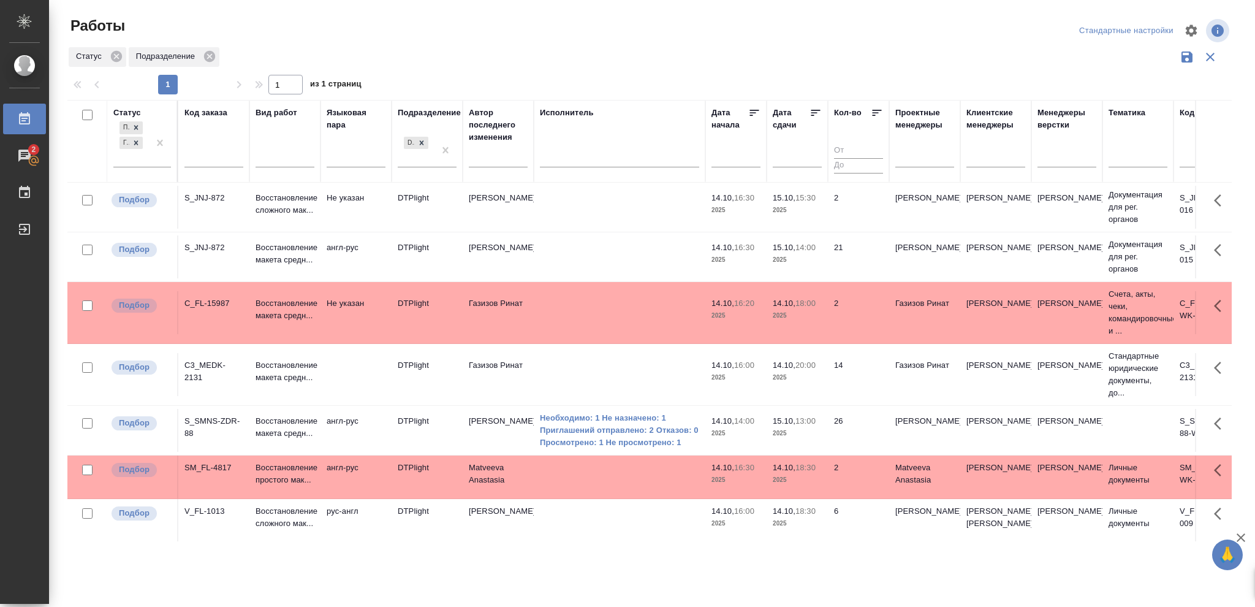
scroll to position [33, 0]
click at [136, 145] on icon at bounding box center [136, 142] width 9 height 9
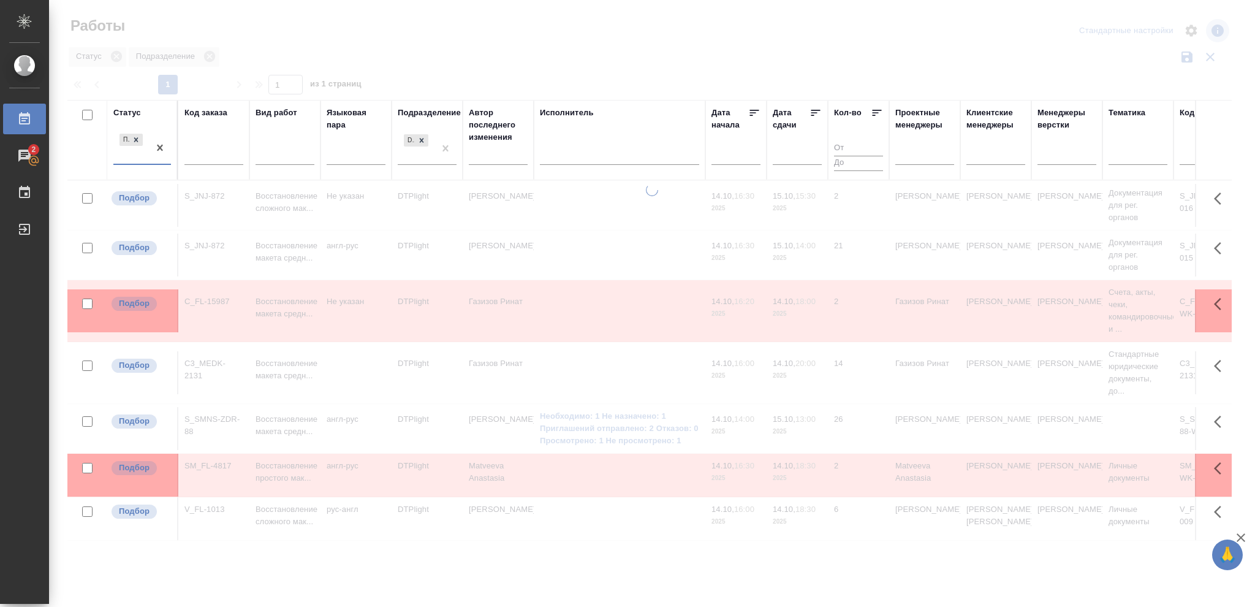
scroll to position [31, 0]
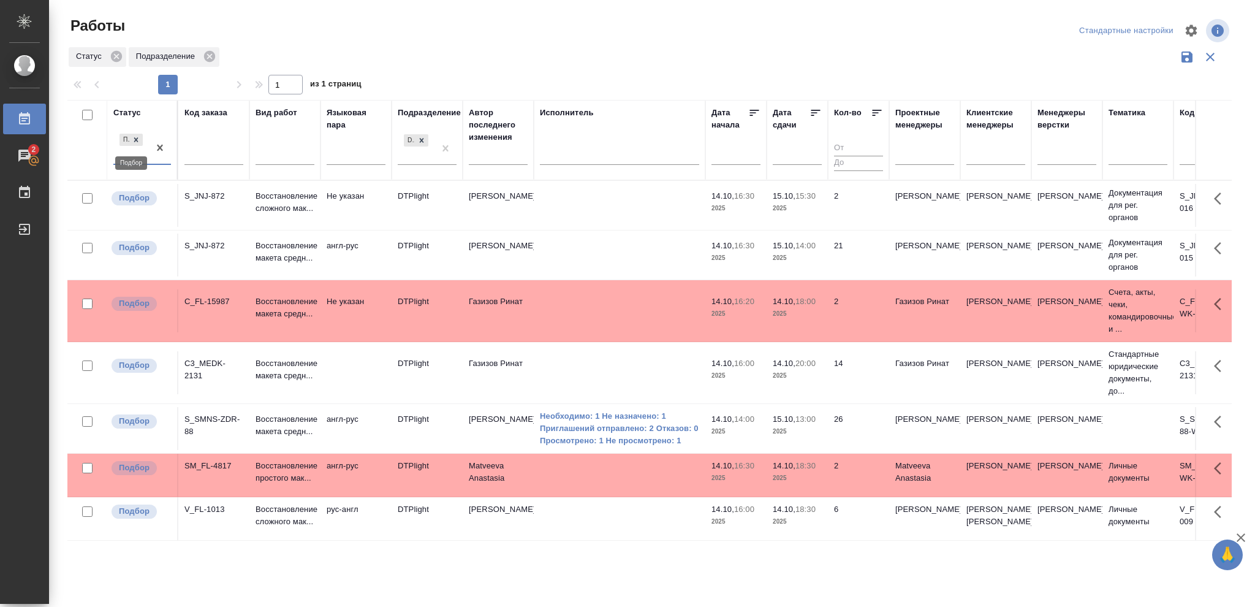
click at [136, 141] on icon at bounding box center [136, 139] width 4 height 4
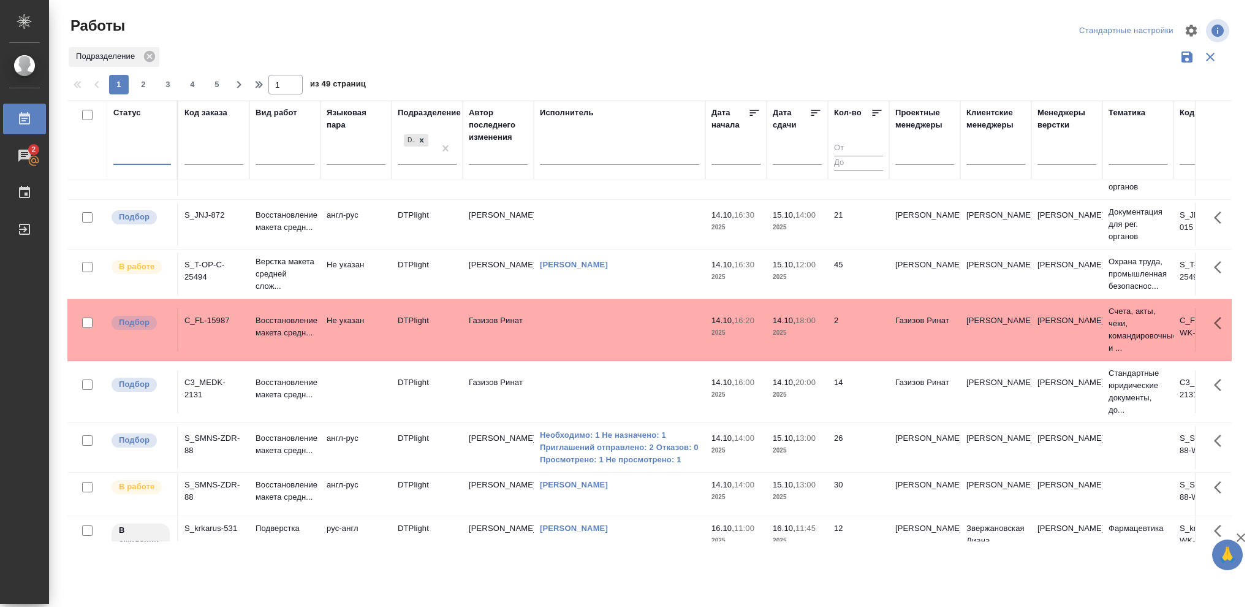
click at [136, 151] on div at bounding box center [142, 153] width 58 height 18
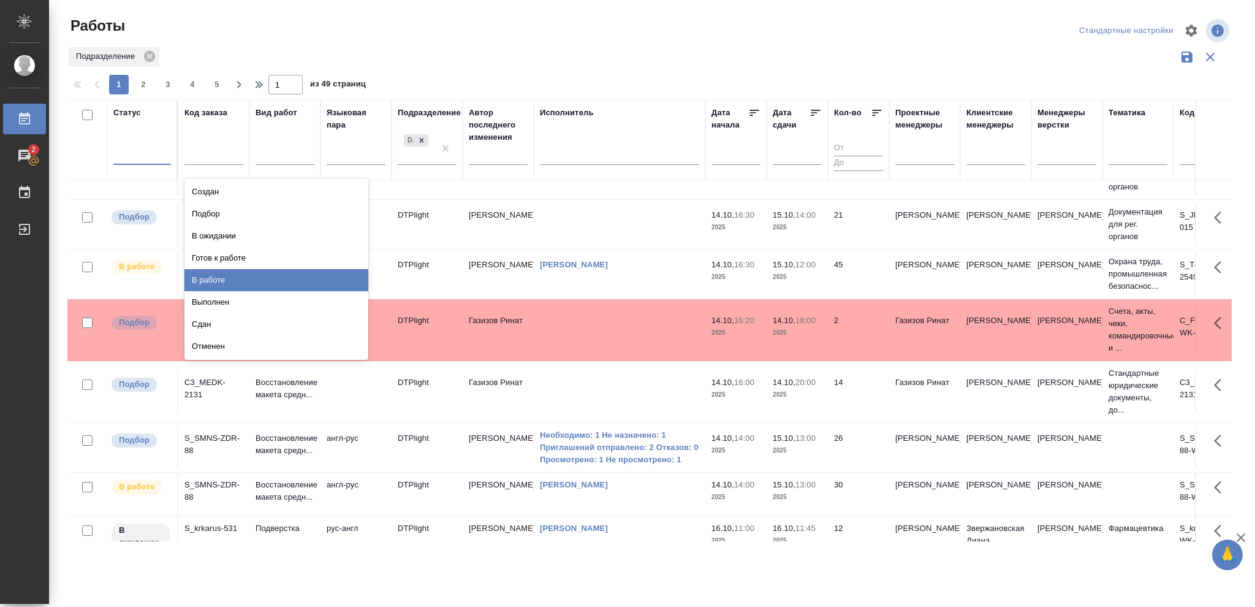
click at [206, 277] on div "В работе" at bounding box center [276, 280] width 184 height 22
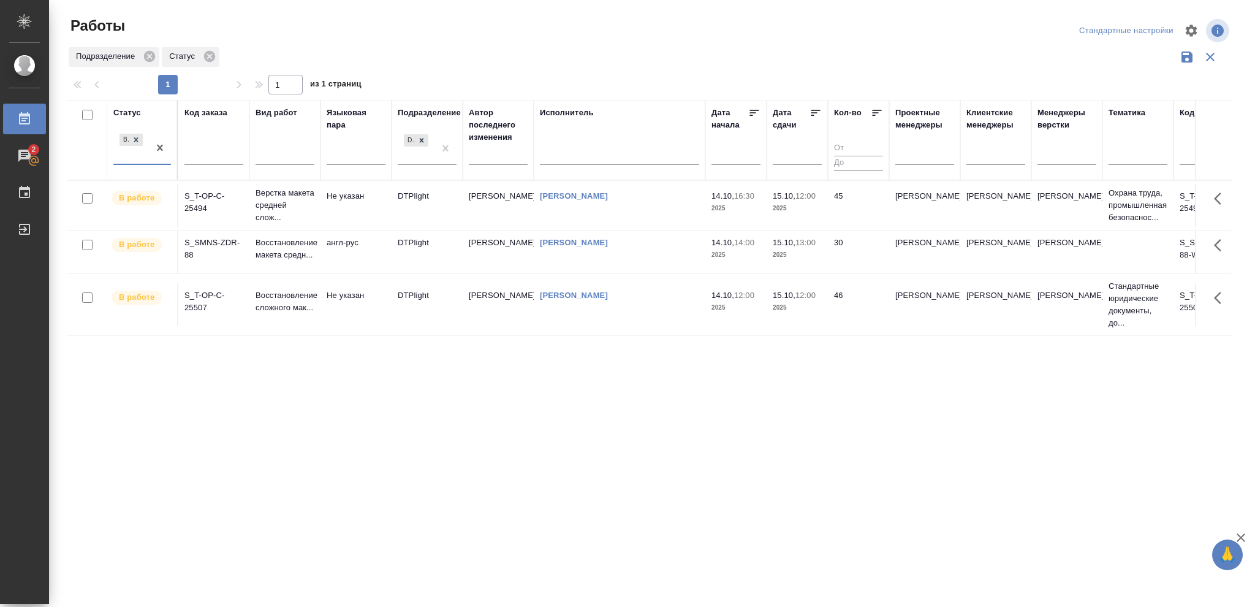
scroll to position [0, 0]
click at [807, 257] on p "2025" at bounding box center [797, 255] width 49 height 12
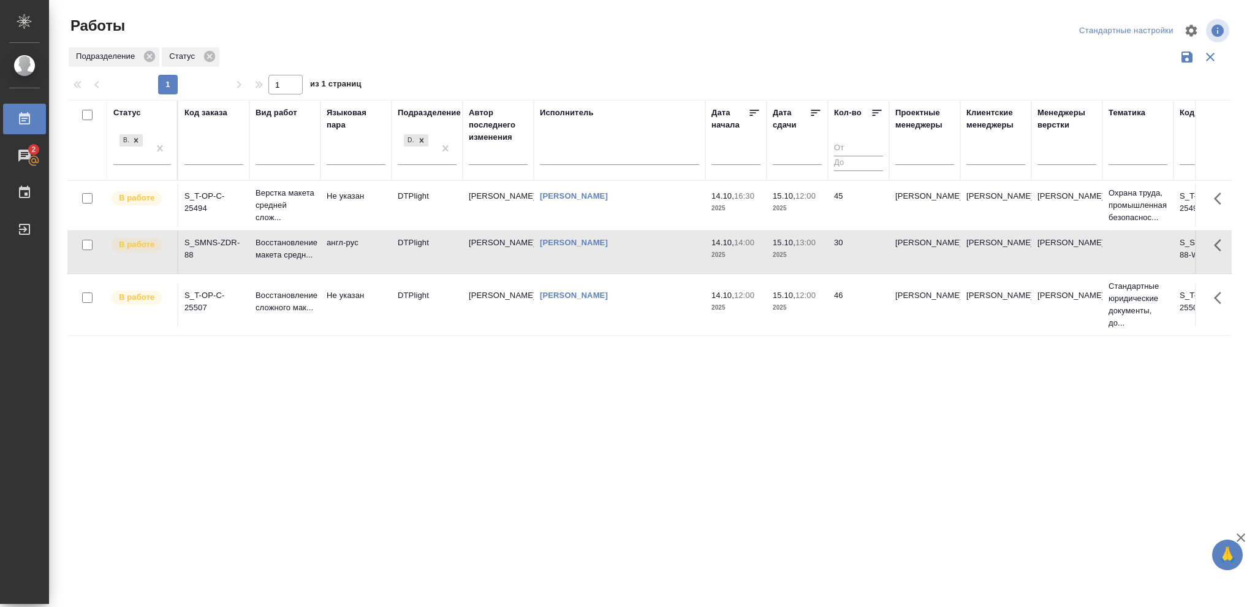
click at [807, 257] on p "2025" at bounding box center [797, 255] width 49 height 12
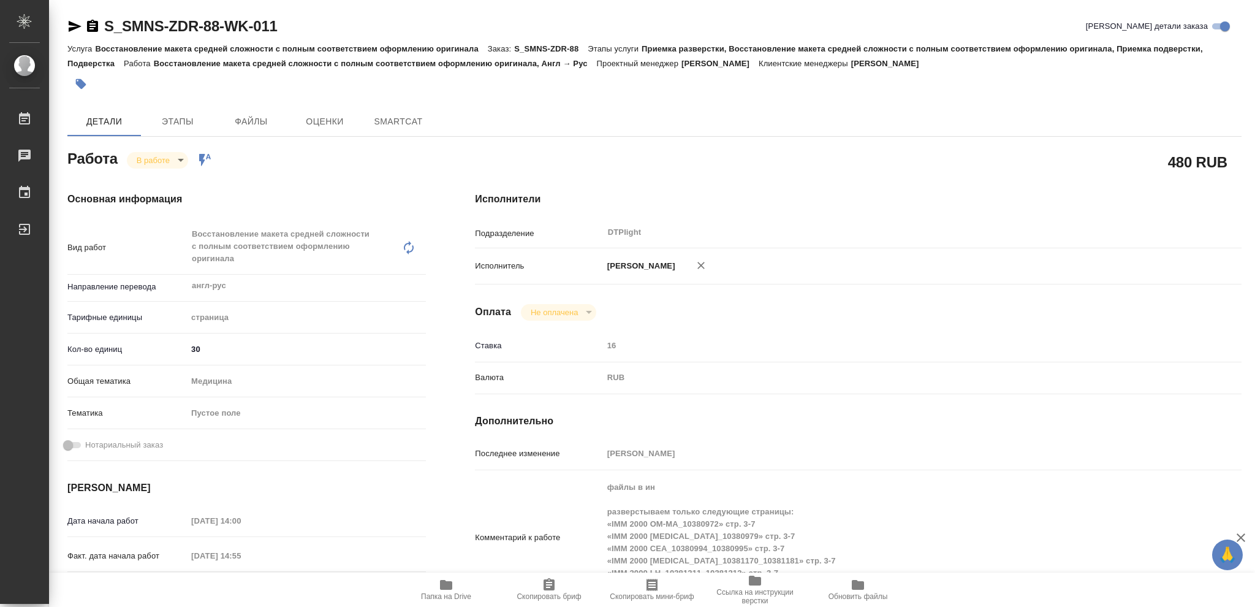
type textarea "x"
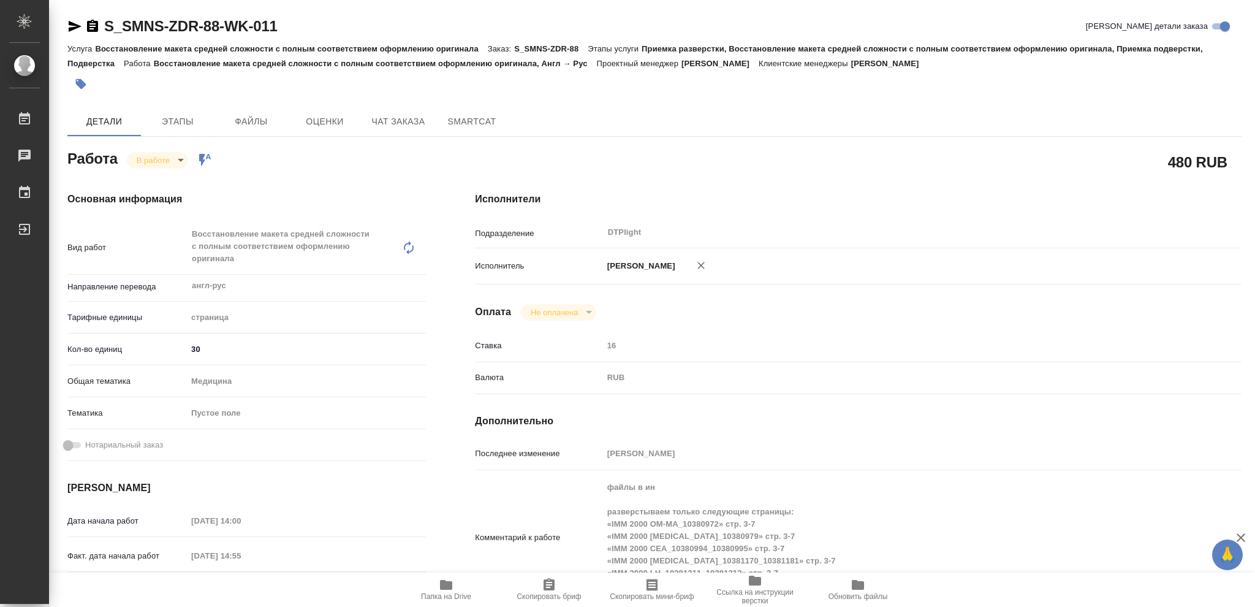
scroll to position [163, 0]
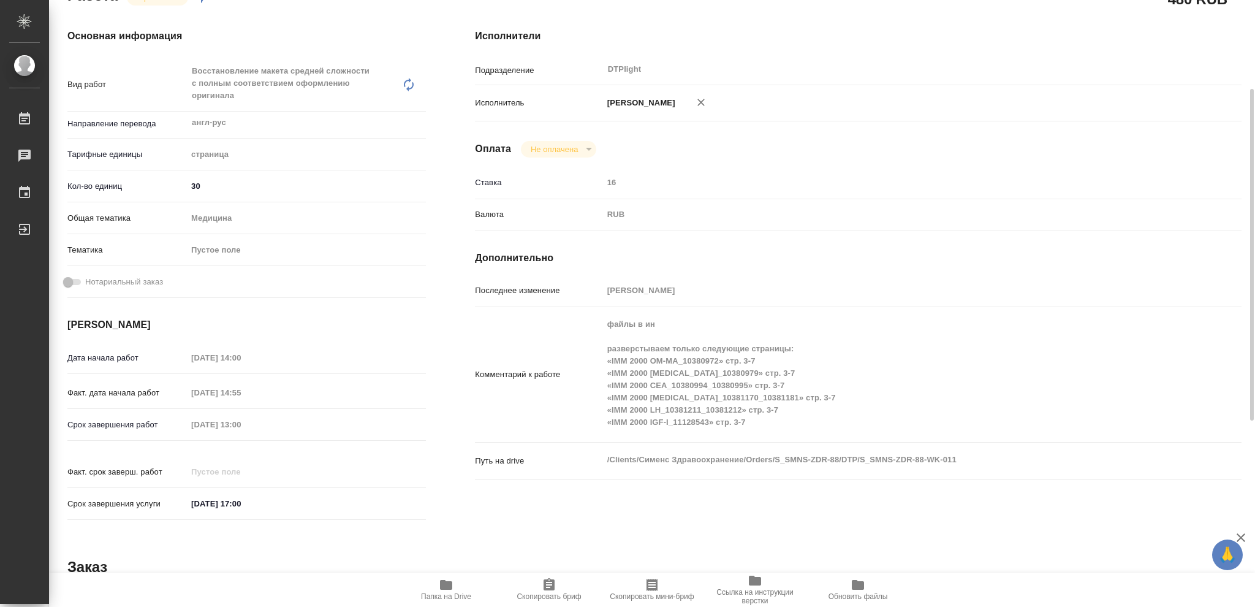
type textarea "x"
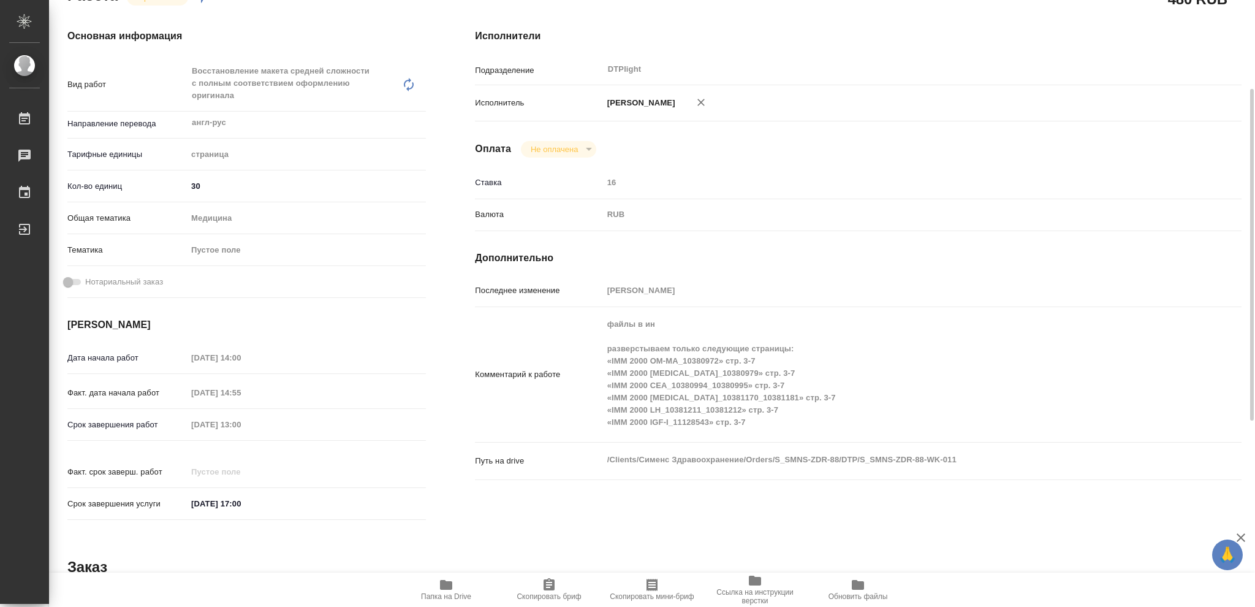
type textarea "x"
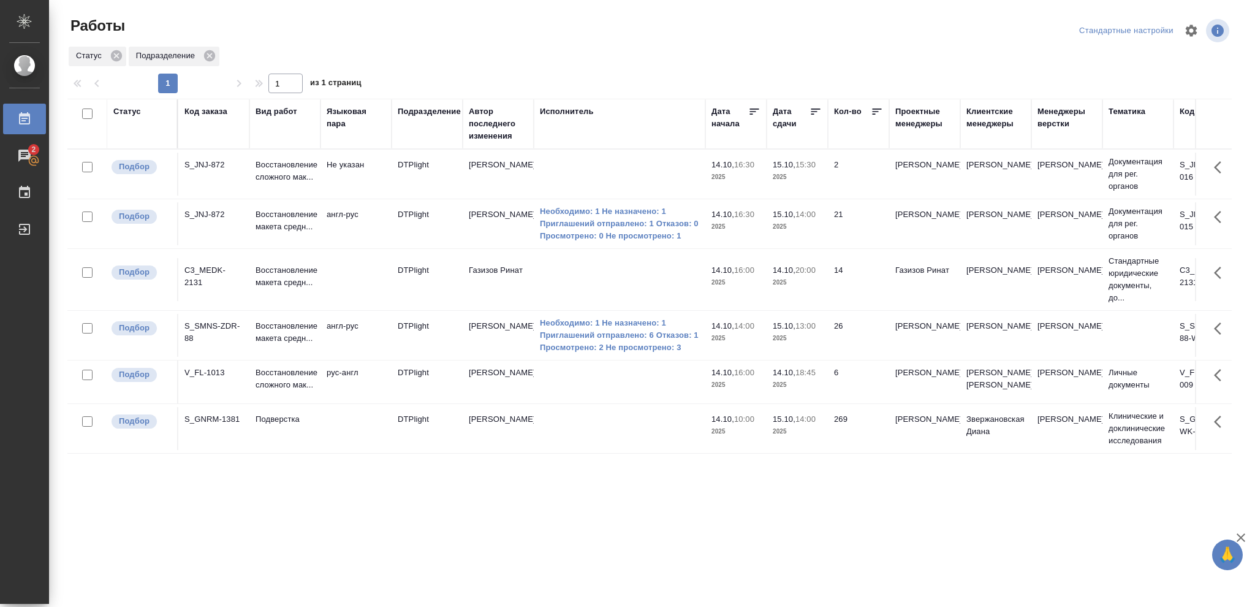
click at [812, 438] on p "2025" at bounding box center [797, 431] width 49 height 12
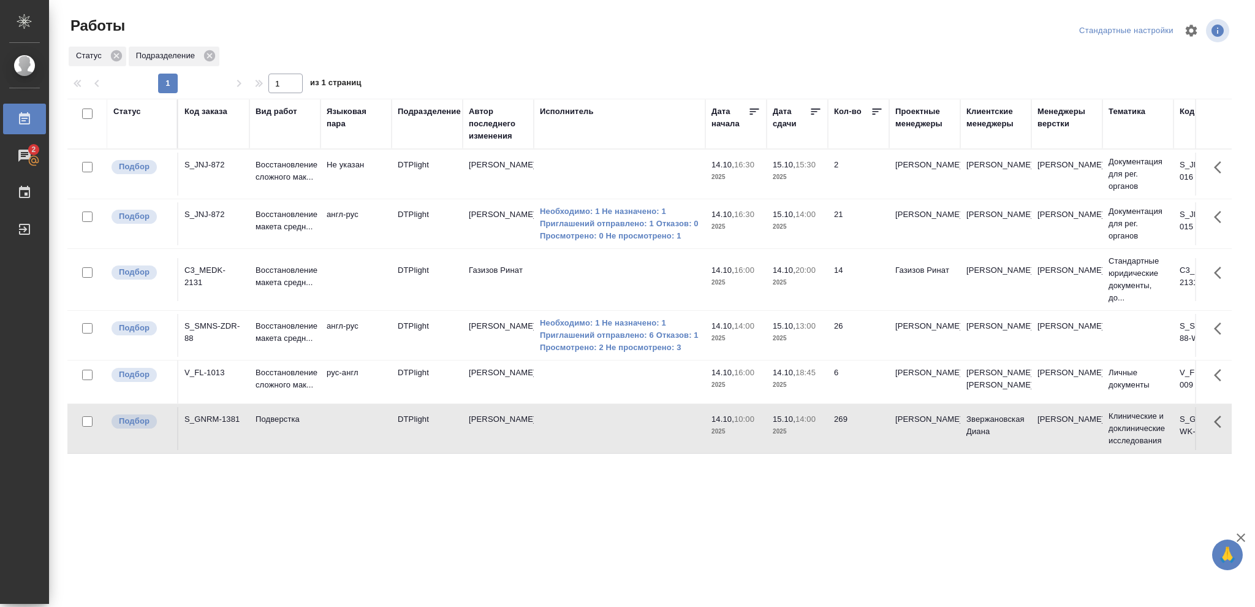
click at [812, 438] on p "2025" at bounding box center [797, 431] width 49 height 12
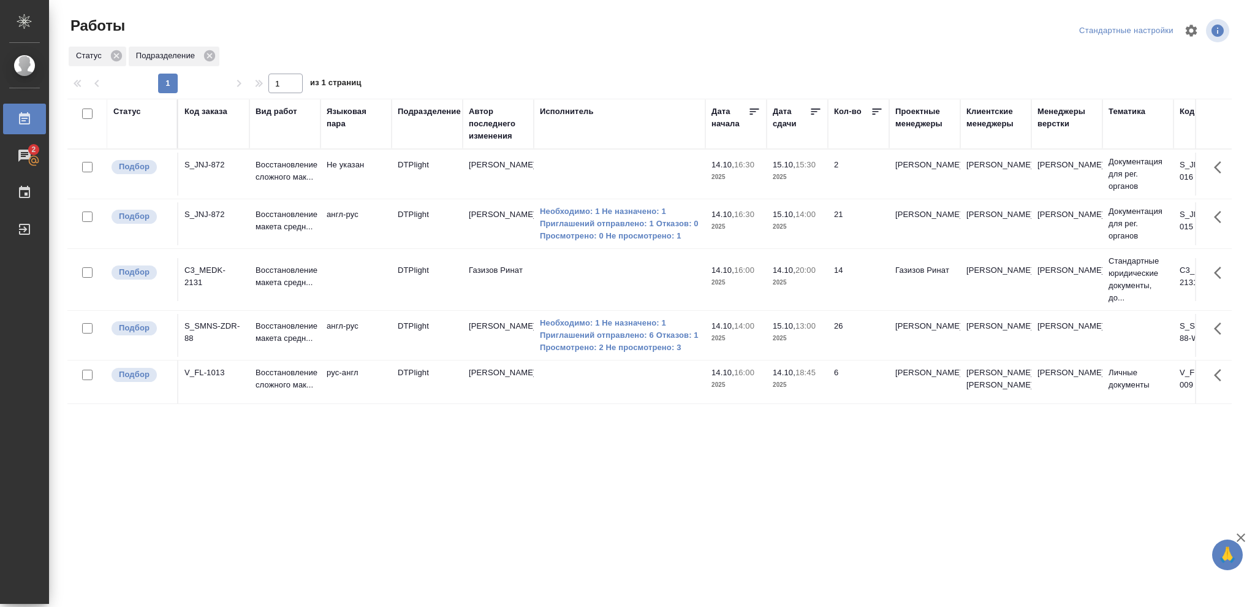
click at [811, 391] on p "2025" at bounding box center [797, 385] width 49 height 12
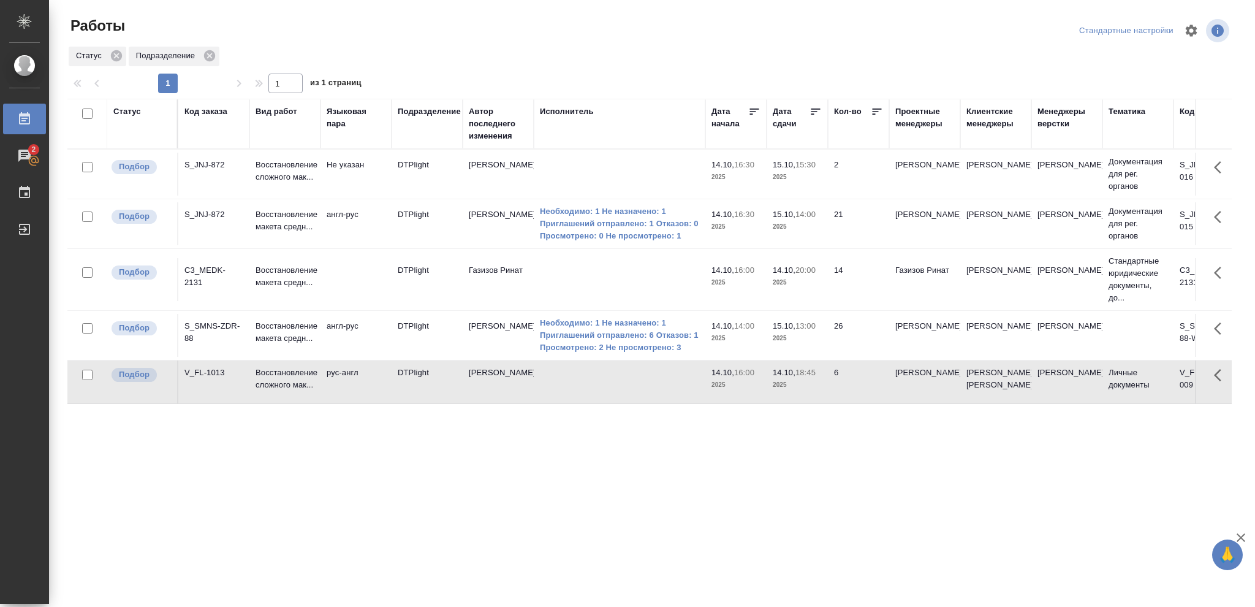
click at [811, 391] on p "2025" at bounding box center [797, 385] width 49 height 12
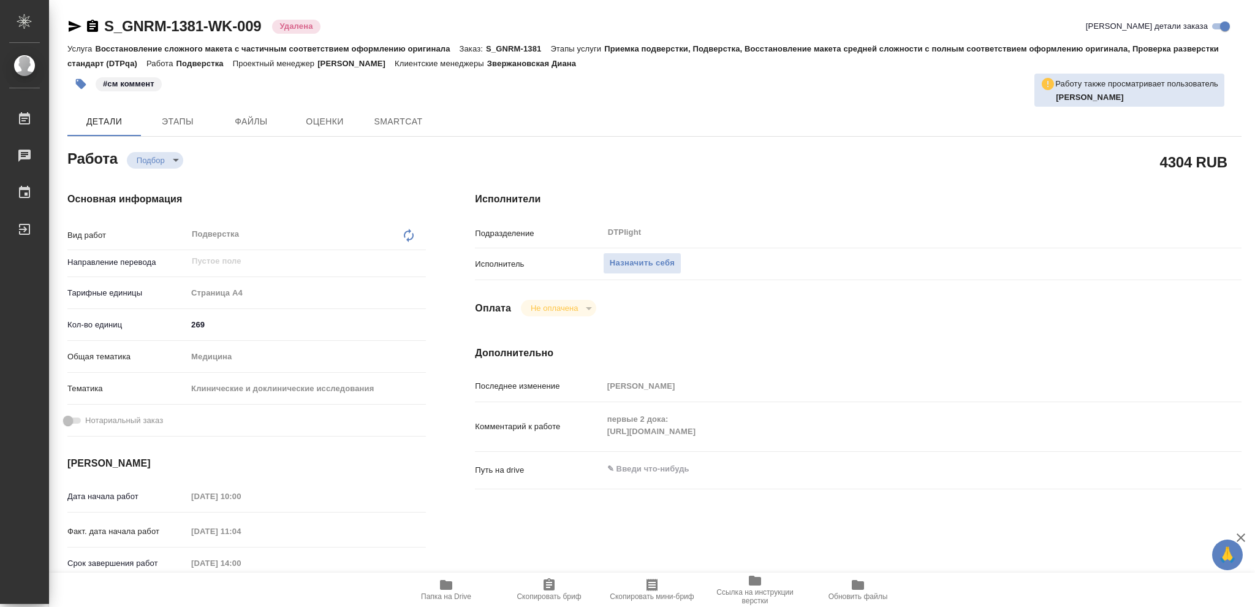
type textarea "x"
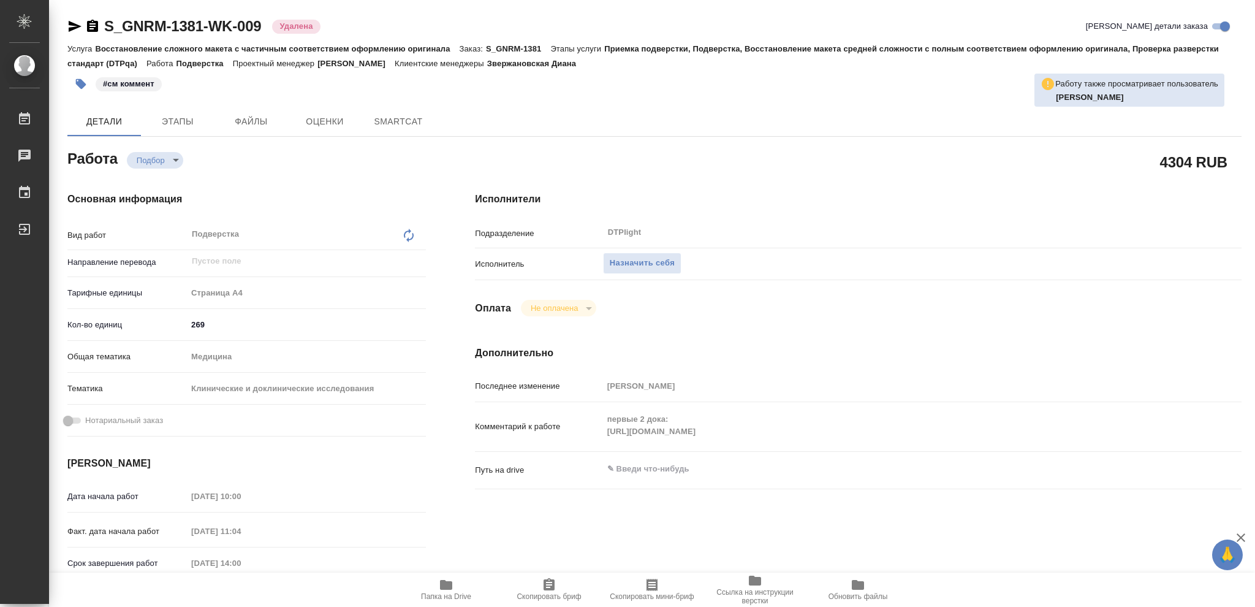
type textarea "x"
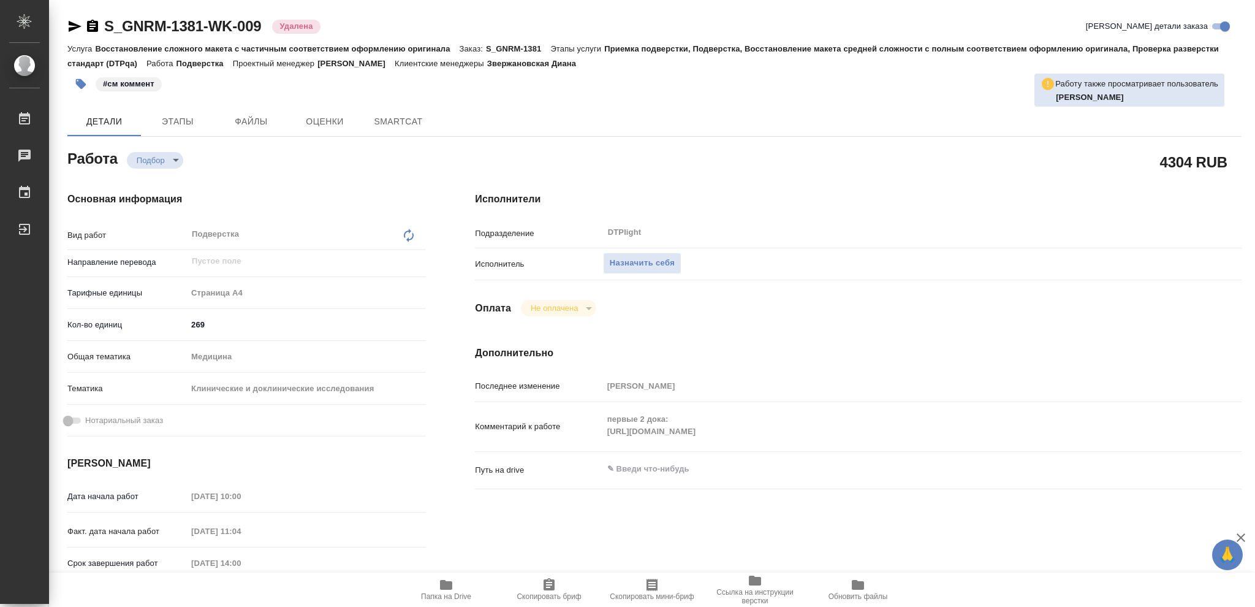
type textarea "x"
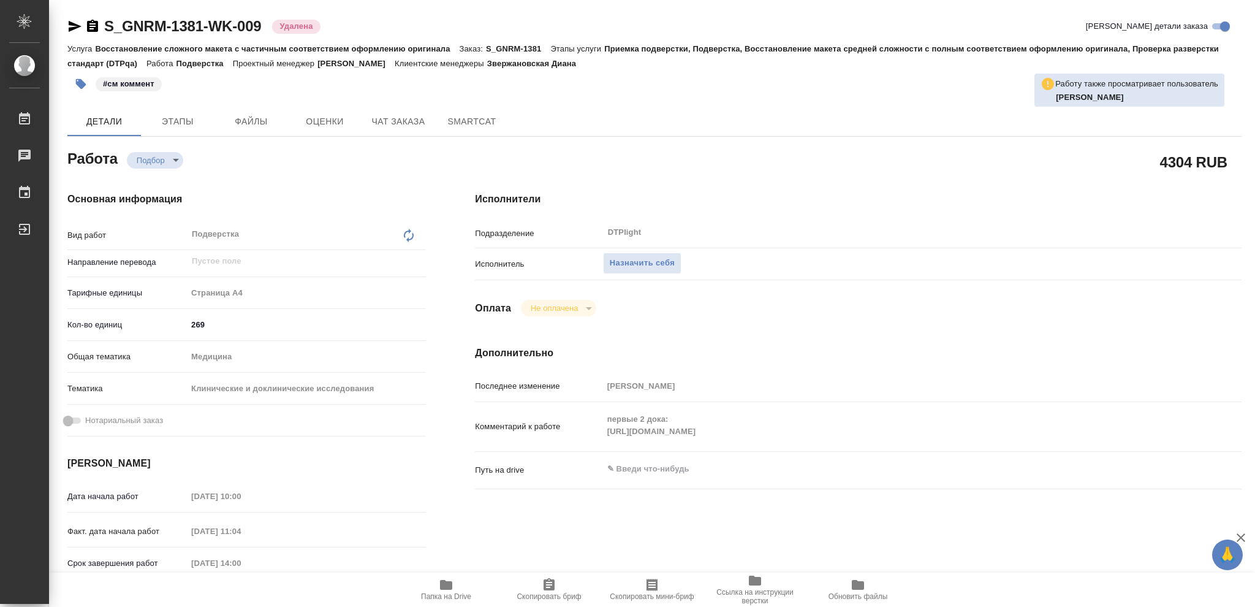
type textarea "x"
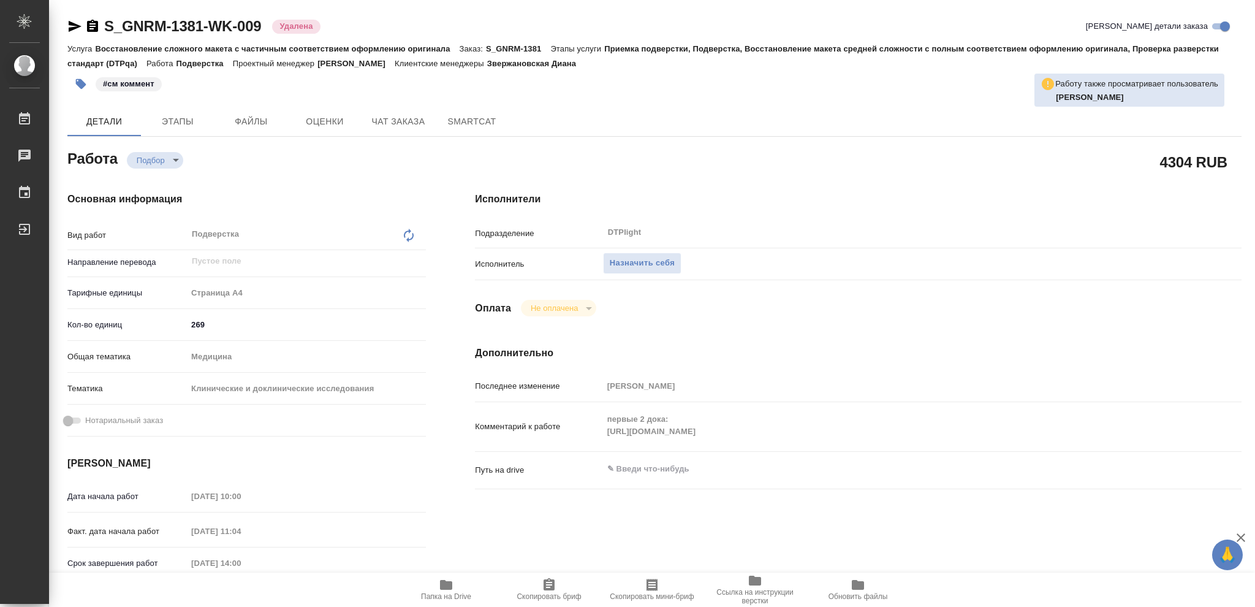
type textarea "x"
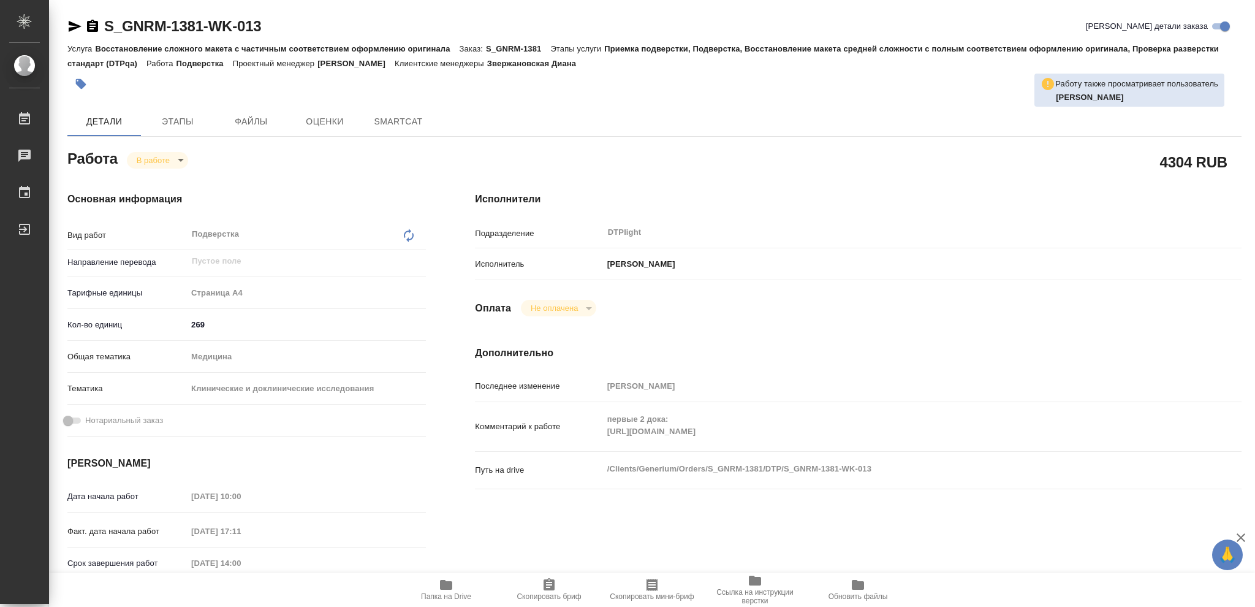
type textarea "x"
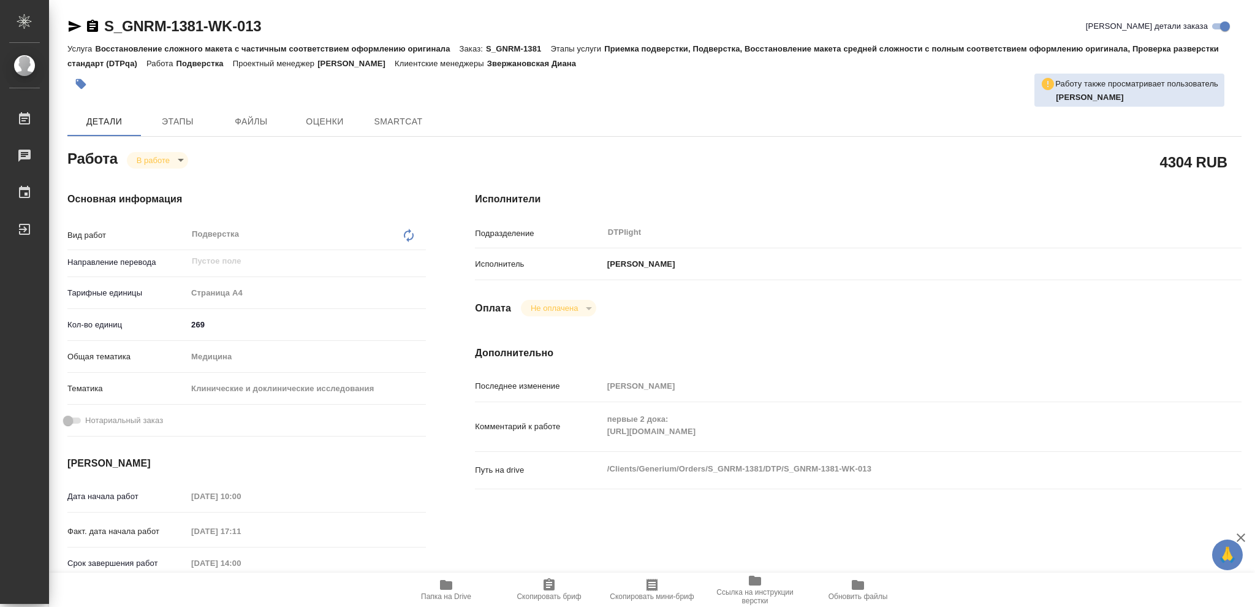
type textarea "x"
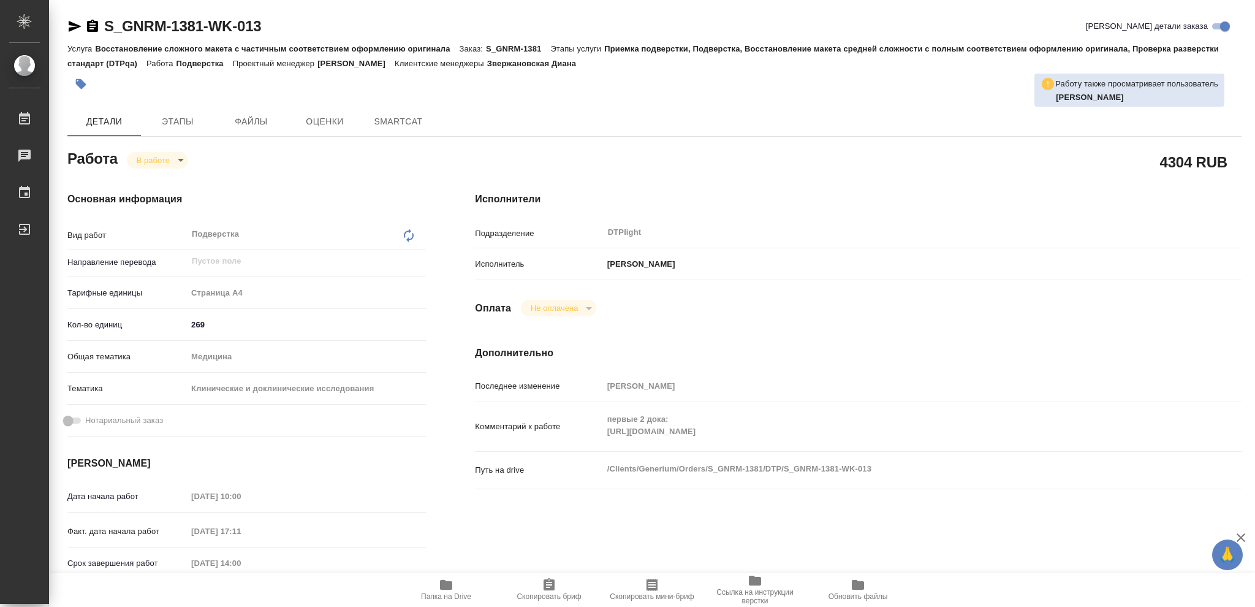
type textarea "x"
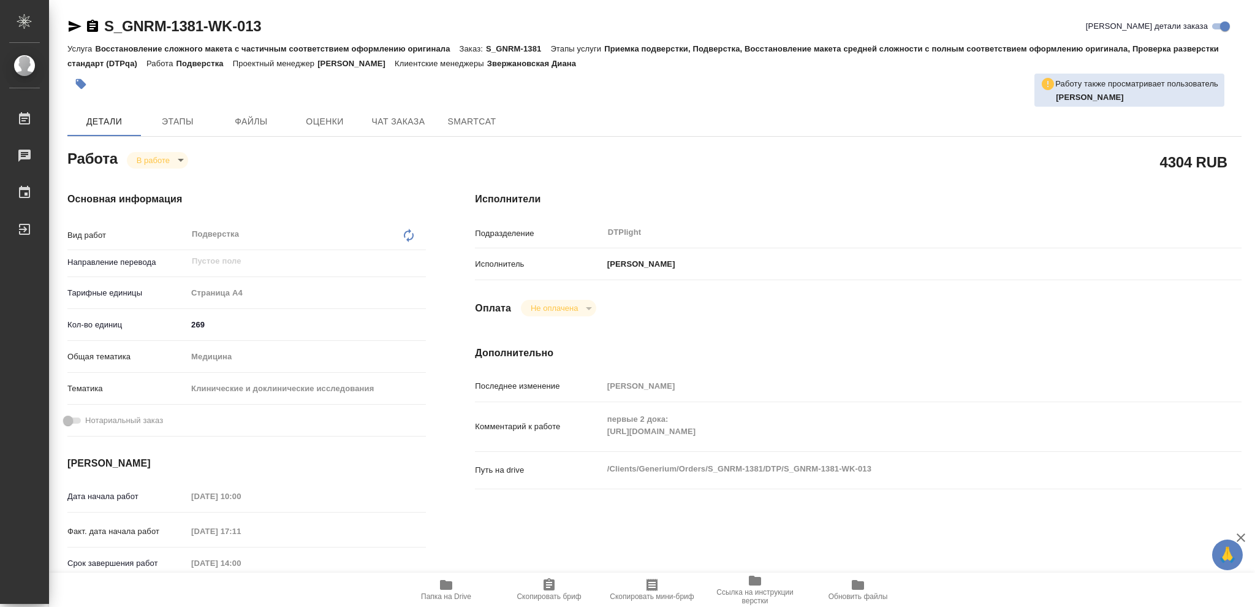
type textarea "x"
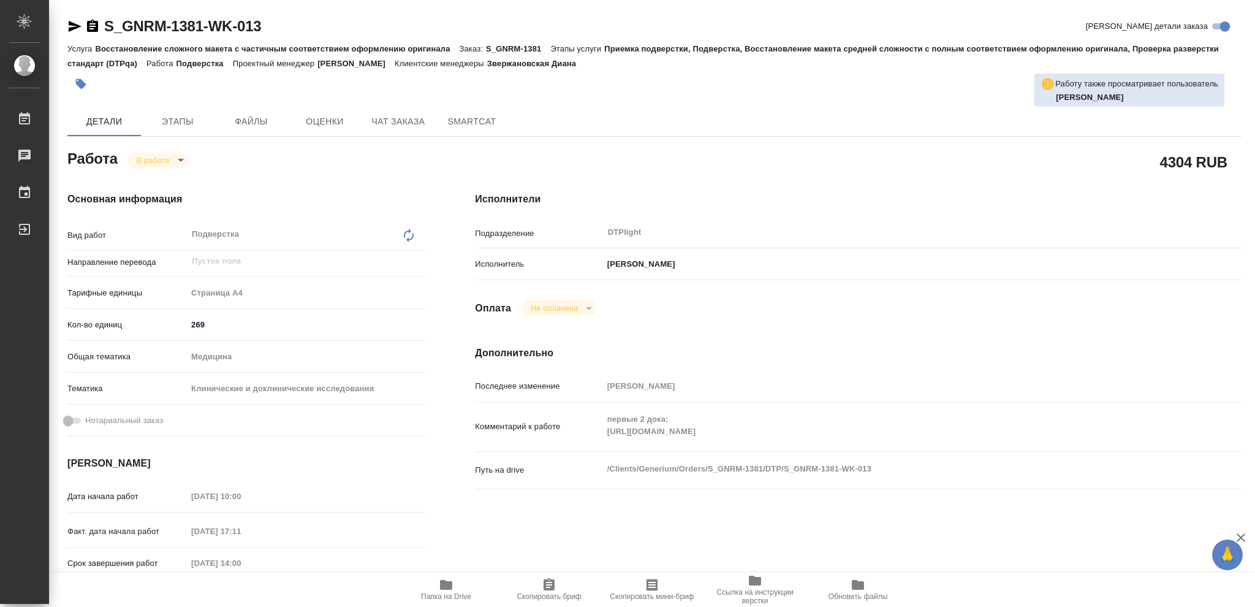
type textarea "x"
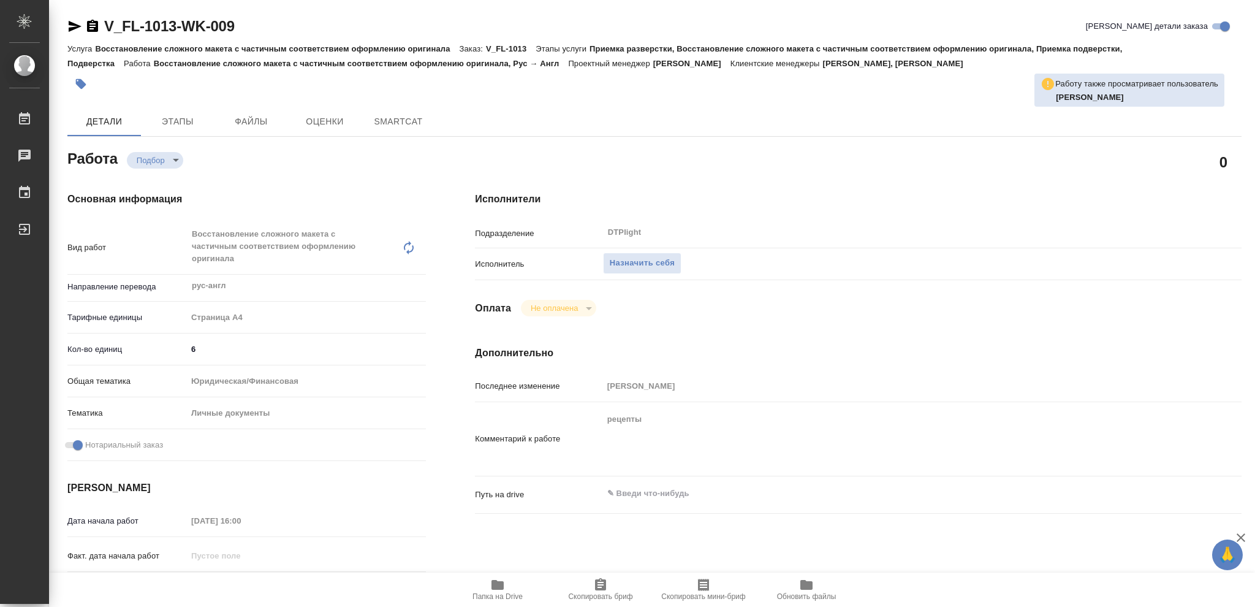
type textarea "x"
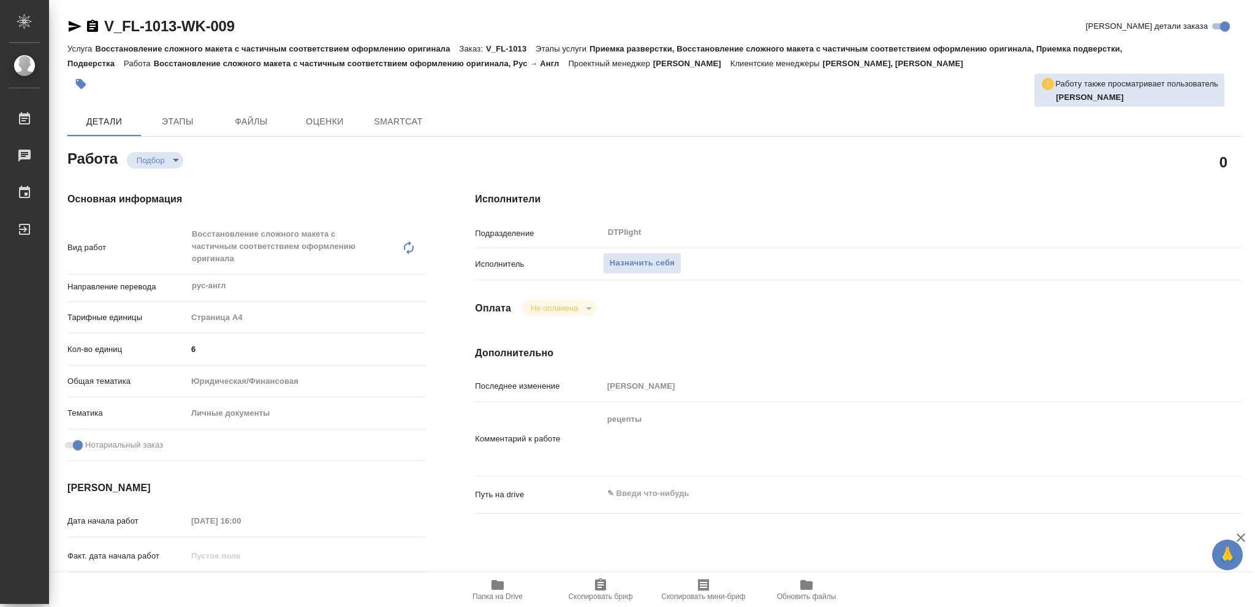
type textarea "x"
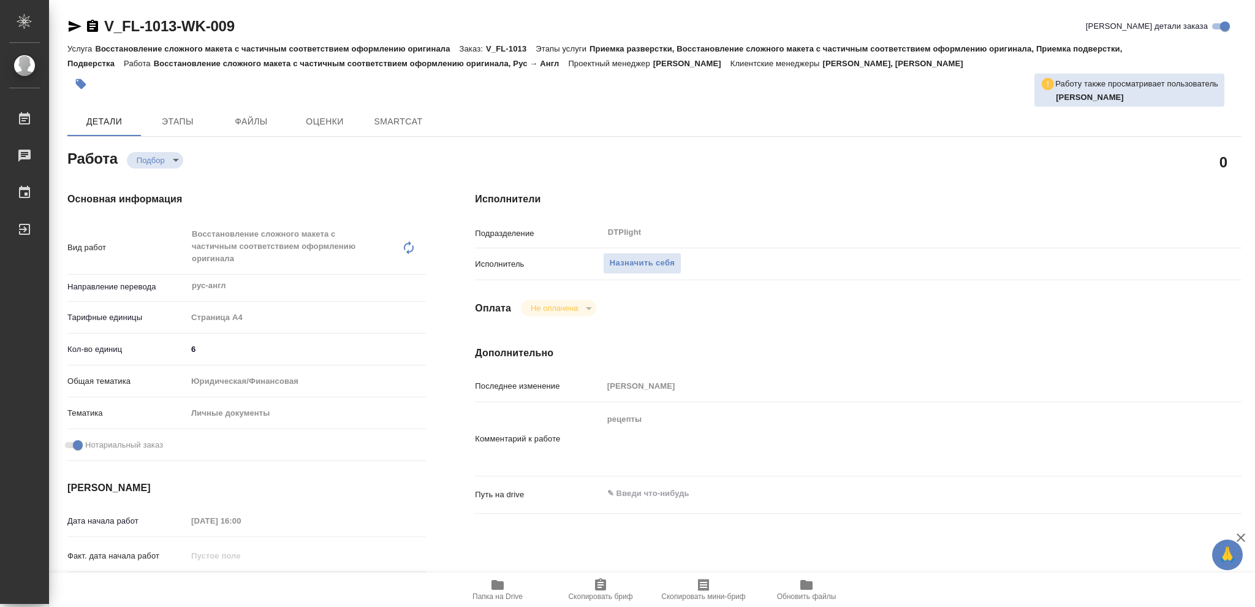
type textarea "x"
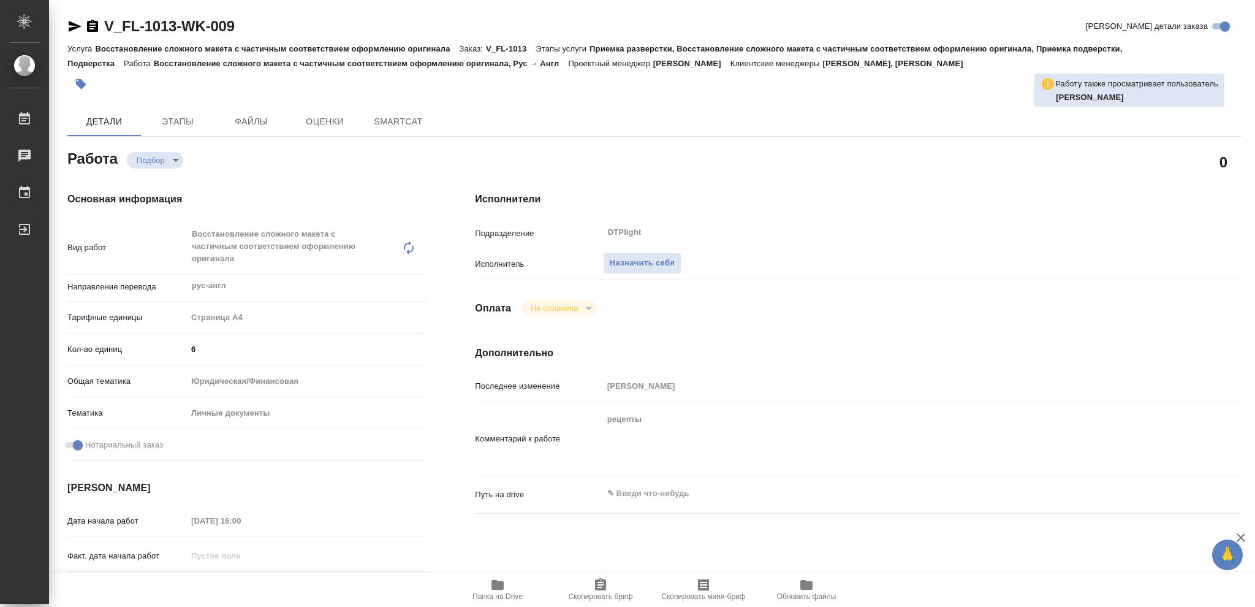
type textarea "x"
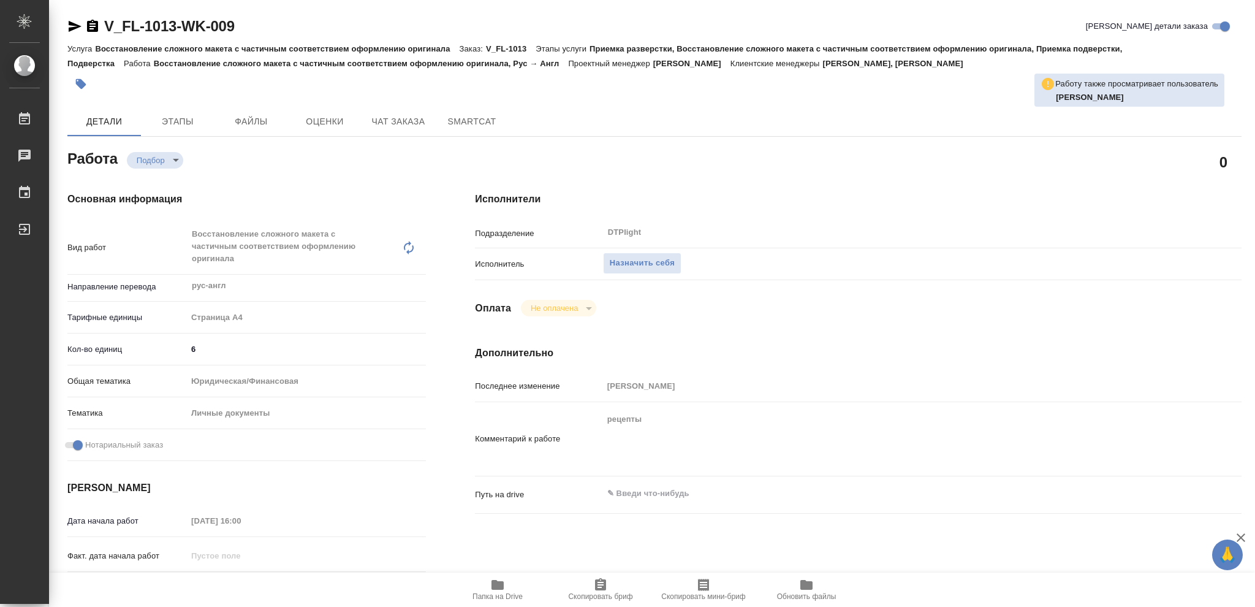
type textarea "x"
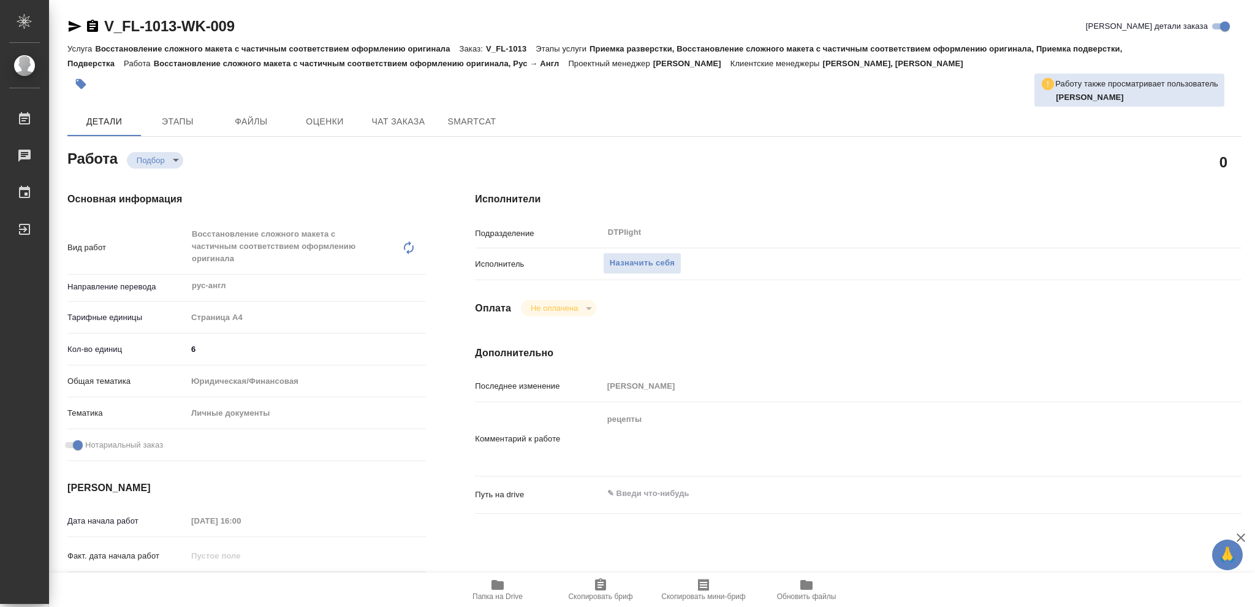
click at [496, 588] on icon "button" at bounding box center [497, 585] width 12 height 10
type textarea "x"
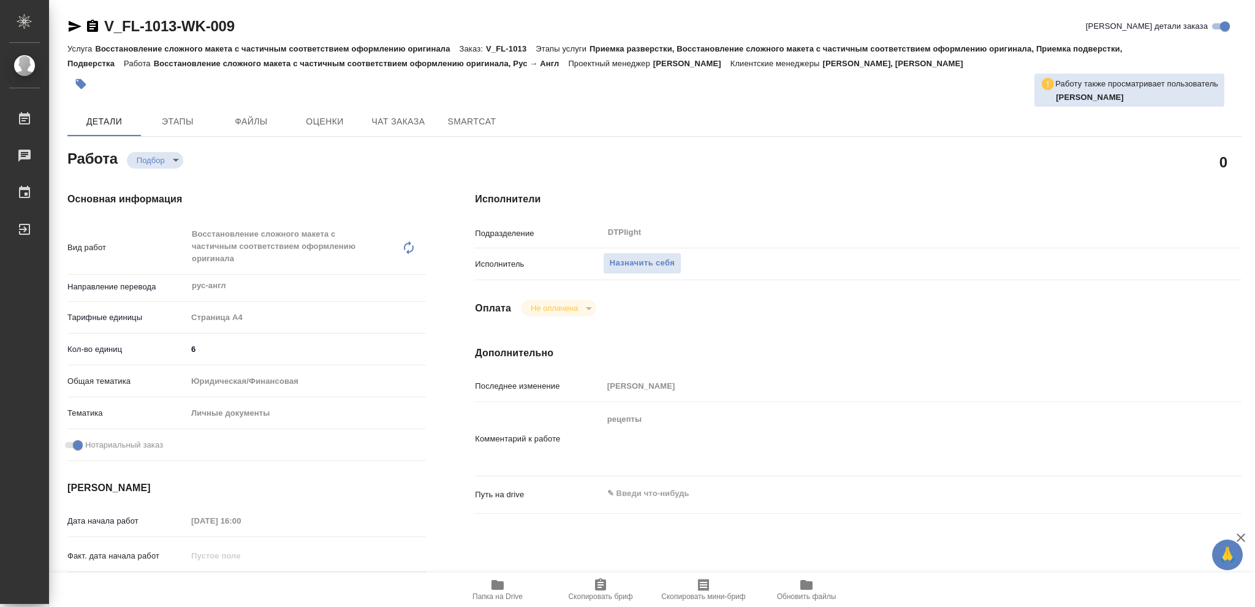
type textarea "x"
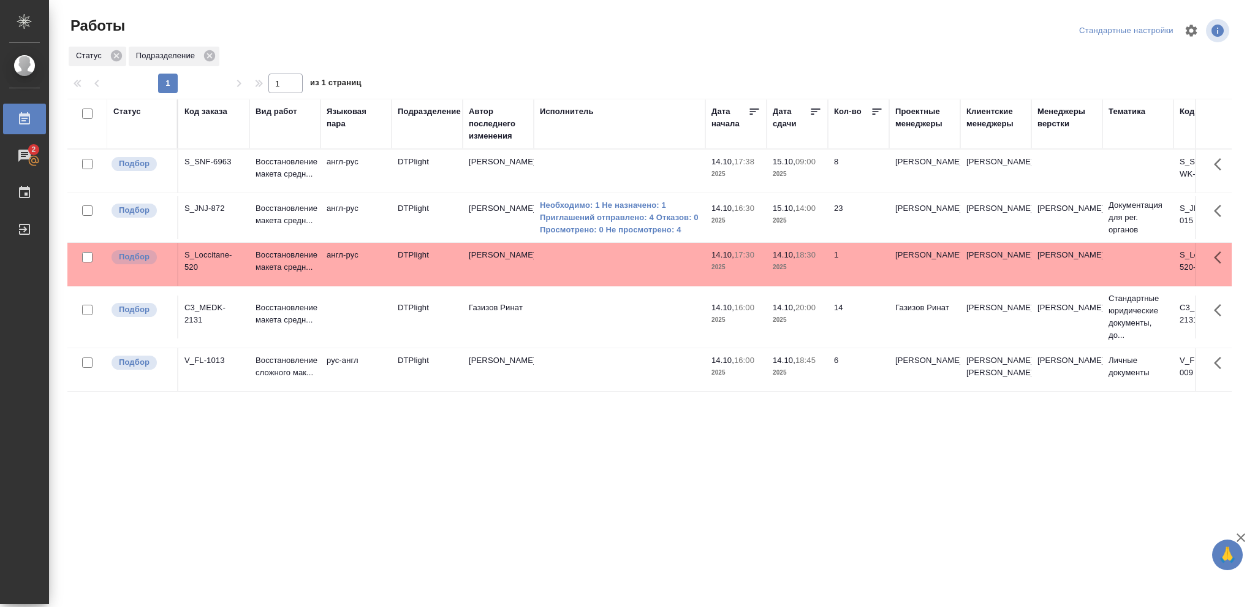
click at [808, 176] on p "2025" at bounding box center [797, 174] width 49 height 12
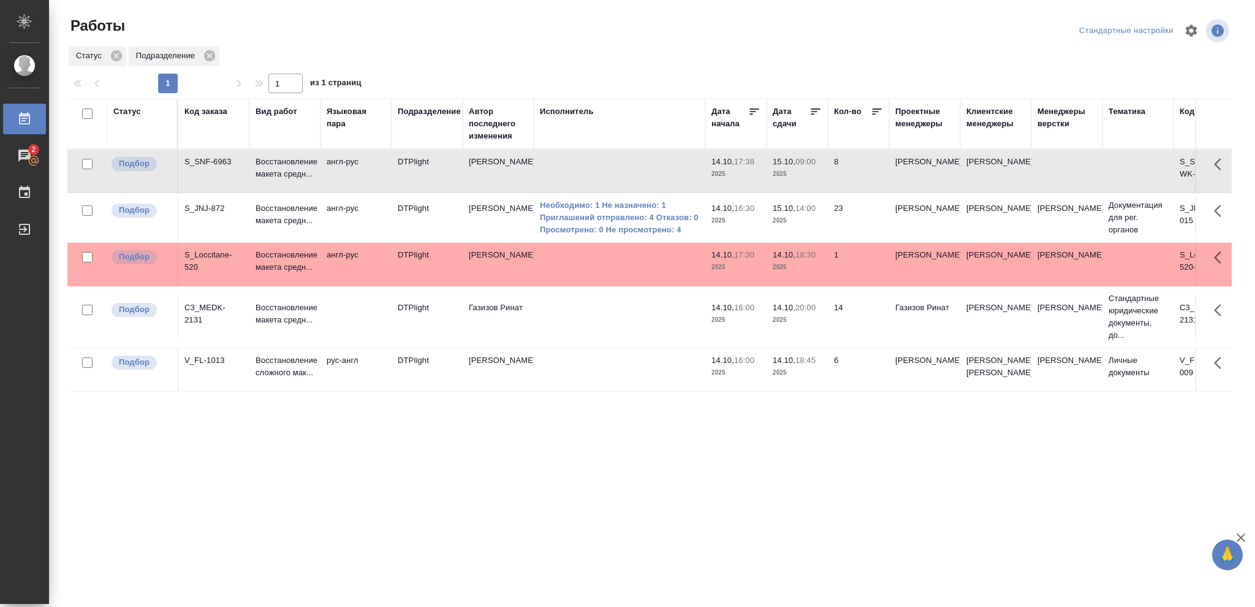
click at [808, 176] on p "2025" at bounding box center [797, 174] width 49 height 12
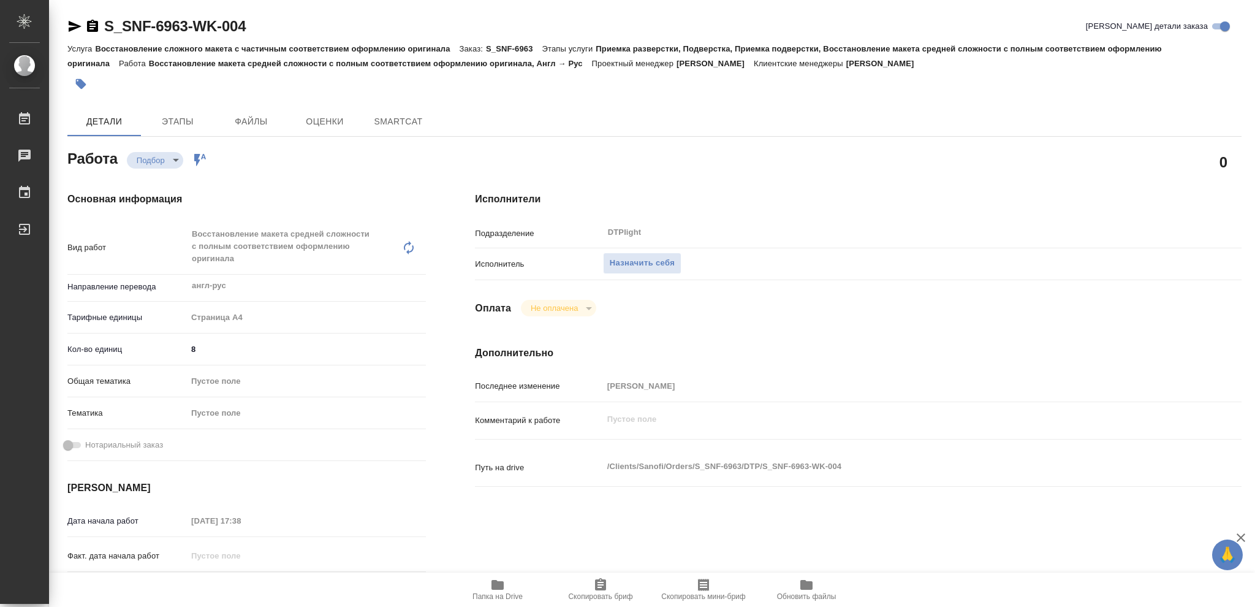
type textarea "x"
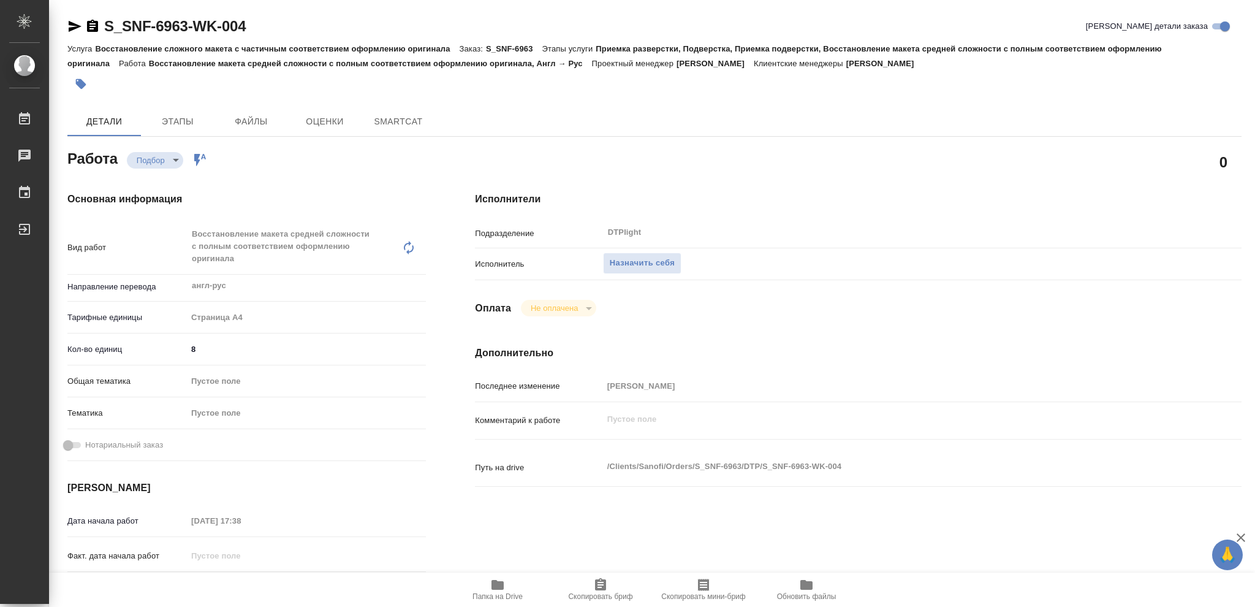
type textarea "x"
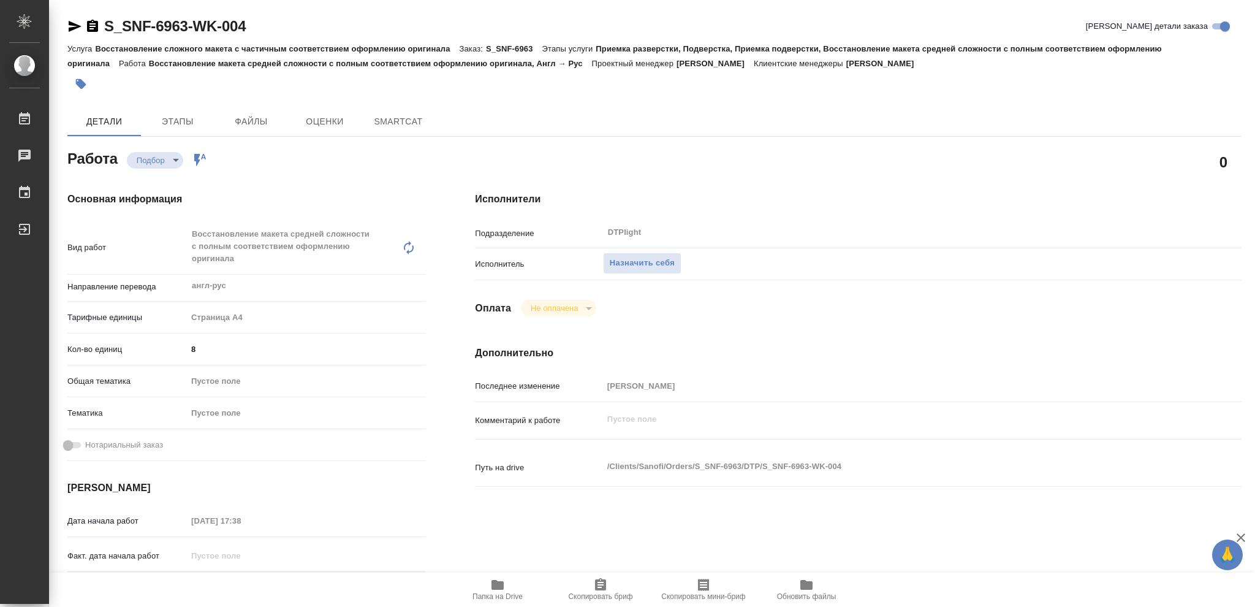
type textarea "x"
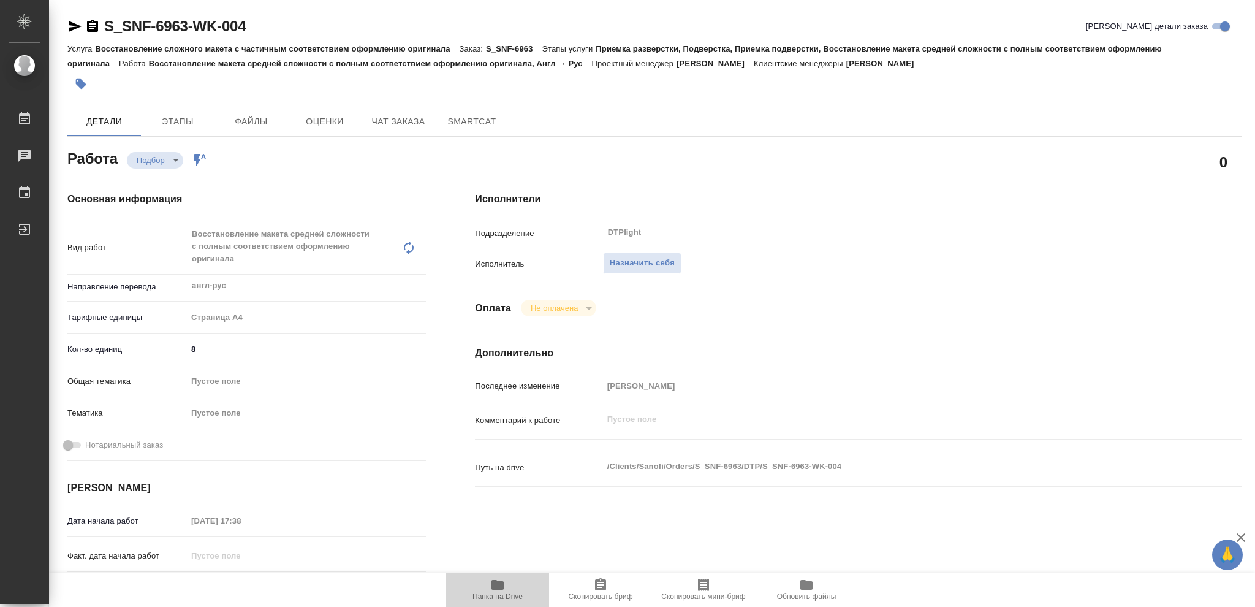
click at [495, 587] on icon "button" at bounding box center [497, 585] width 12 height 10
type textarea "x"
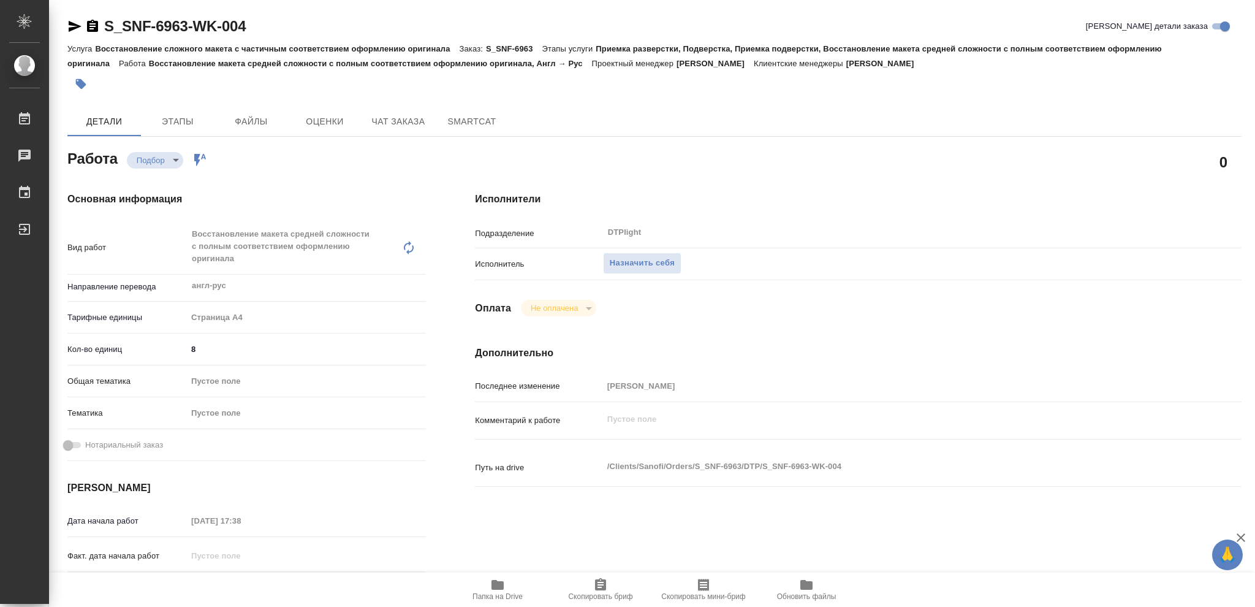
type textarea "x"
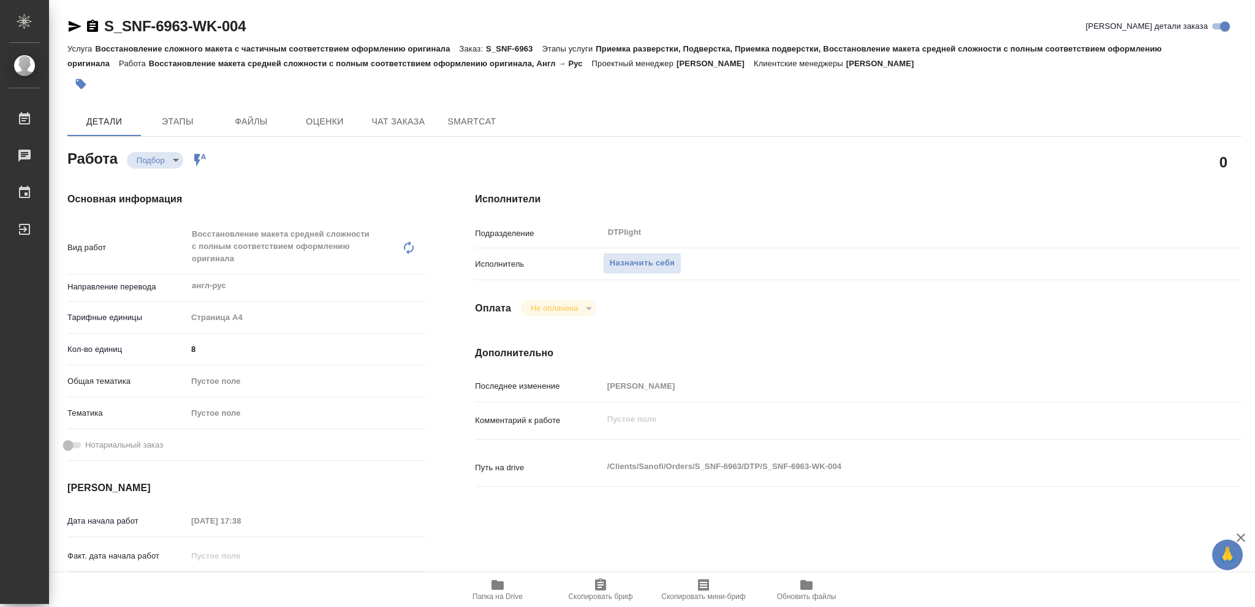
type textarea "x"
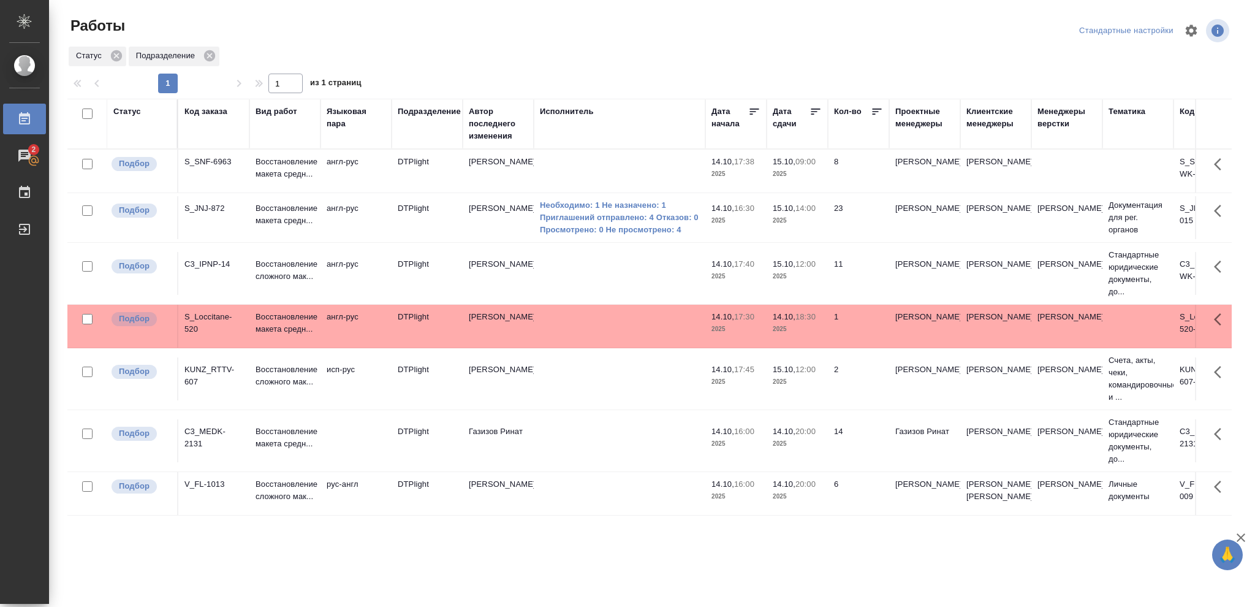
scroll to position [6, 0]
click at [804, 270] on p "2025" at bounding box center [797, 276] width 49 height 12
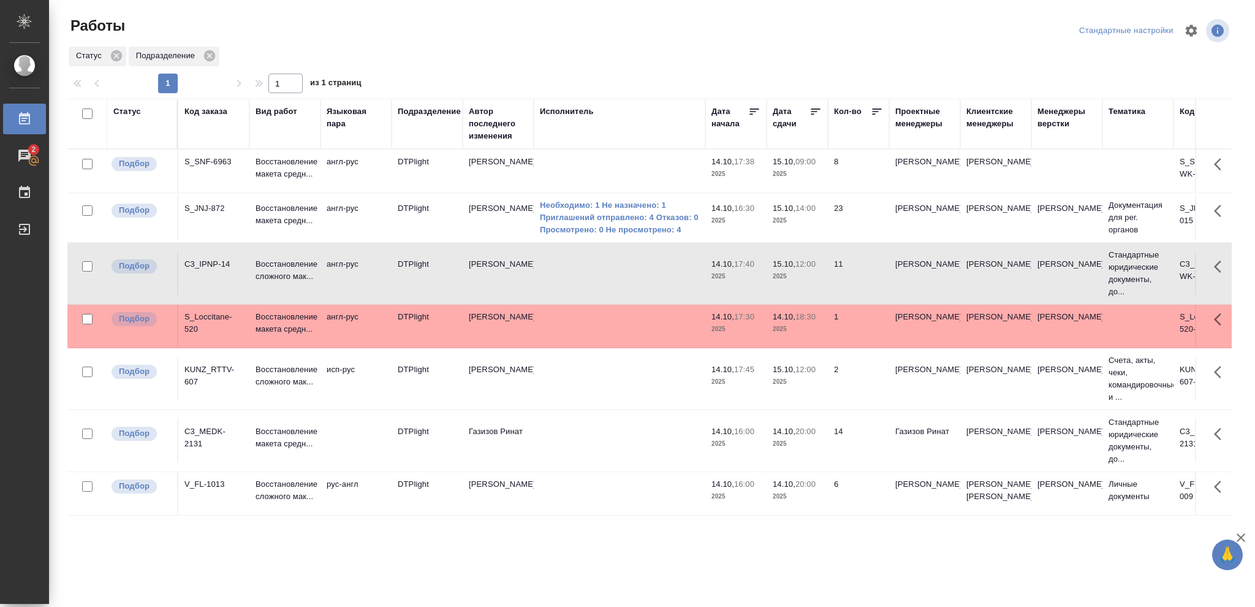
click at [804, 270] on p "2025" at bounding box center [797, 276] width 49 height 12
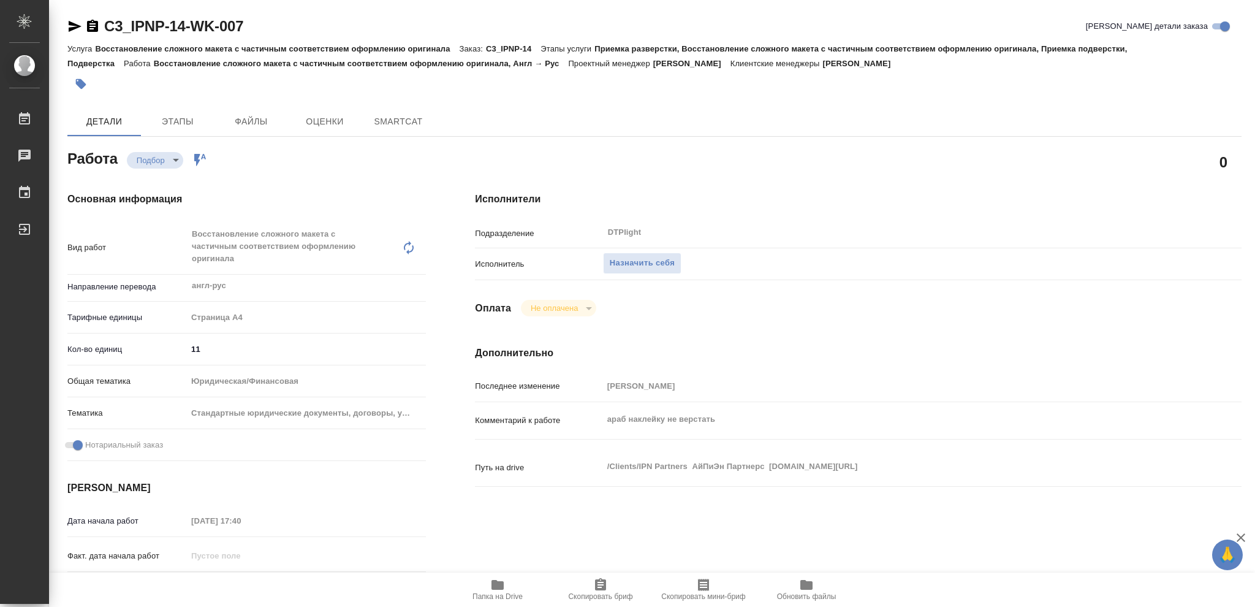
type textarea "x"
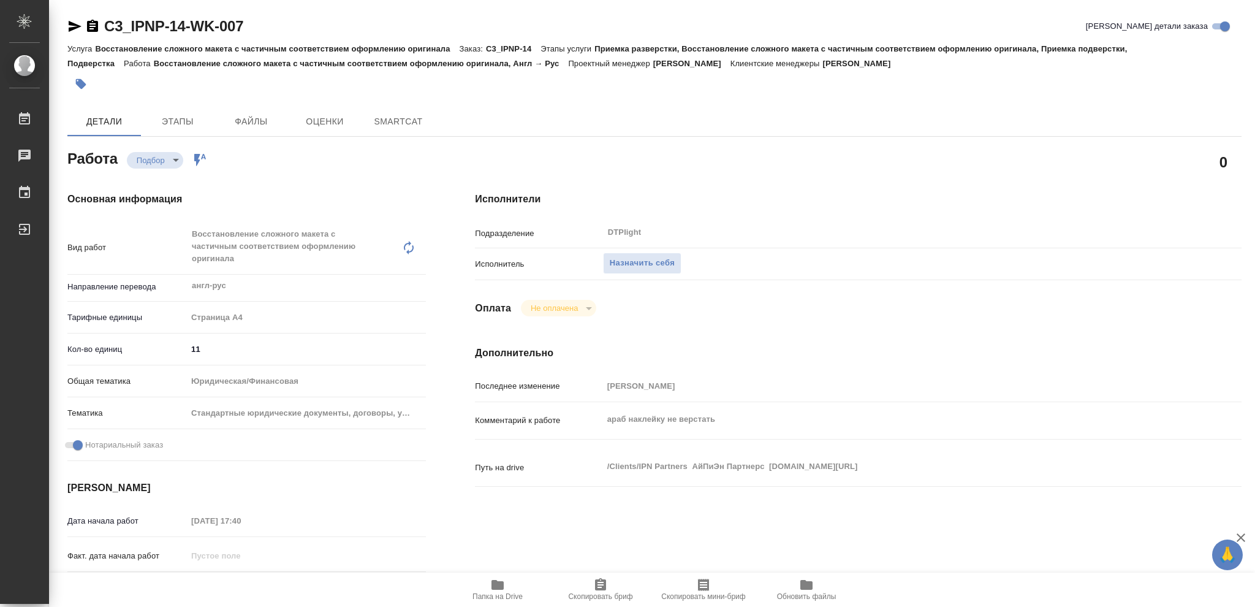
type textarea "x"
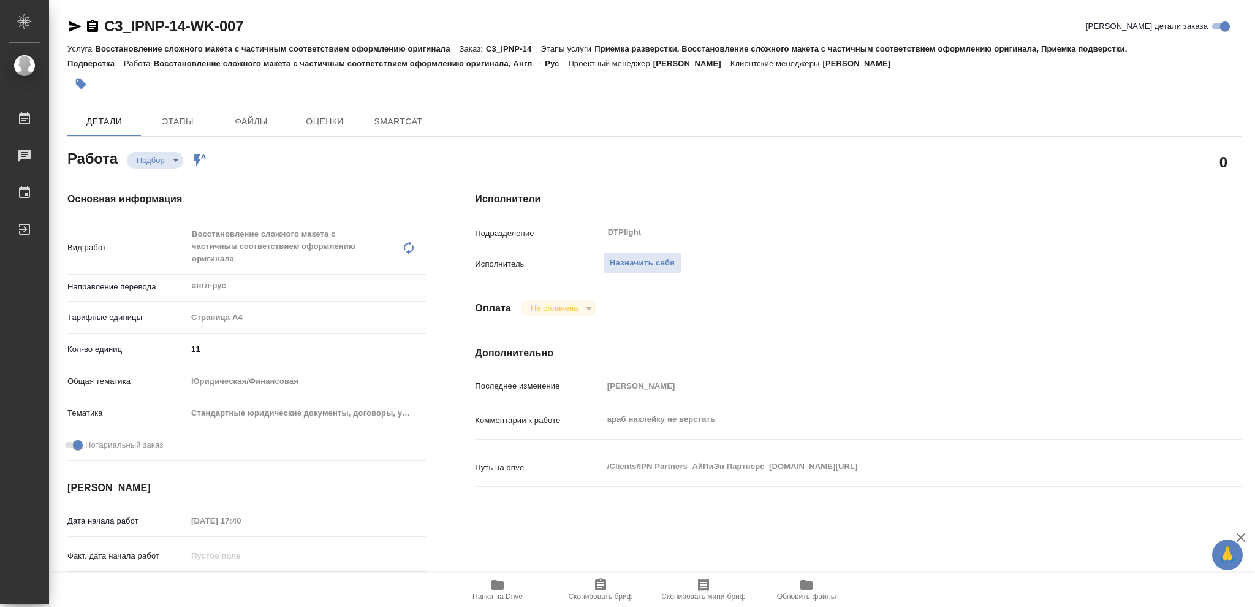
type textarea "x"
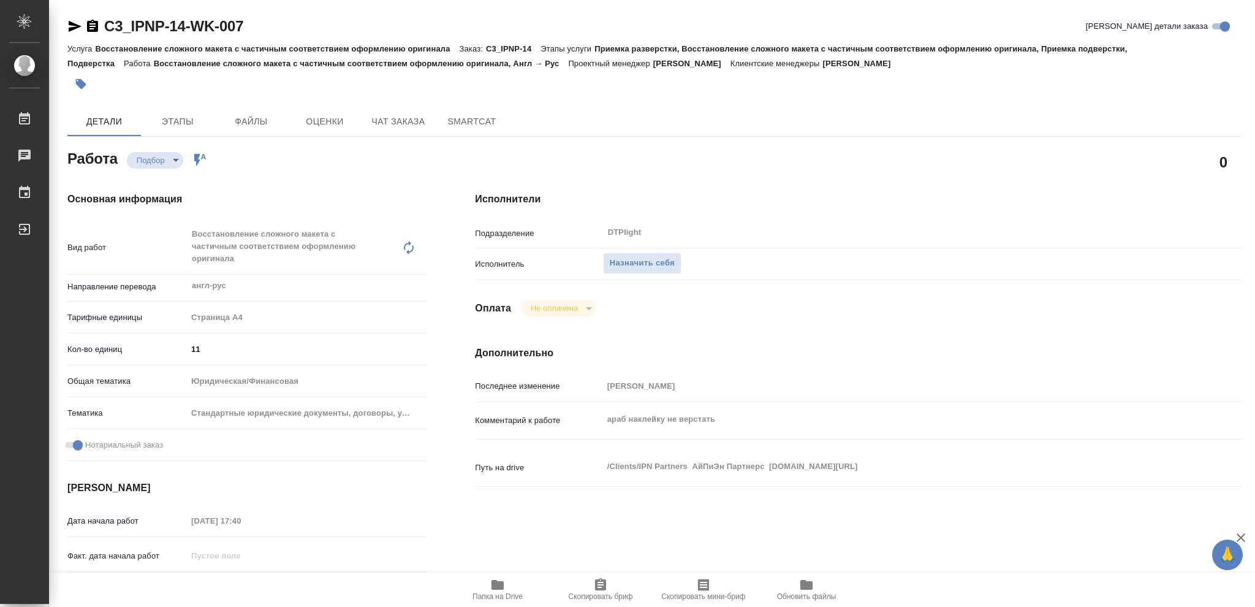
click at [498, 587] on icon "button" at bounding box center [497, 585] width 12 height 10
type textarea "x"
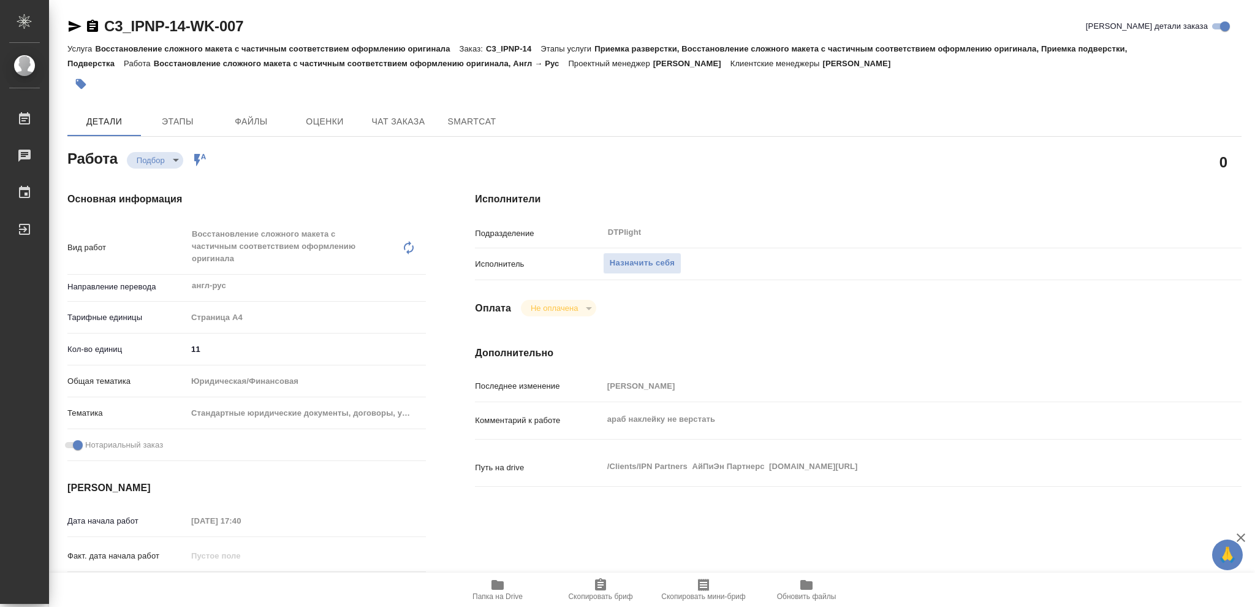
type textarea "x"
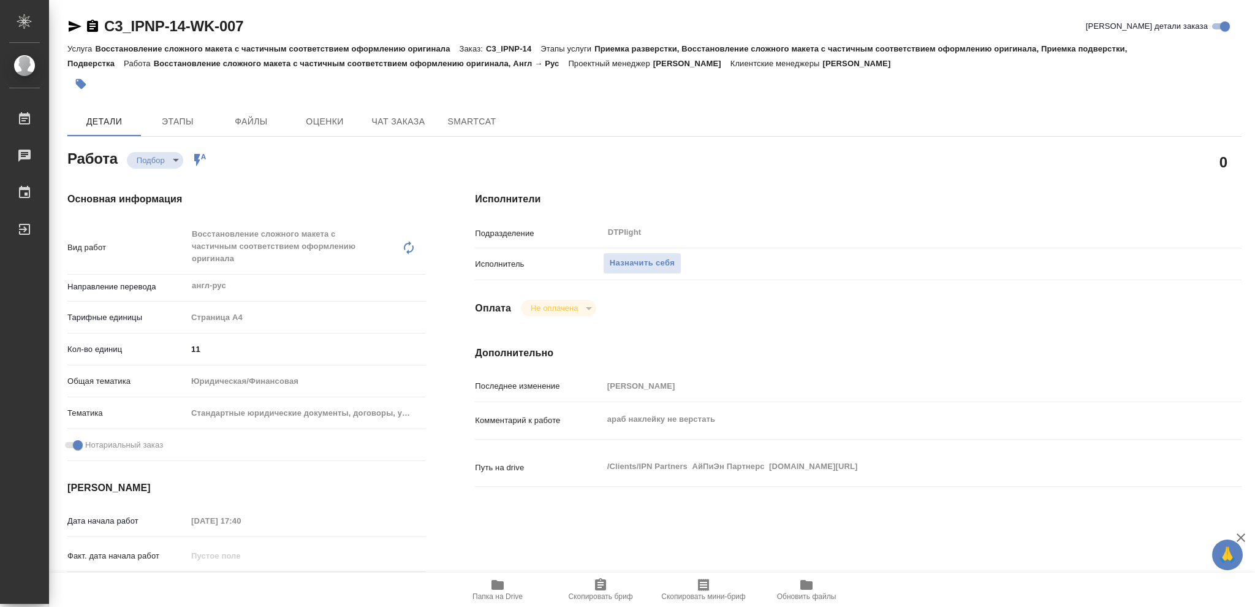
type textarea "x"
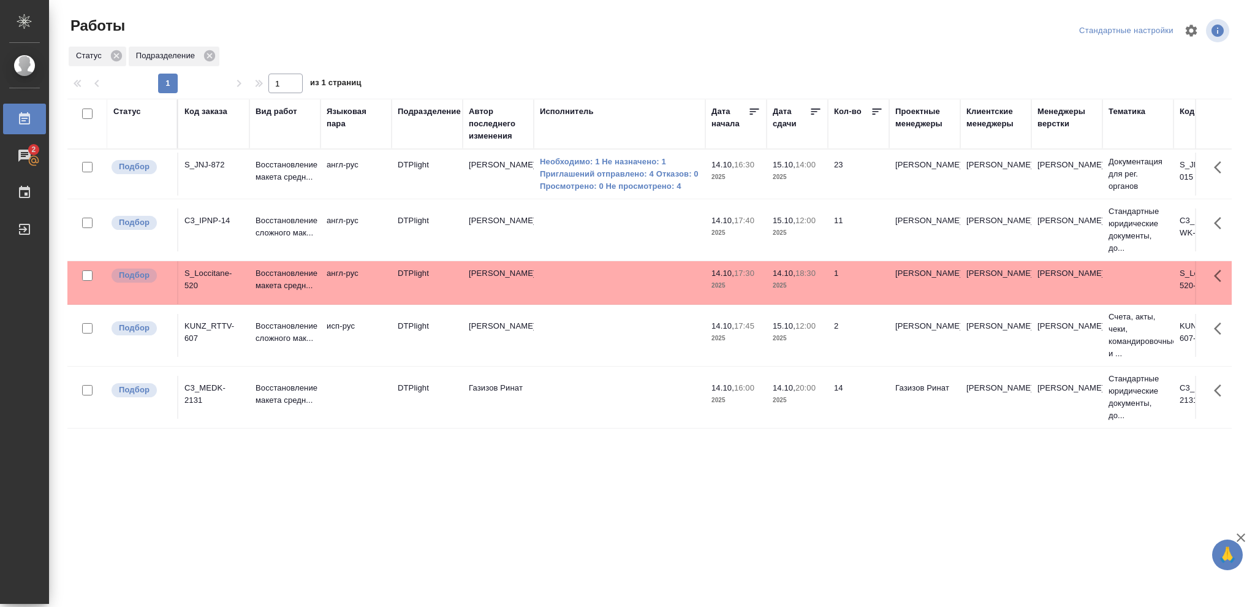
click at [805, 278] on span "14.10, 18:30" at bounding box center [797, 273] width 49 height 12
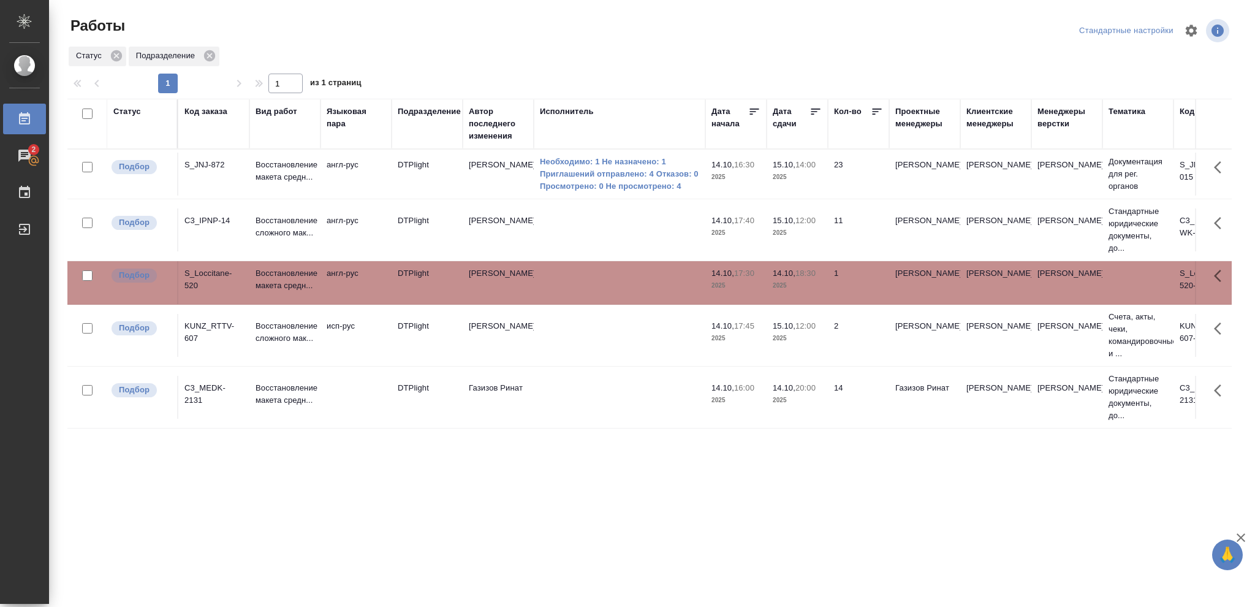
click at [806, 278] on span "14.10, 18:30" at bounding box center [797, 273] width 49 height 12
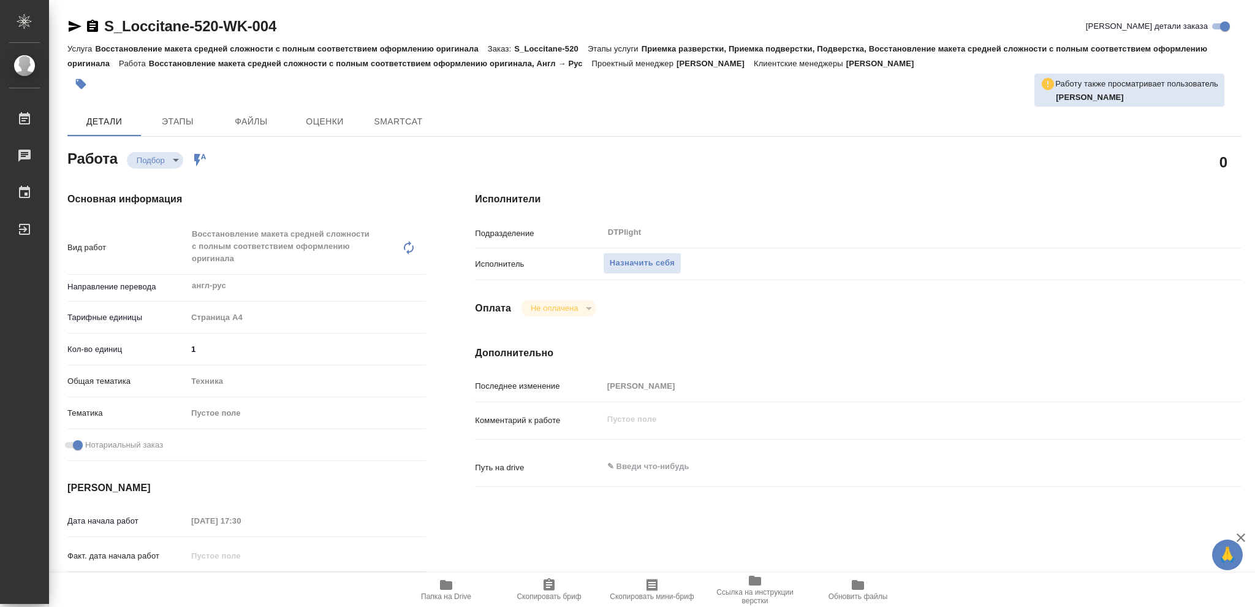
type textarea "x"
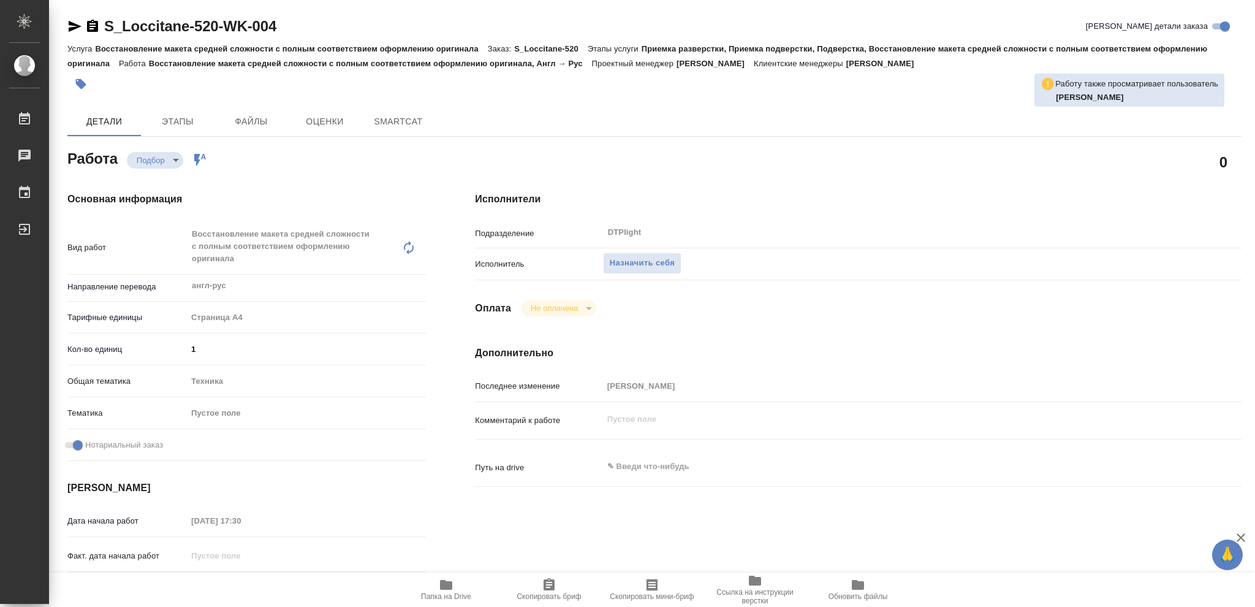
type textarea "x"
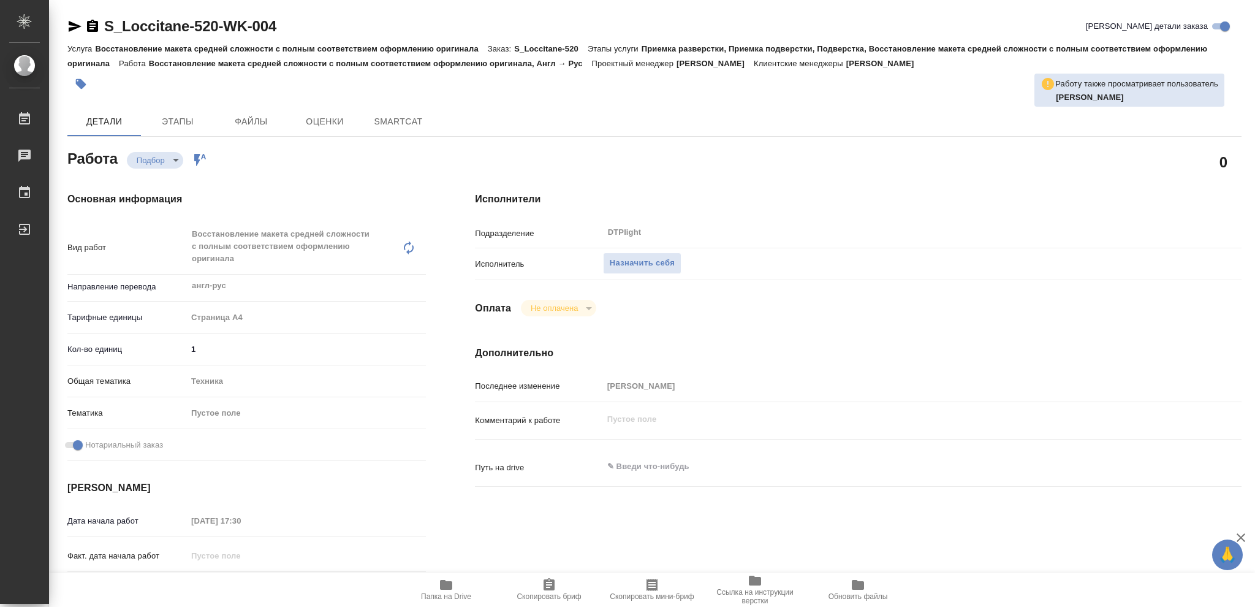
type textarea "x"
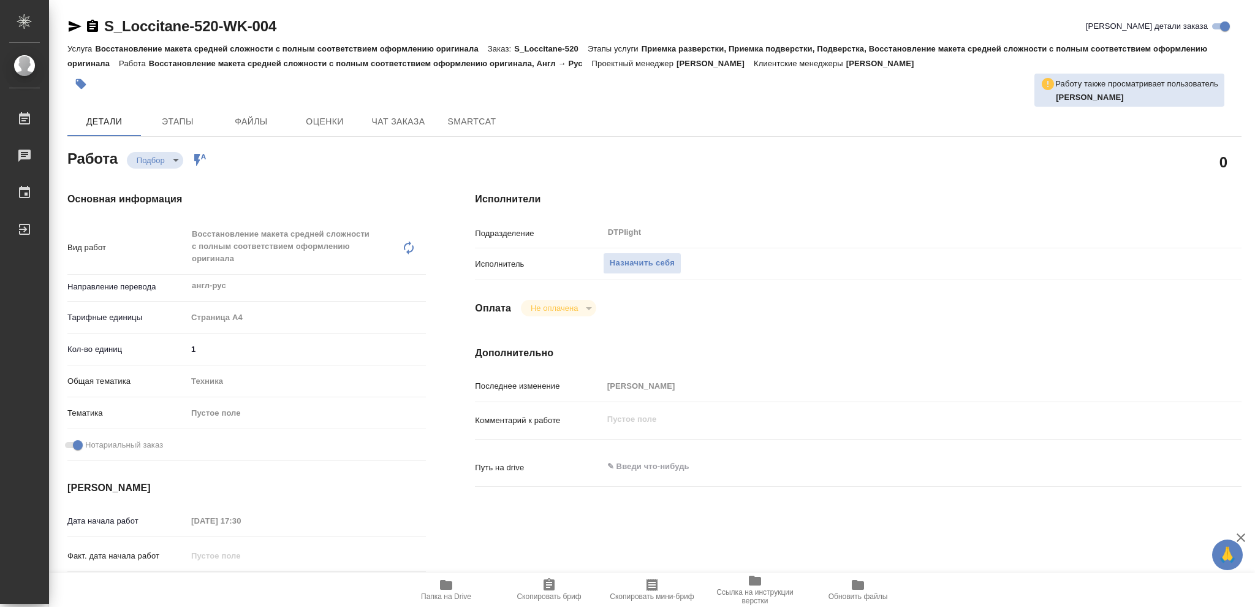
click at [442, 589] on icon "button" at bounding box center [446, 585] width 12 height 10
type textarea "x"
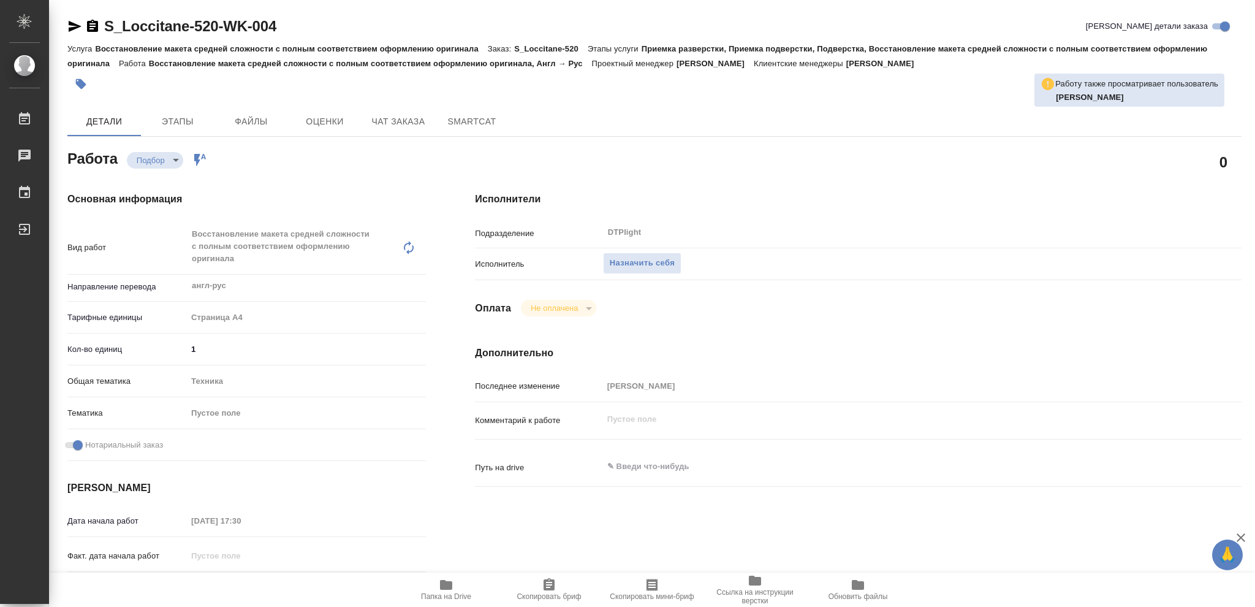
type textarea "x"
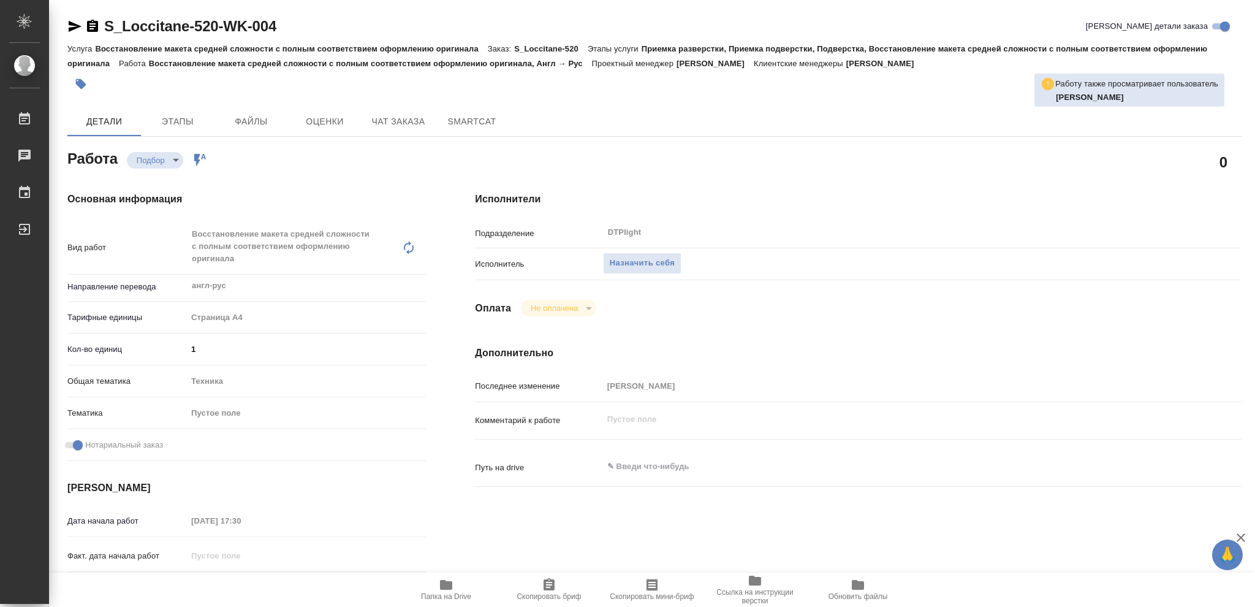
type textarea "x"
drag, startPoint x: 639, startPoint y: 260, endPoint x: 668, endPoint y: 263, distance: 28.9
click at [643, 261] on span "Назначить себя" at bounding box center [642, 263] width 65 height 14
type textarea "x"
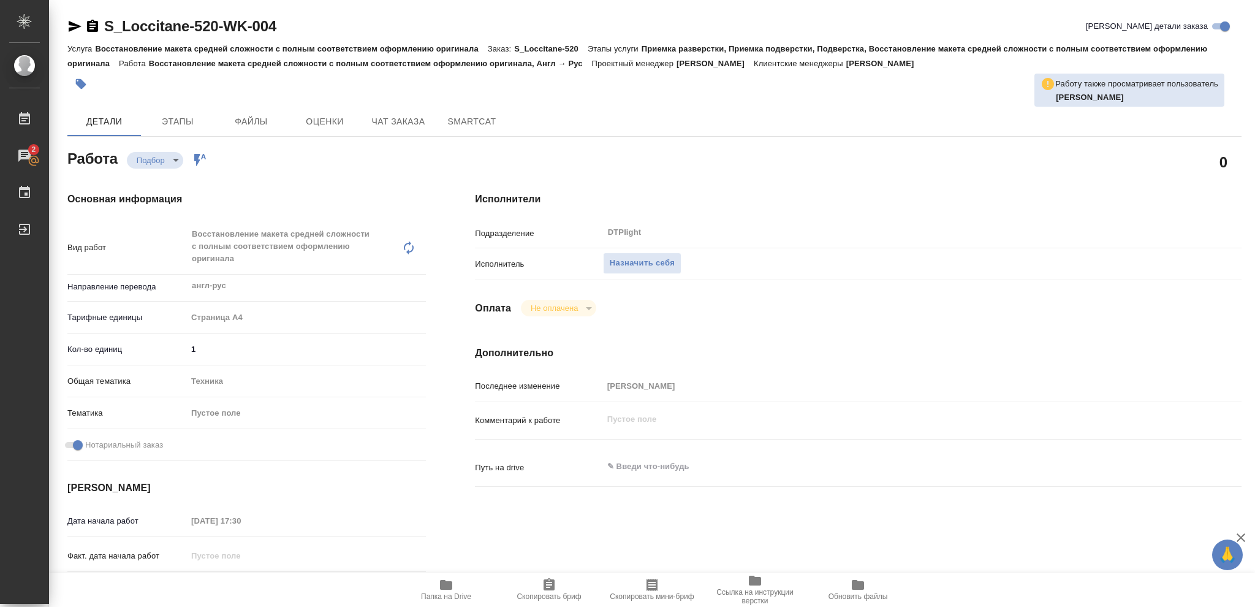
type textarea "x"
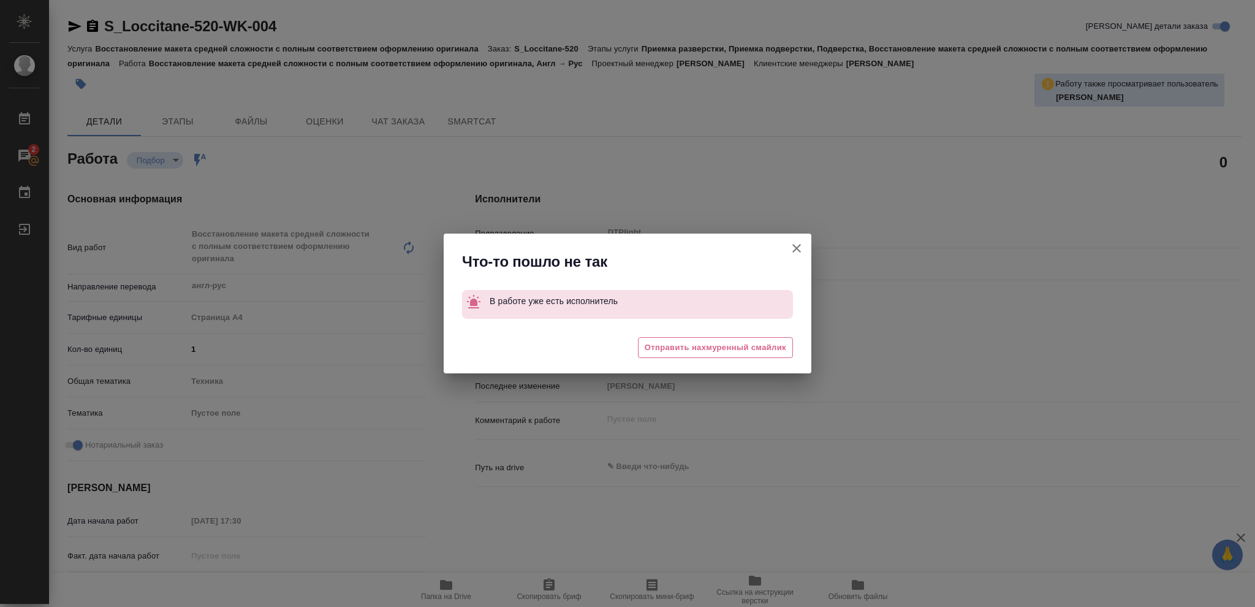
click at [797, 248] on icon "button" at bounding box center [796, 248] width 9 height 9
type textarea "x"
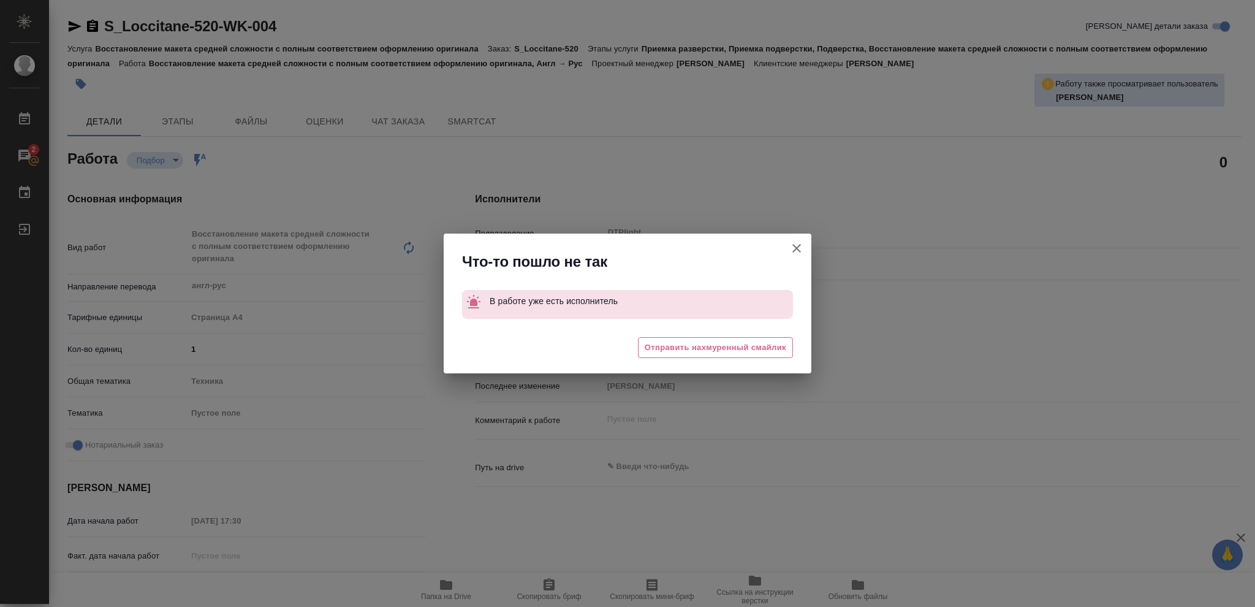
type textarea "x"
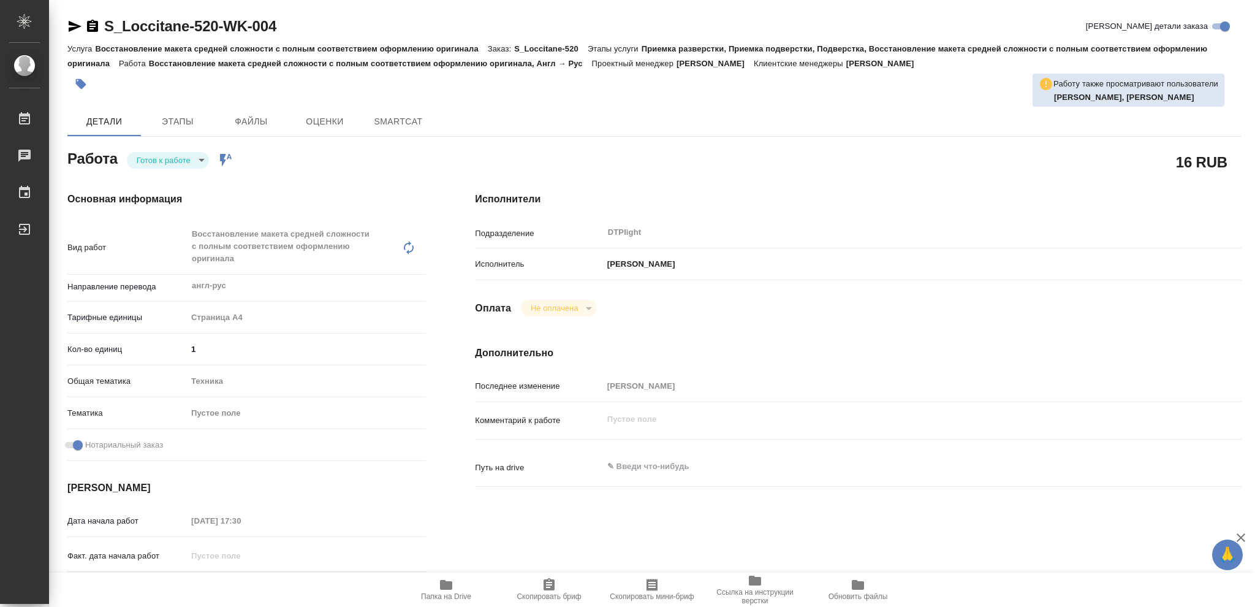
type textarea "x"
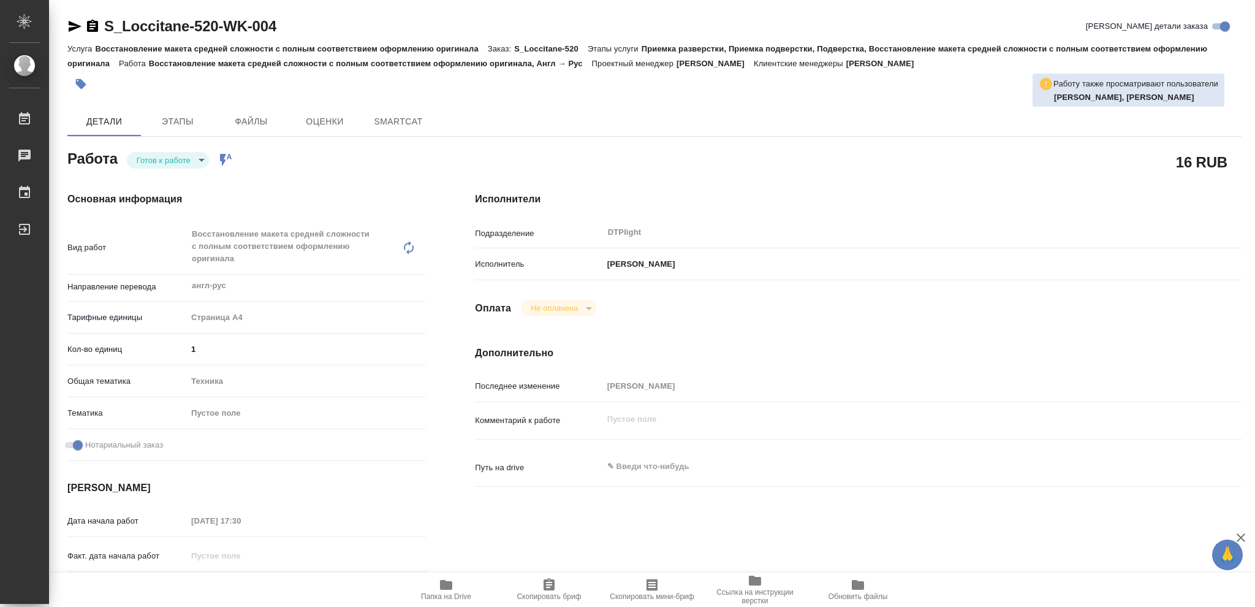
type textarea "x"
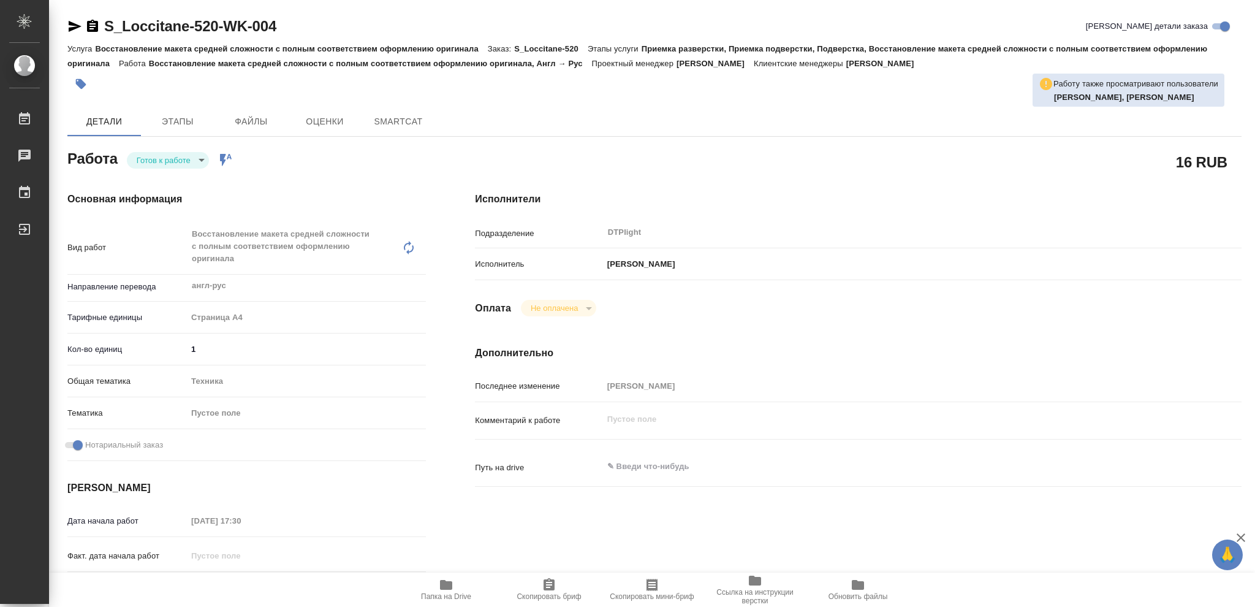
type textarea "x"
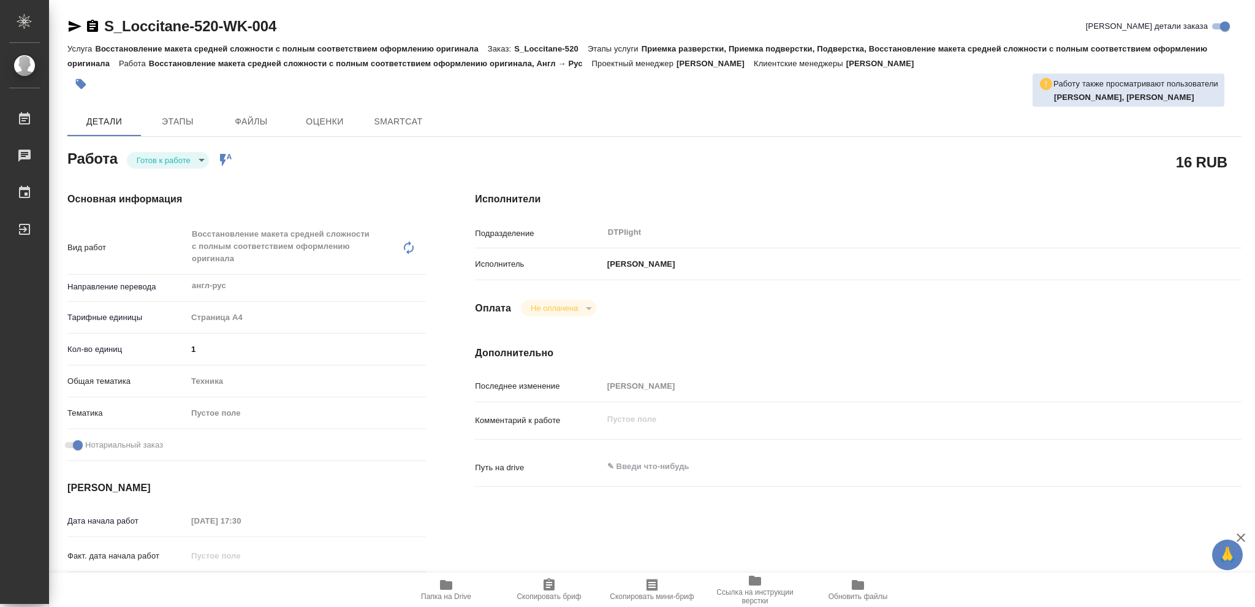
type textarea "x"
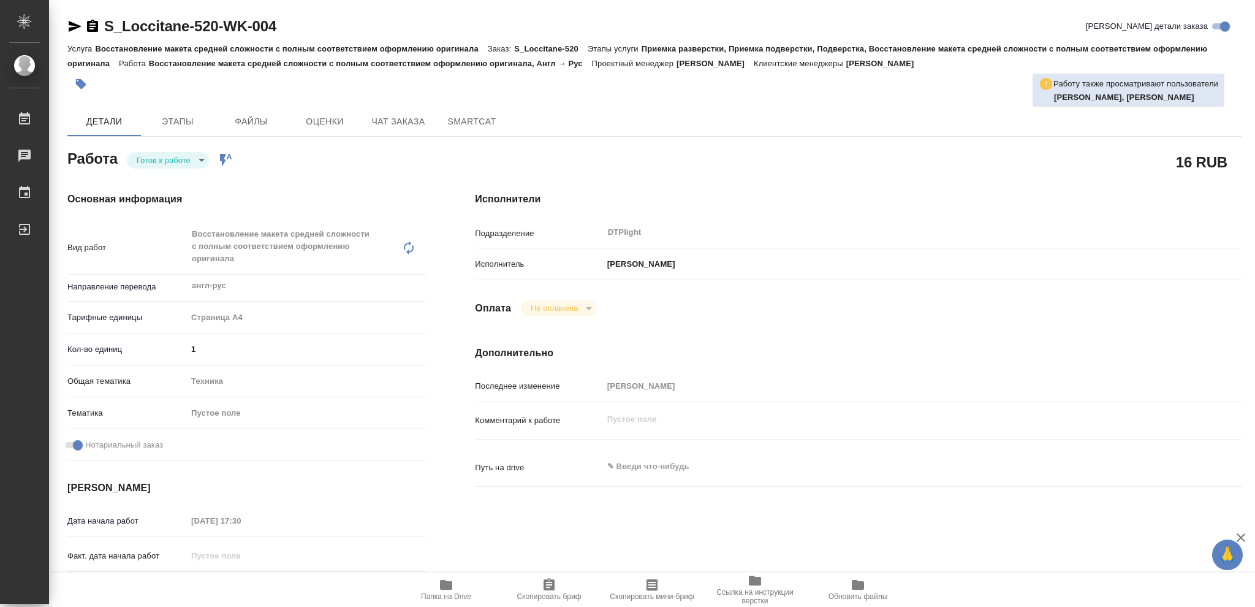
type textarea "x"
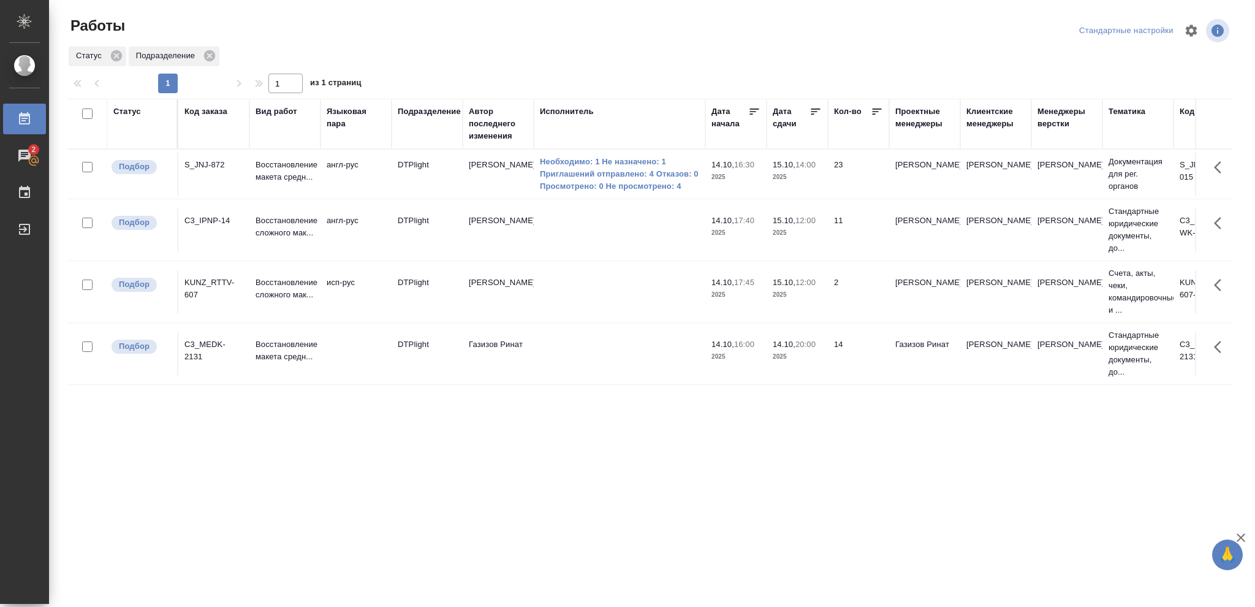
click at [124, 115] on div "Статус" at bounding box center [127, 111] width 28 height 12
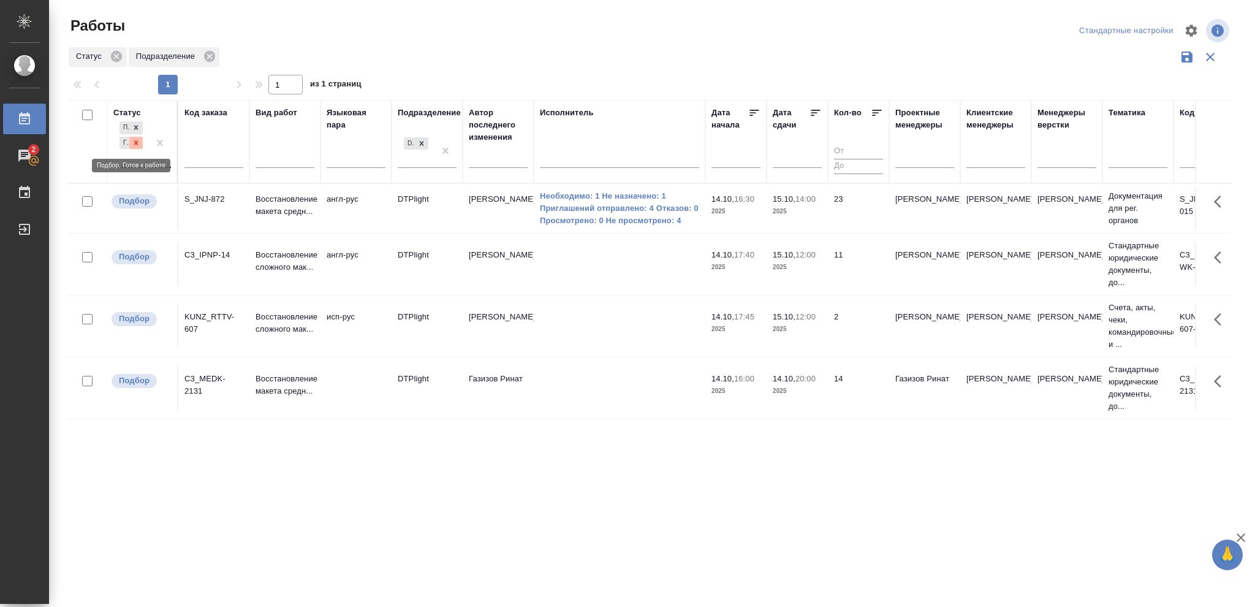
click at [134, 143] on icon at bounding box center [136, 142] width 9 height 9
click at [137, 142] on icon at bounding box center [136, 139] width 4 height 4
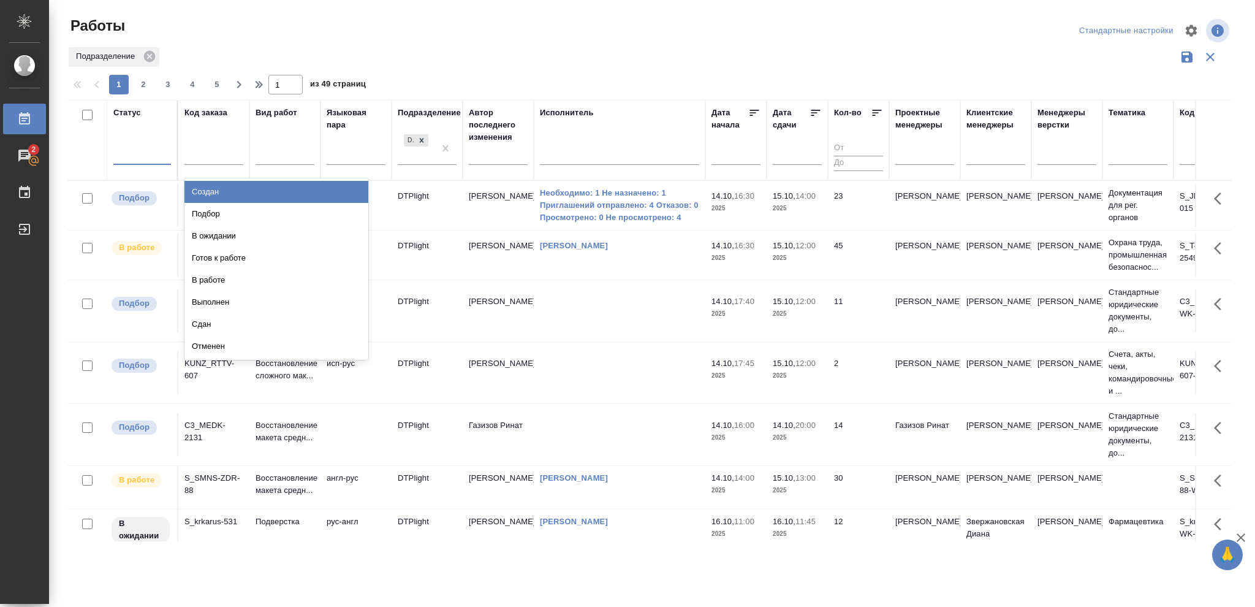
click at [135, 151] on div at bounding box center [142, 153] width 58 height 18
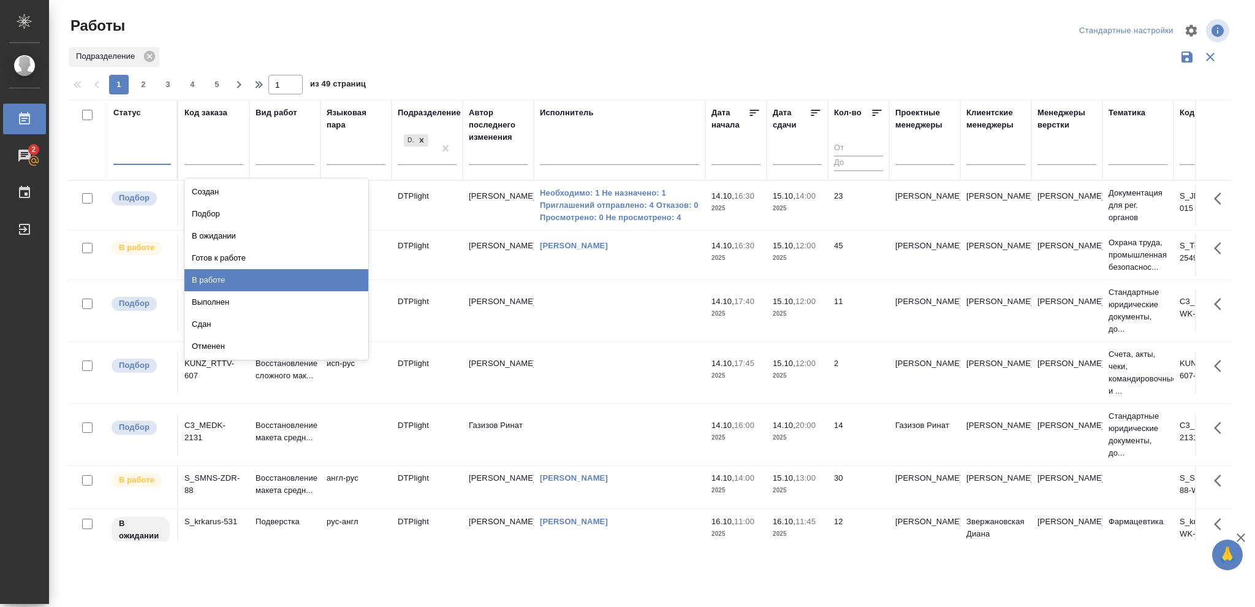
click at [219, 281] on div "В работе" at bounding box center [276, 280] width 184 height 22
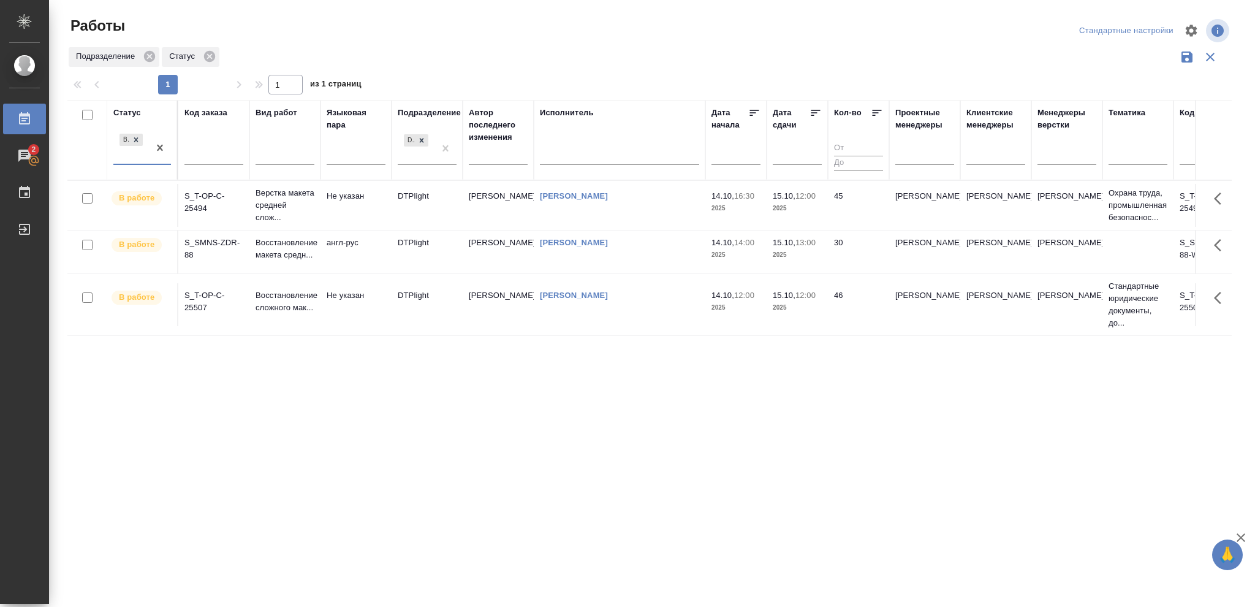
click at [801, 309] on p "2025" at bounding box center [797, 307] width 49 height 12
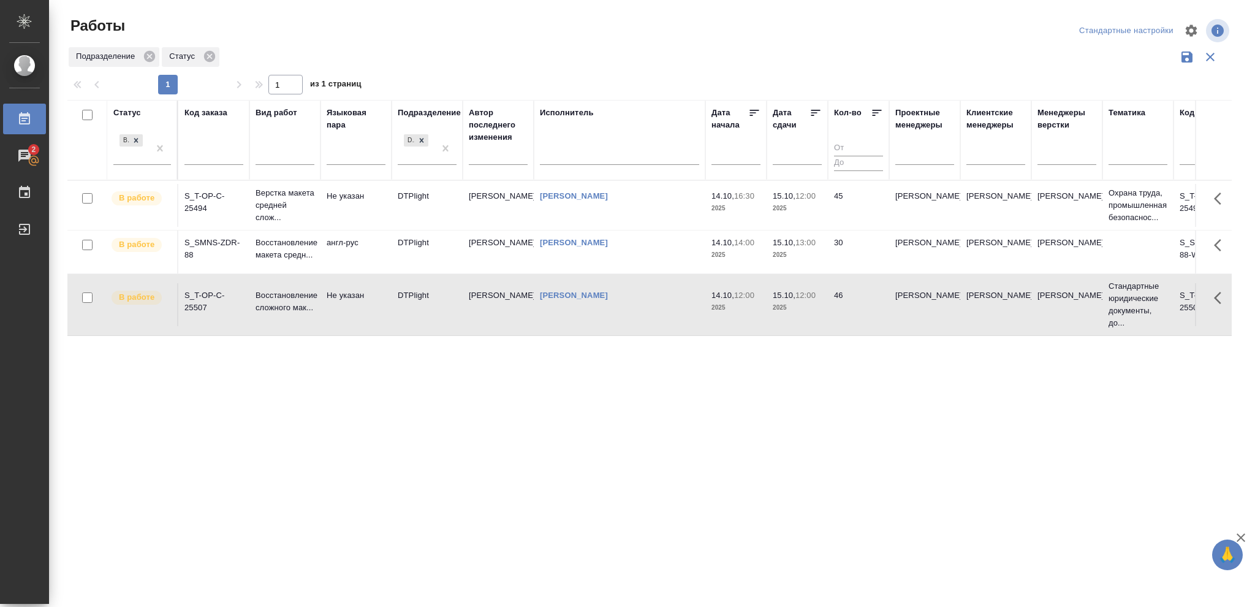
click at [801, 309] on p "2025" at bounding box center [797, 307] width 49 height 12
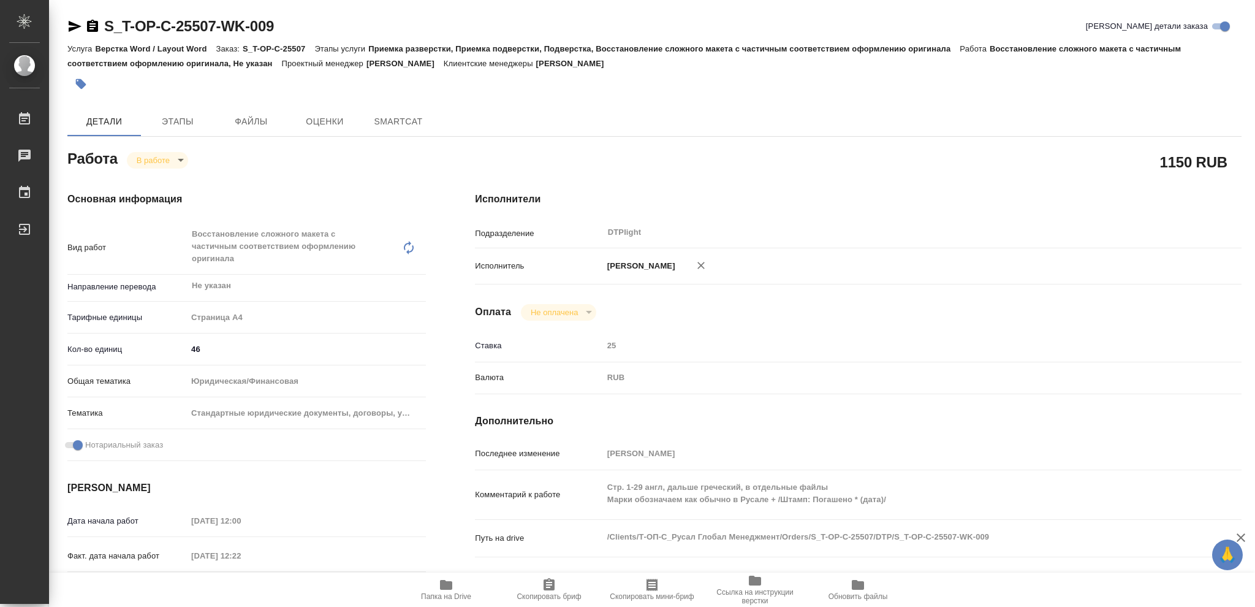
type textarea "x"
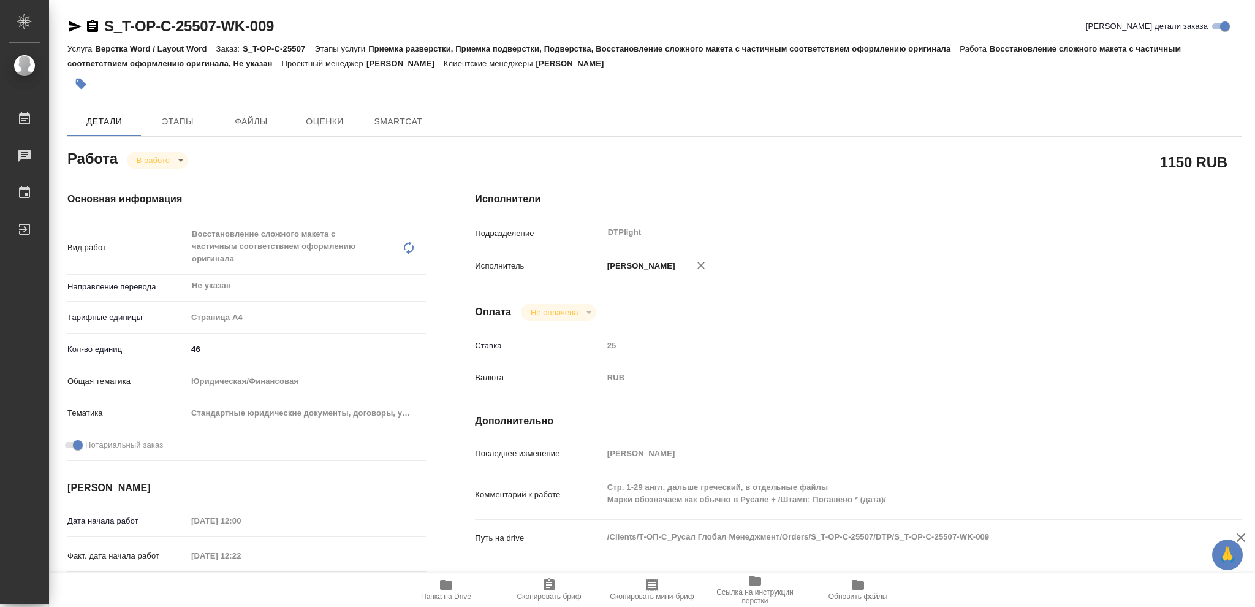
type textarea "x"
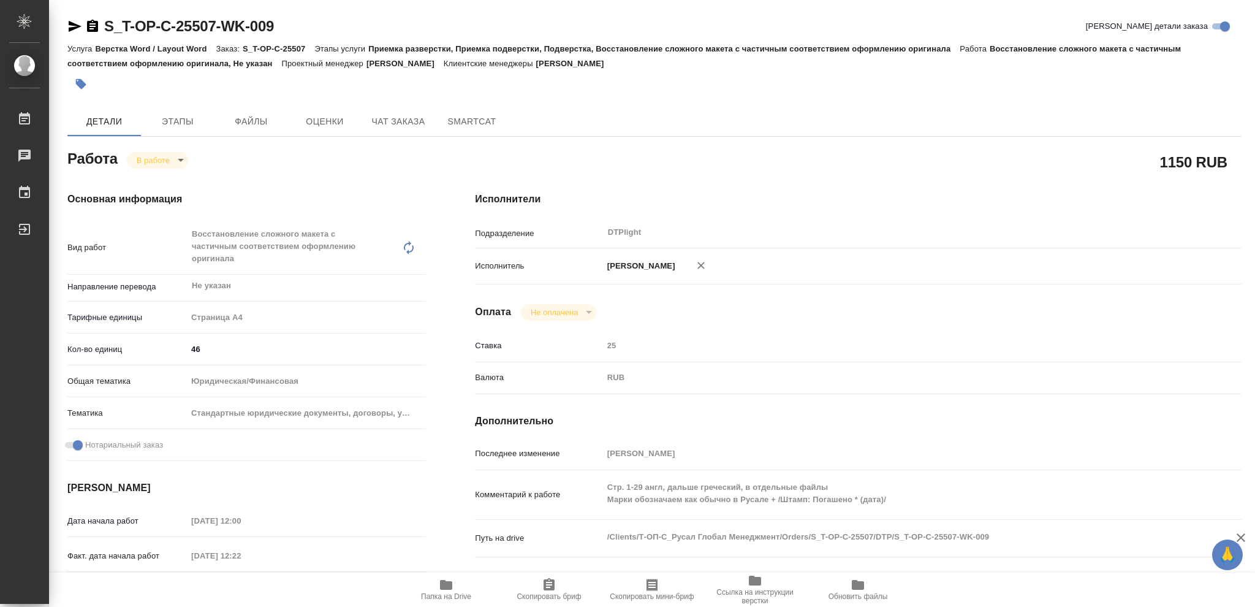
type textarea "x"
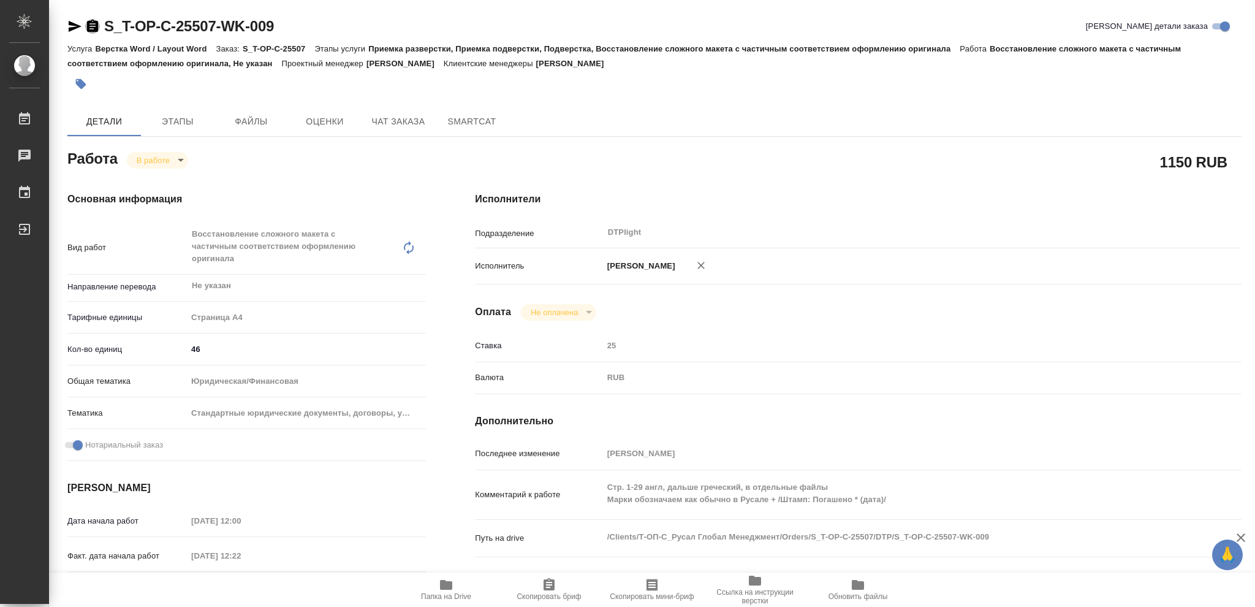
click at [95, 24] on icon "button" at bounding box center [92, 26] width 15 height 15
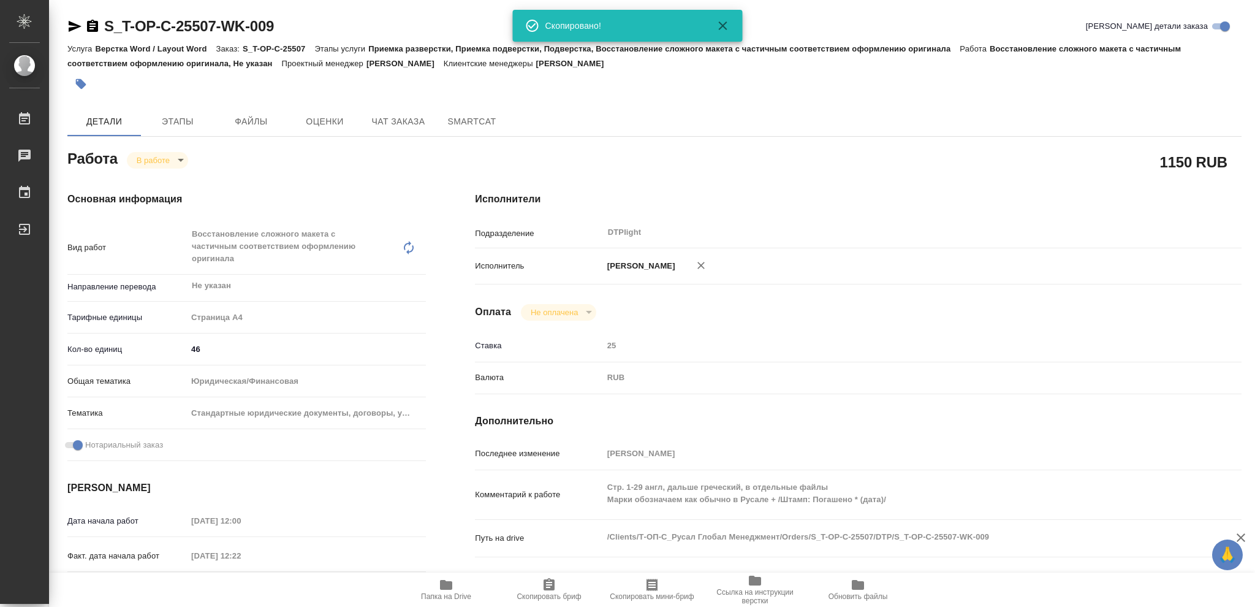
type textarea "x"
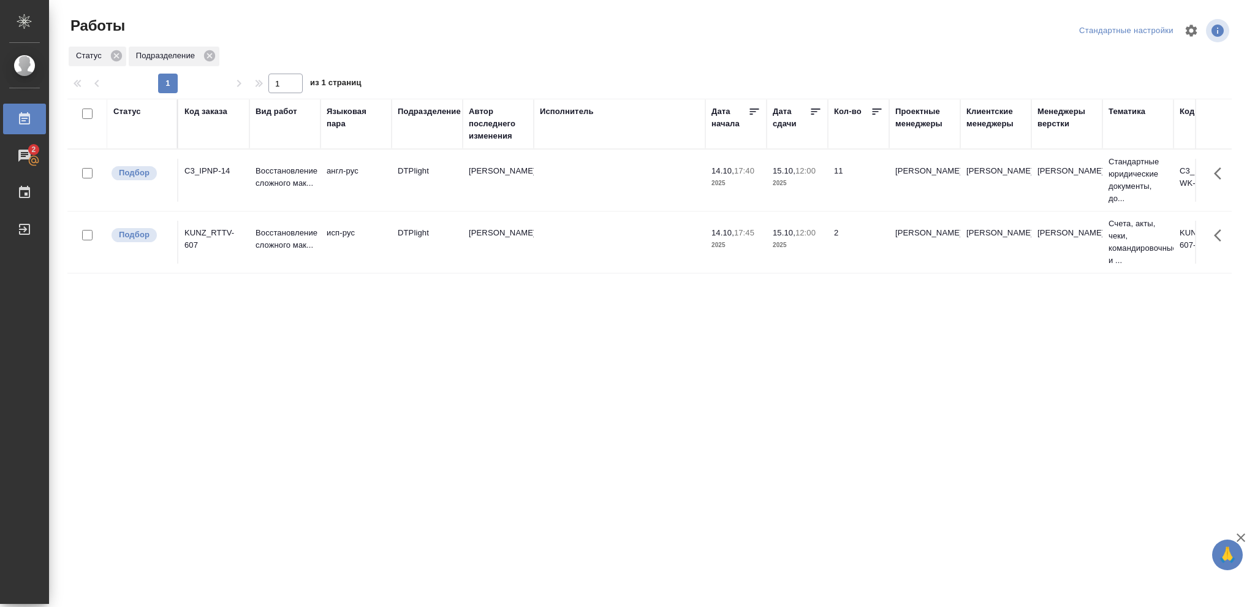
click at [733, 465] on div "Статус Код заказа Вид работ [PERSON_NAME] пара Подразделение Автор последнего и…" at bounding box center [649, 319] width 1164 height 441
